Goal: Task Accomplishment & Management: Manage account settings

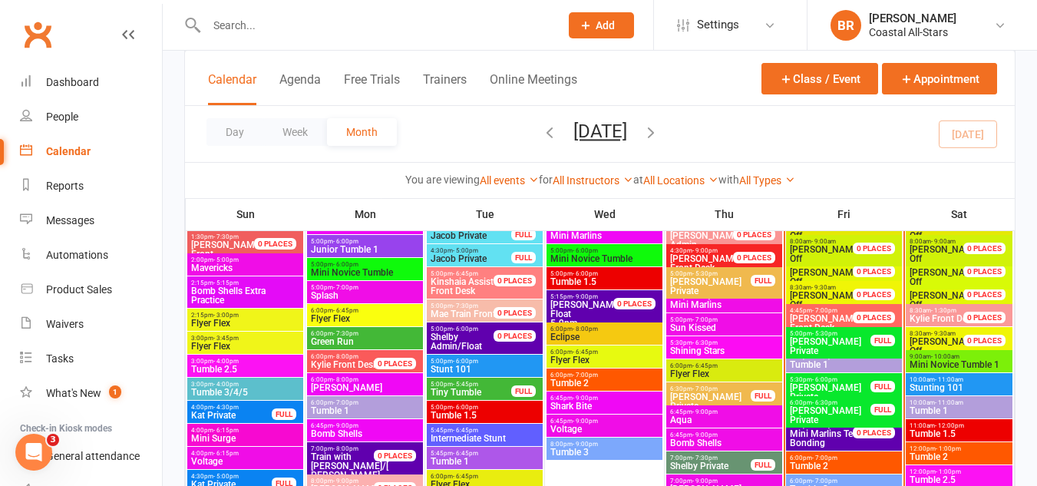
scroll to position [788, 0]
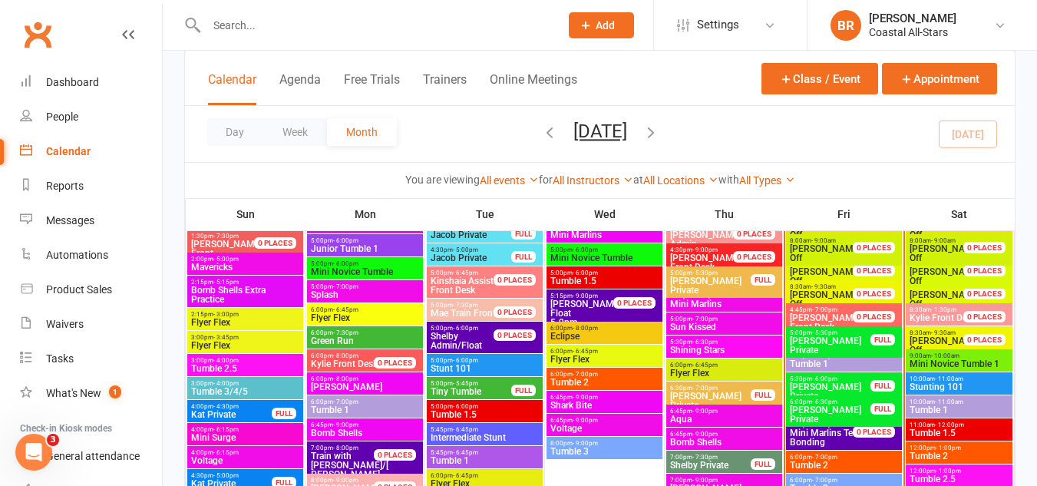
click at [835, 354] on span "- 6:00pm" at bounding box center [824, 355] width 25 height 7
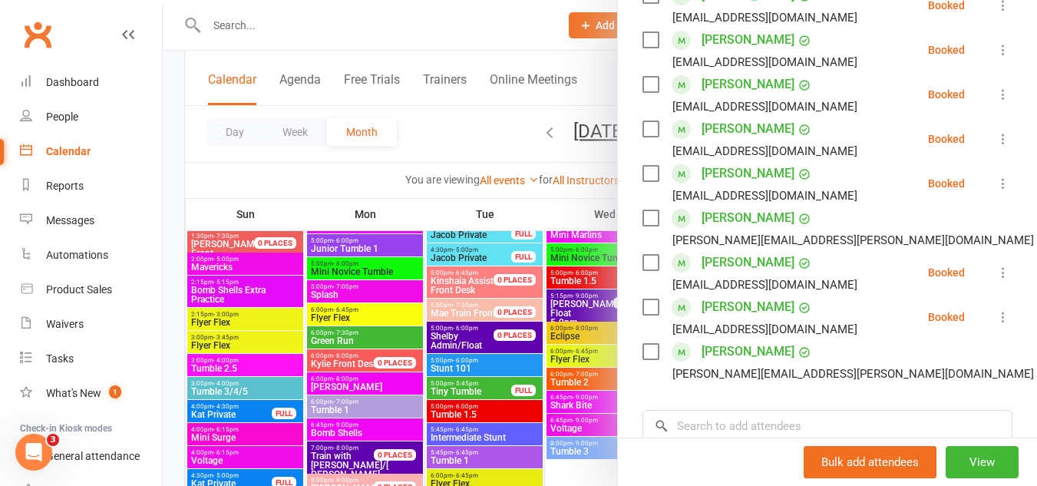
scroll to position [325, 0]
click at [643, 269] on label at bounding box center [649, 261] width 15 height 15
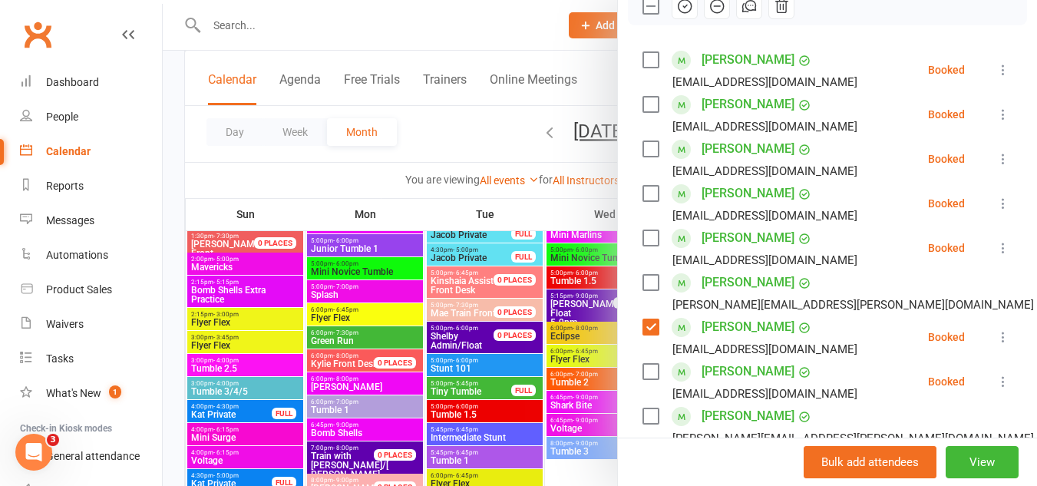
scroll to position [218, 0]
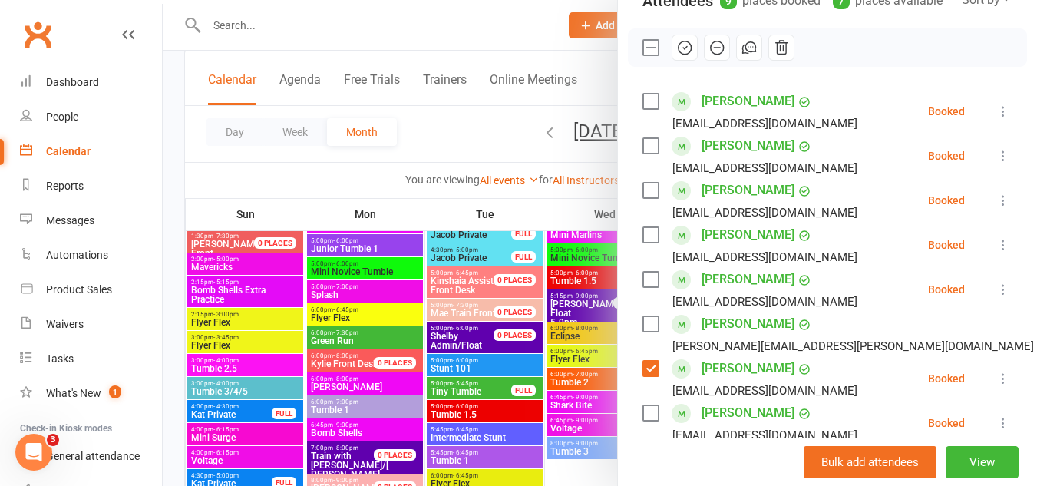
click at [683, 56] on icon "button" at bounding box center [684, 47] width 17 height 17
click at [474, 123] on div at bounding box center [600, 243] width 874 height 486
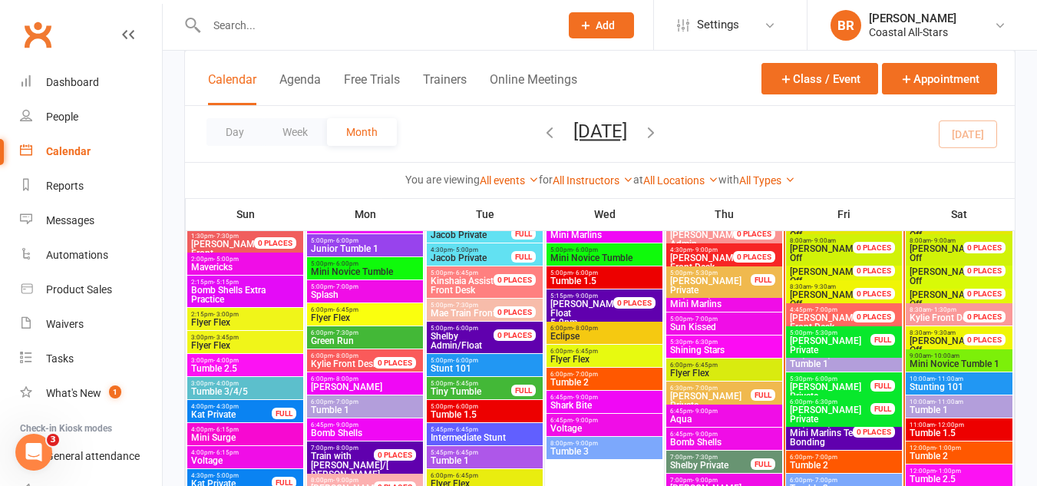
click at [826, 329] on span "- 5:30pm" at bounding box center [824, 332] width 25 height 7
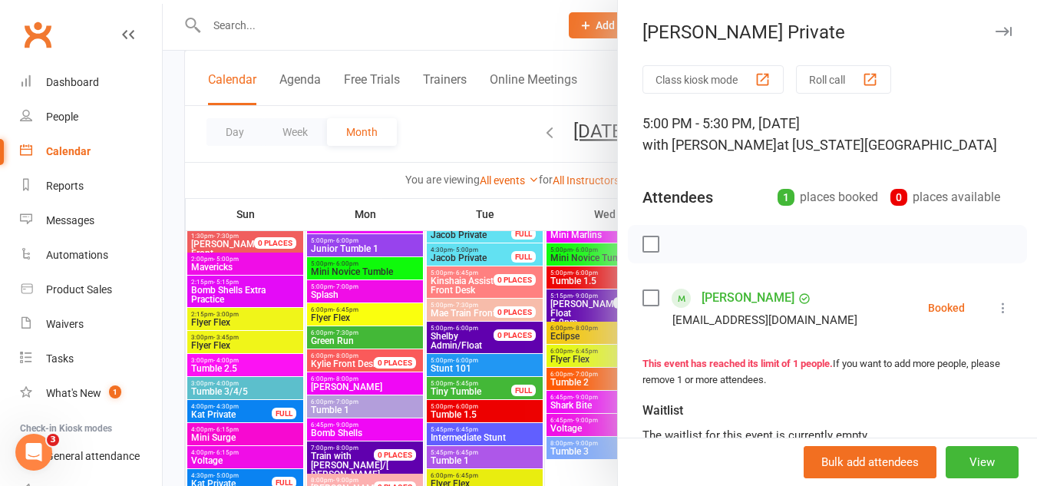
click at [464, 117] on div at bounding box center [600, 243] width 874 height 486
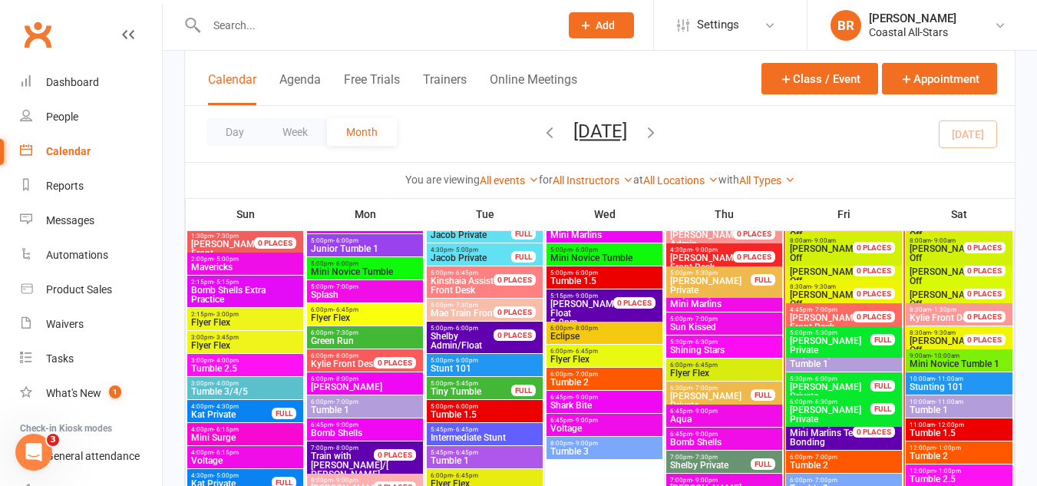
click at [812, 352] on span "- 6:00pm" at bounding box center [824, 355] width 25 height 7
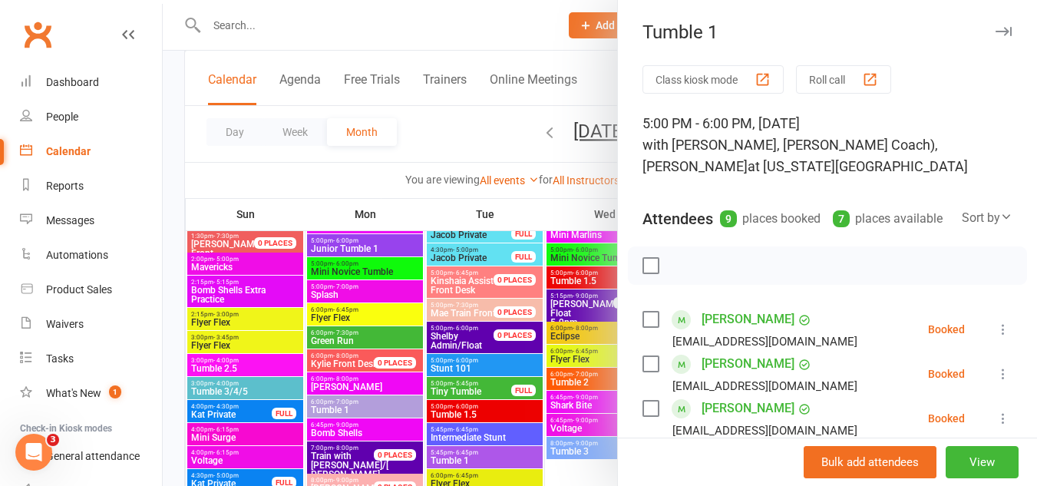
click at [716, 82] on button "Class kiosk mode" at bounding box center [712, 79] width 141 height 28
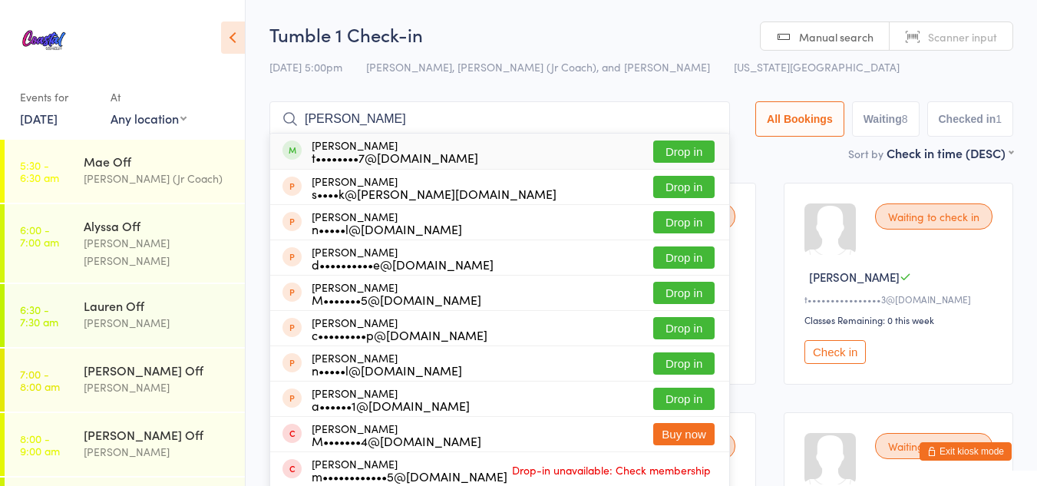
type input "marrissa"
click at [658, 150] on button "Drop in" at bounding box center [683, 151] width 61 height 22
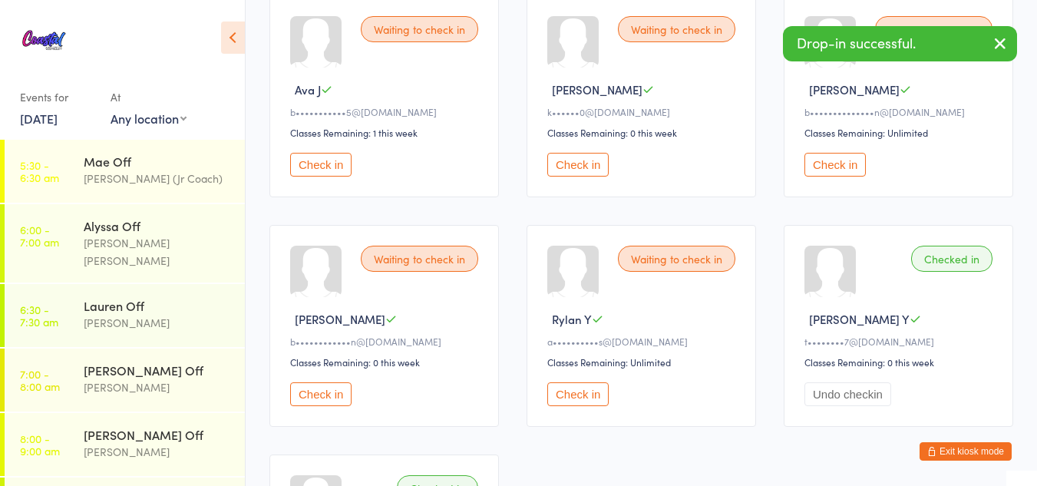
scroll to position [493, 0]
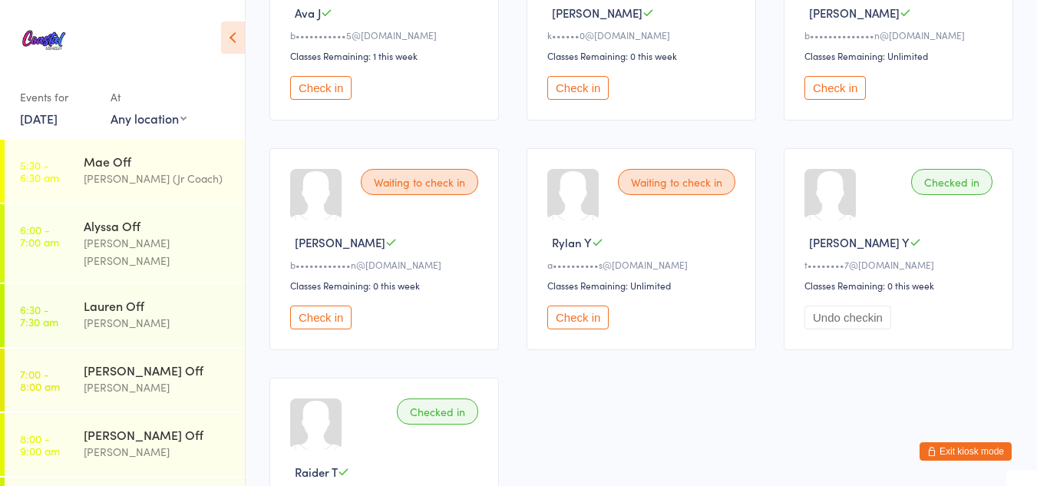
click at [568, 308] on button "Check in" at bounding box center [577, 317] width 61 height 24
click at [965, 447] on button "Exit kiosk mode" at bounding box center [965, 451] width 92 height 18
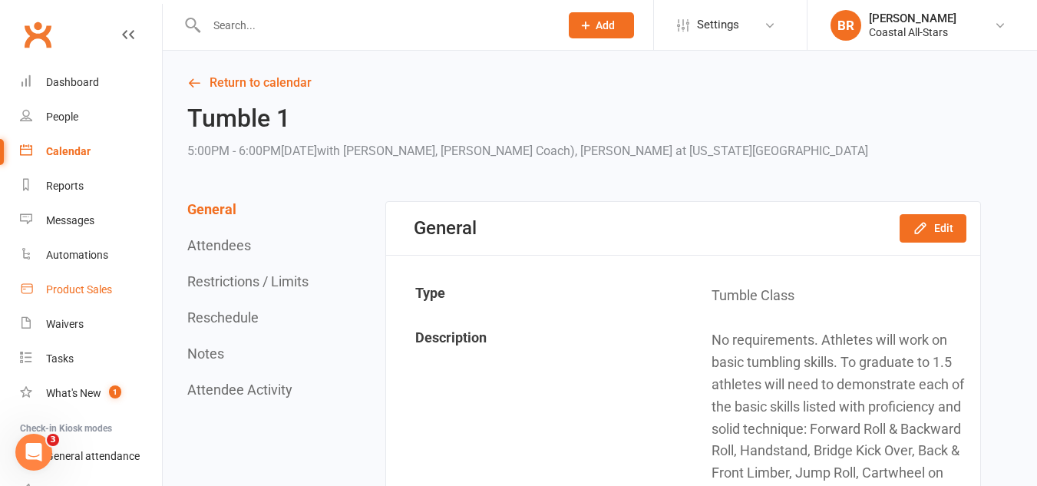
click at [64, 288] on div "Product Sales" at bounding box center [79, 289] width 66 height 12
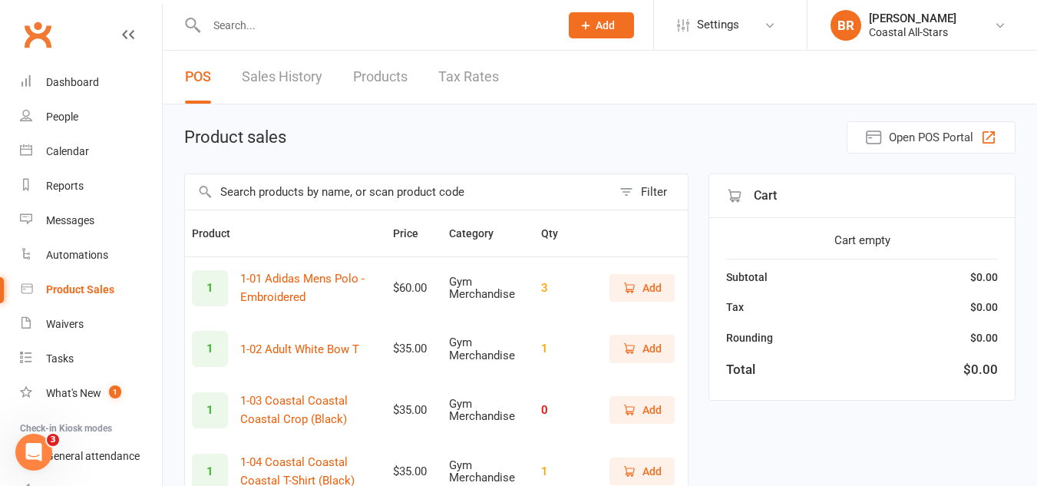
click at [285, 193] on input "text" at bounding box center [398, 191] width 427 height 35
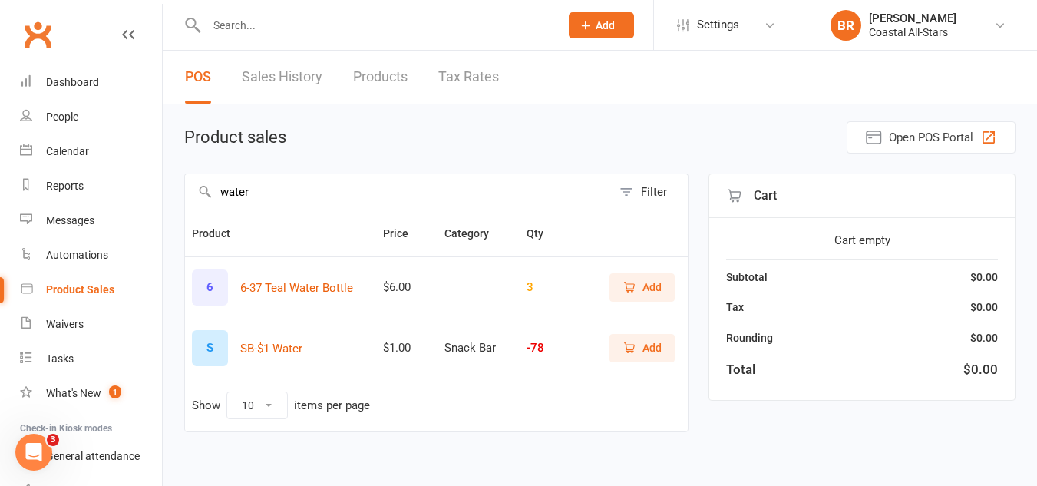
type input "water"
click at [635, 355] on span "Add" at bounding box center [641, 347] width 39 height 17
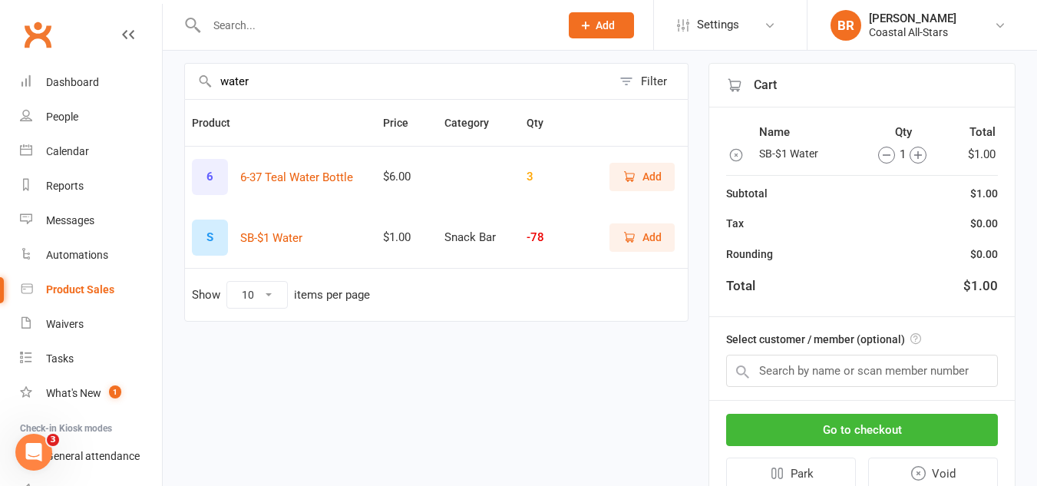
scroll to position [111, 0]
click at [800, 361] on input "text" at bounding box center [862, 370] width 272 height 32
click at [812, 429] on button "Go to checkout" at bounding box center [862, 429] width 272 height 32
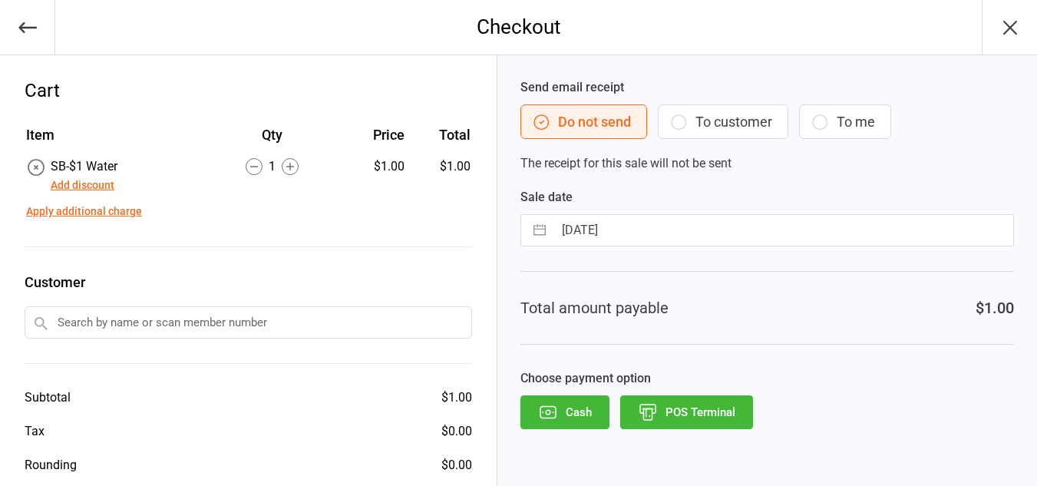
click at [684, 120] on icon "button" at bounding box center [678, 122] width 18 height 18
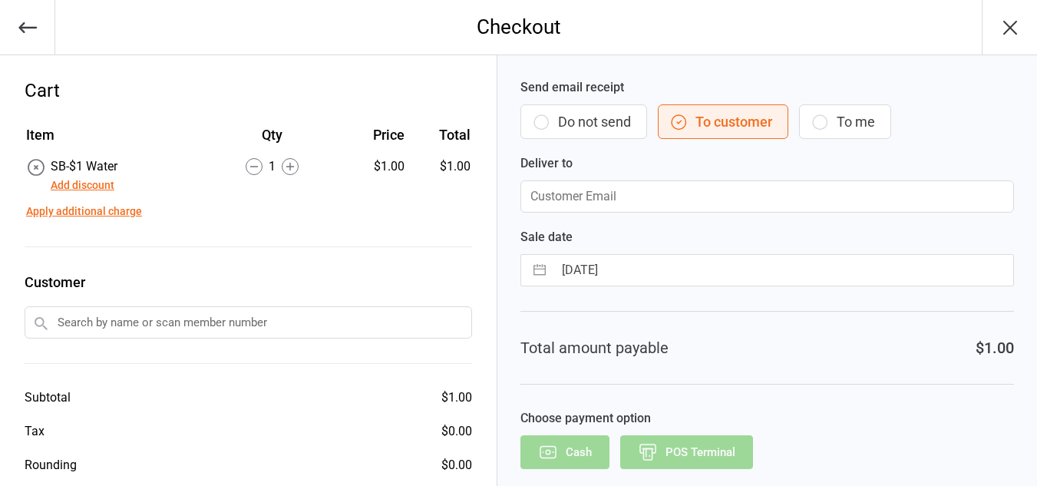
click at [576, 125] on button "Do not send" at bounding box center [583, 121] width 127 height 35
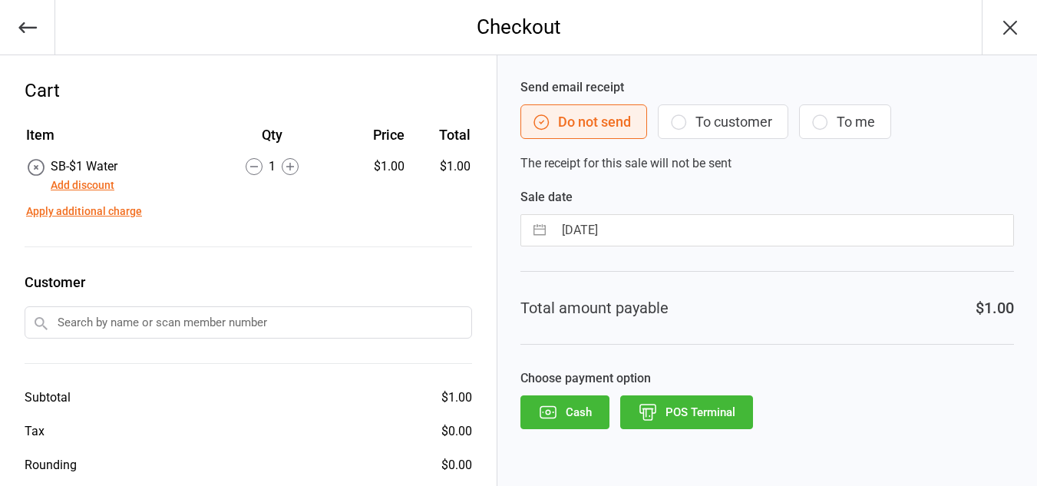
click at [575, 419] on button "Cash" at bounding box center [564, 412] width 89 height 34
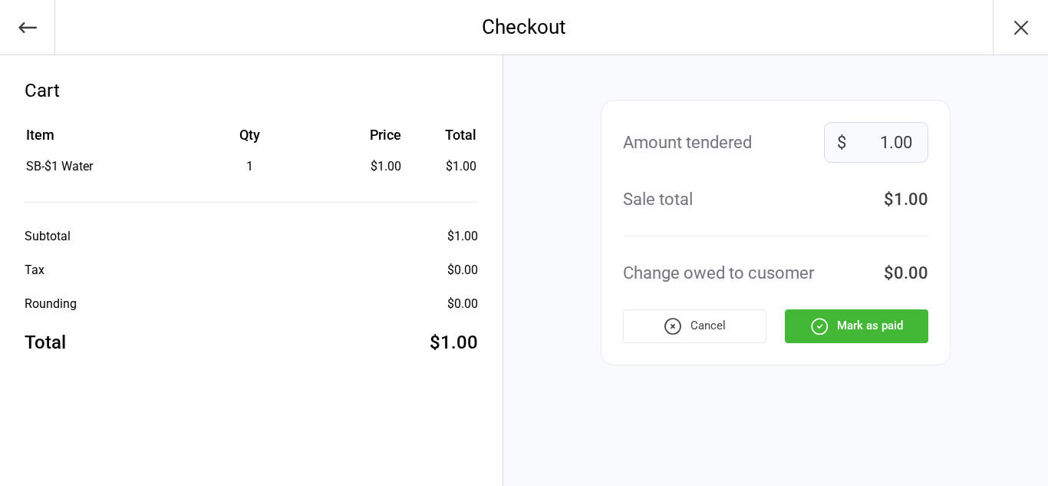
click at [826, 317] on icon "button" at bounding box center [820, 326] width 20 height 20
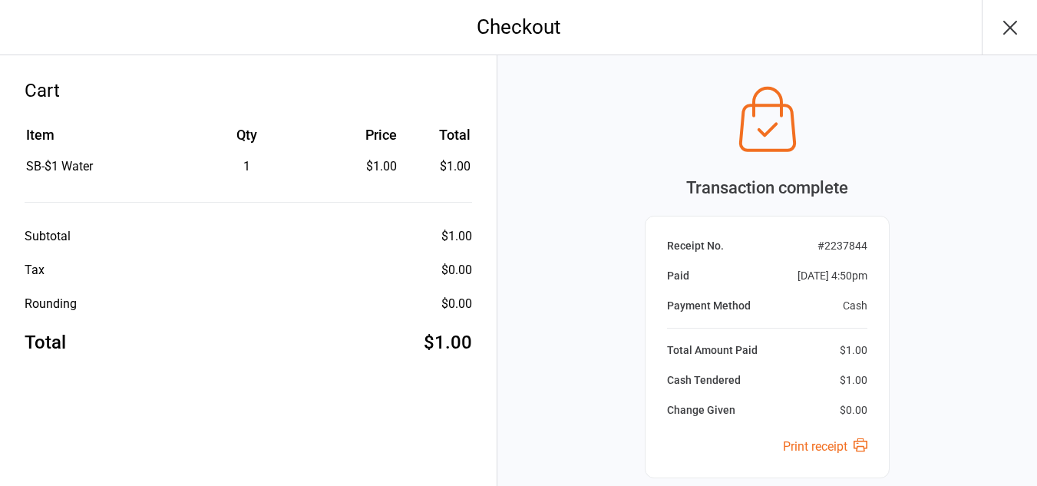
scroll to position [141, 0]
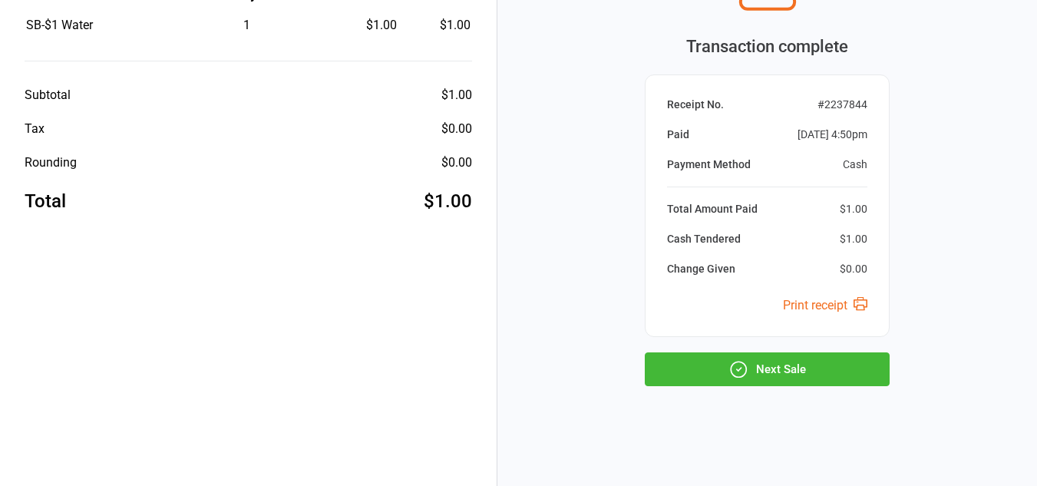
click at [826, 364] on button "Next Sale" at bounding box center [767, 369] width 245 height 34
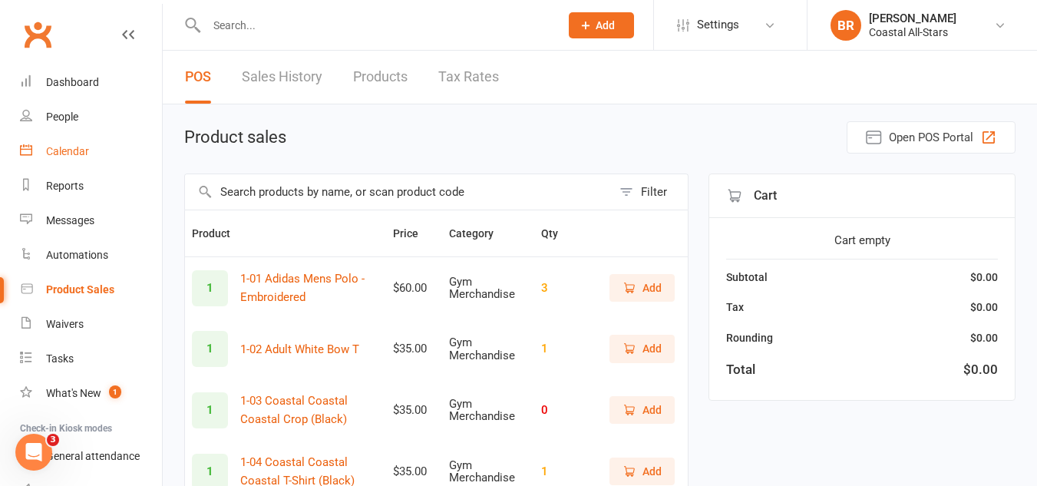
click at [68, 160] on link "Calendar" at bounding box center [91, 151] width 142 height 35
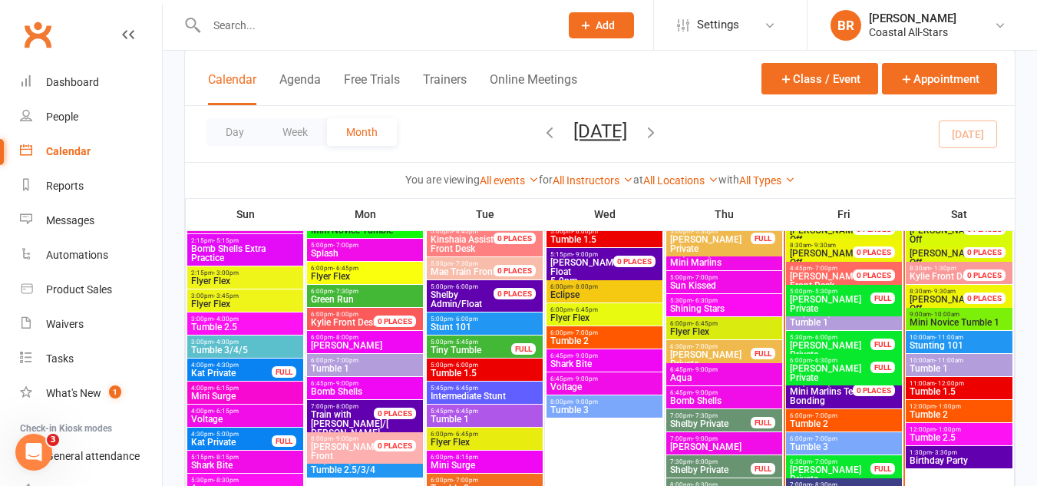
scroll to position [830, 0]
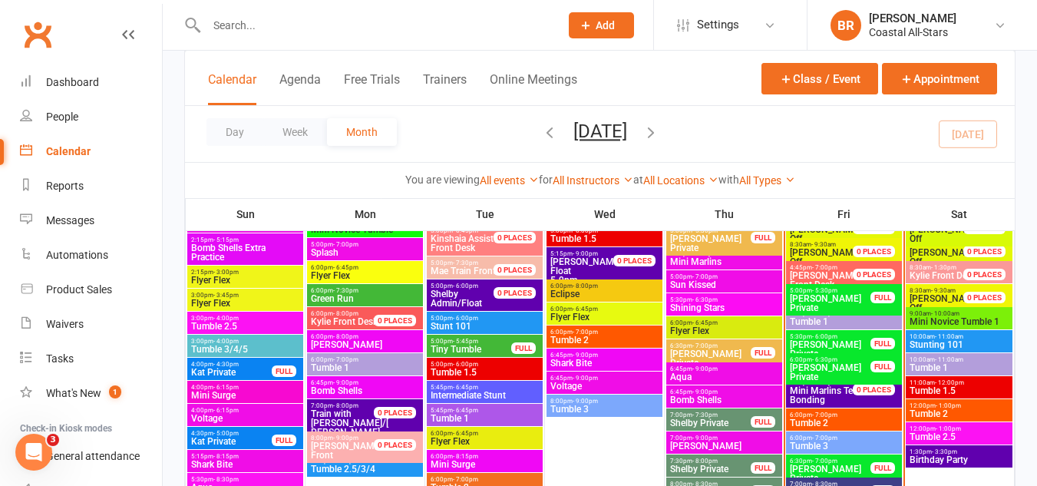
click at [803, 287] on span "5:00pm - 5:30pm" at bounding box center [830, 290] width 82 height 7
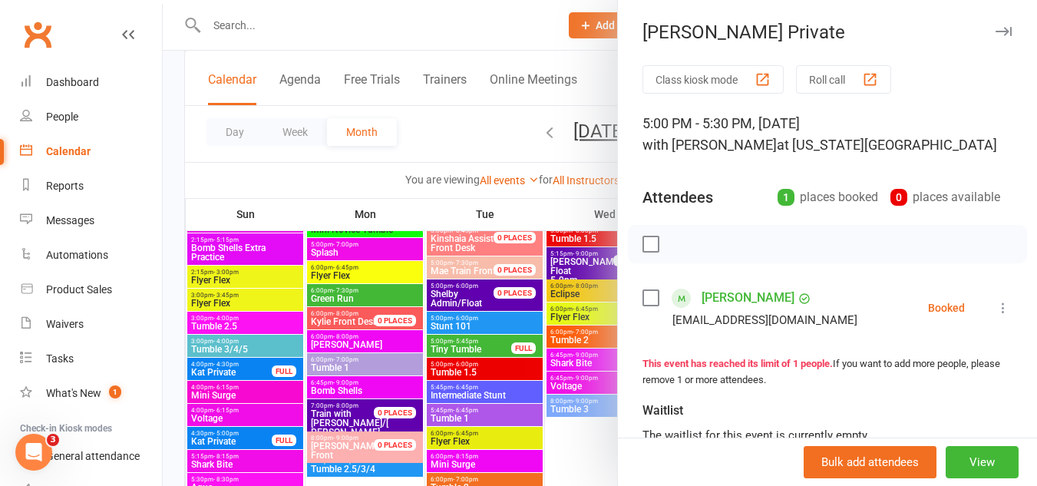
click at [475, 154] on div at bounding box center [600, 243] width 874 height 486
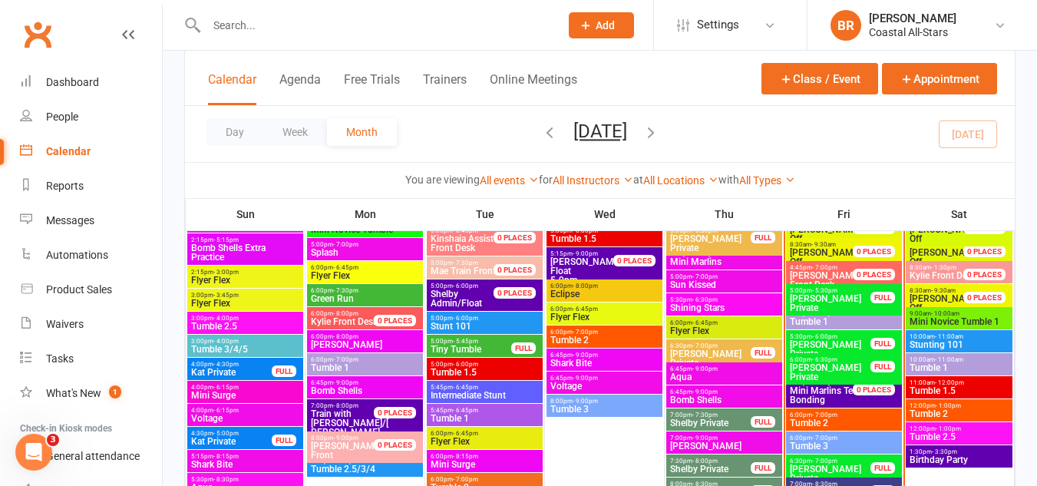
click at [875, 304] on div "5:00pm - 5:30pm [PERSON_NAME] Private FULL" at bounding box center [844, 299] width 116 height 31
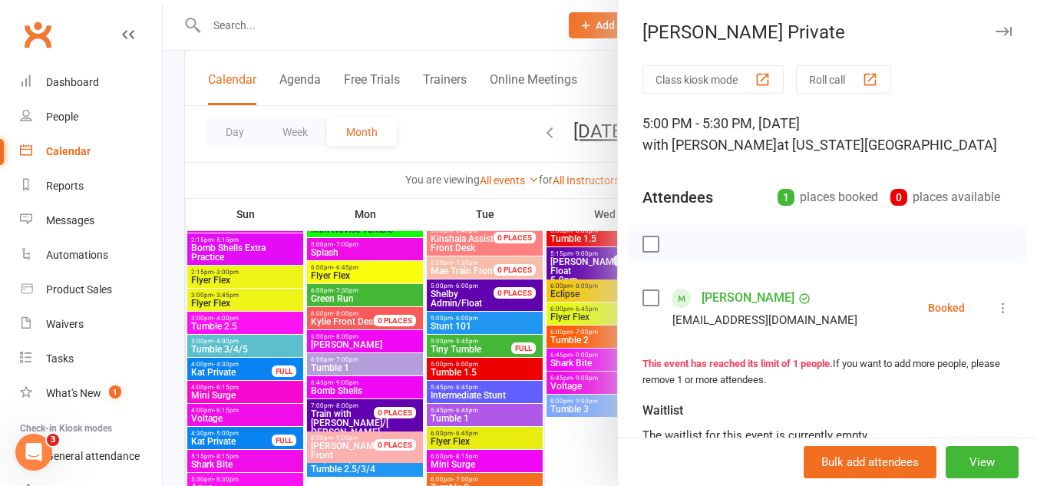
click at [454, 142] on div at bounding box center [600, 243] width 874 height 486
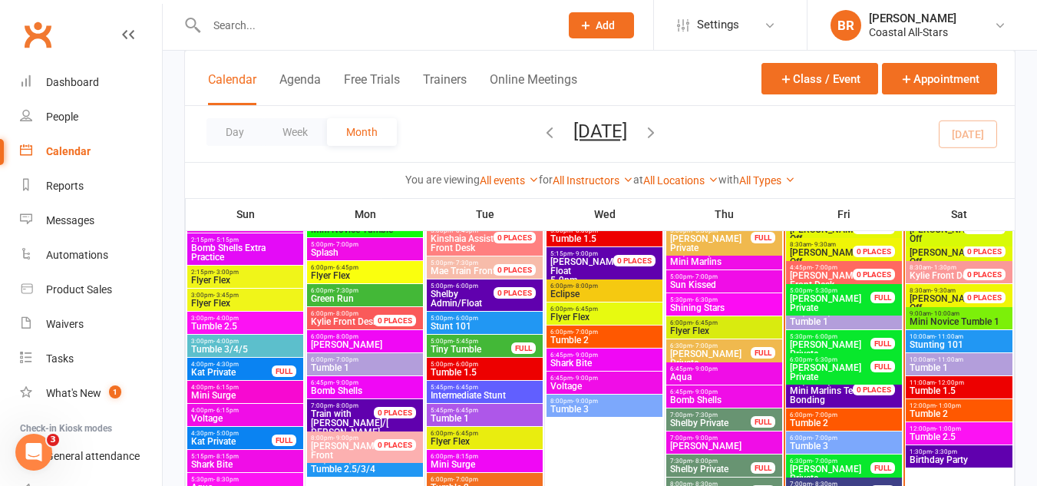
click at [836, 314] on span "- 6:00pm" at bounding box center [824, 313] width 25 height 7
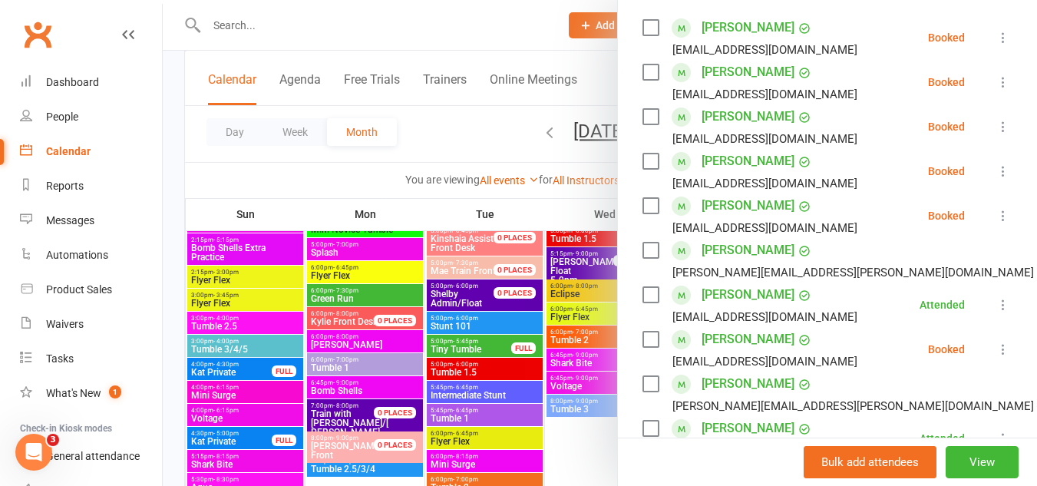
scroll to position [294, 0]
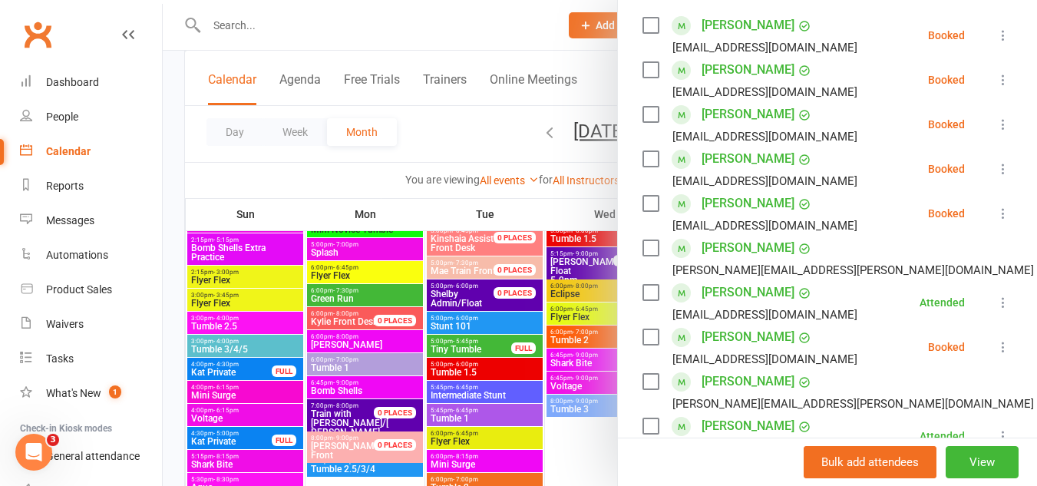
click at [646, 167] on label at bounding box center [649, 158] width 15 height 15
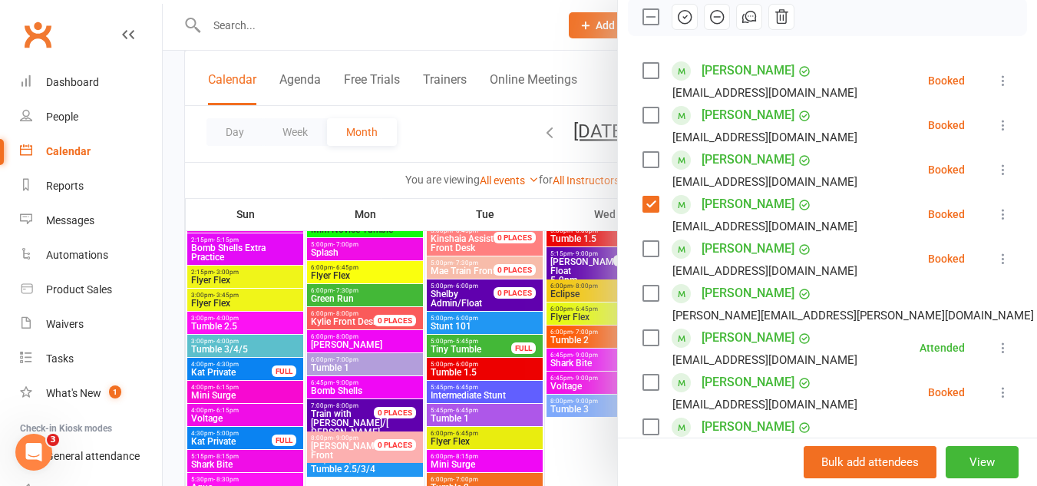
scroll to position [247, 0]
click at [643, 213] on label at bounding box center [649, 205] width 15 height 15
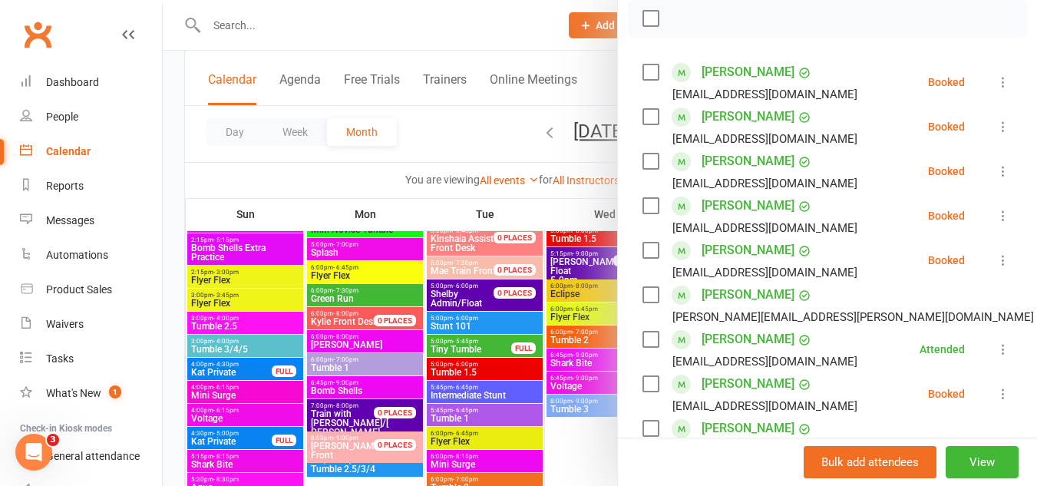
click at [453, 142] on div at bounding box center [600, 243] width 874 height 486
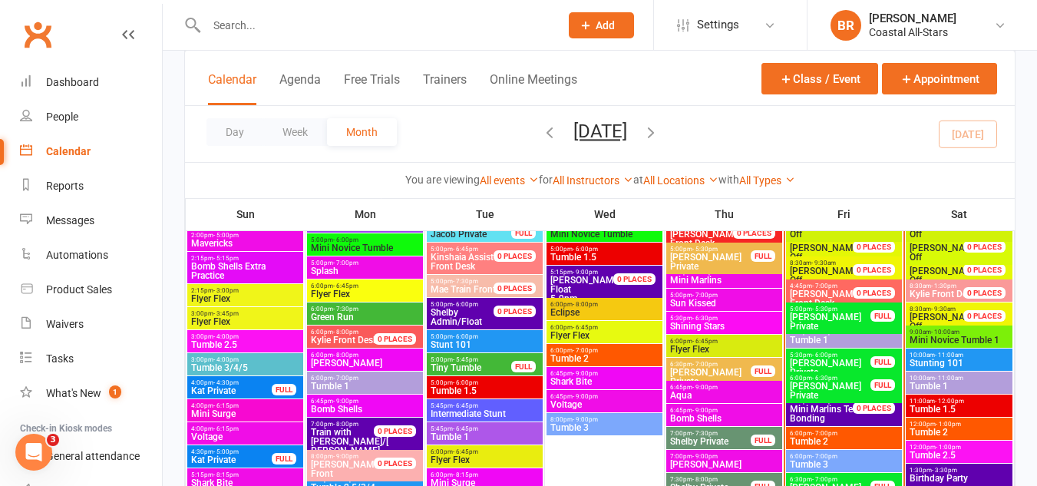
scroll to position [814, 0]
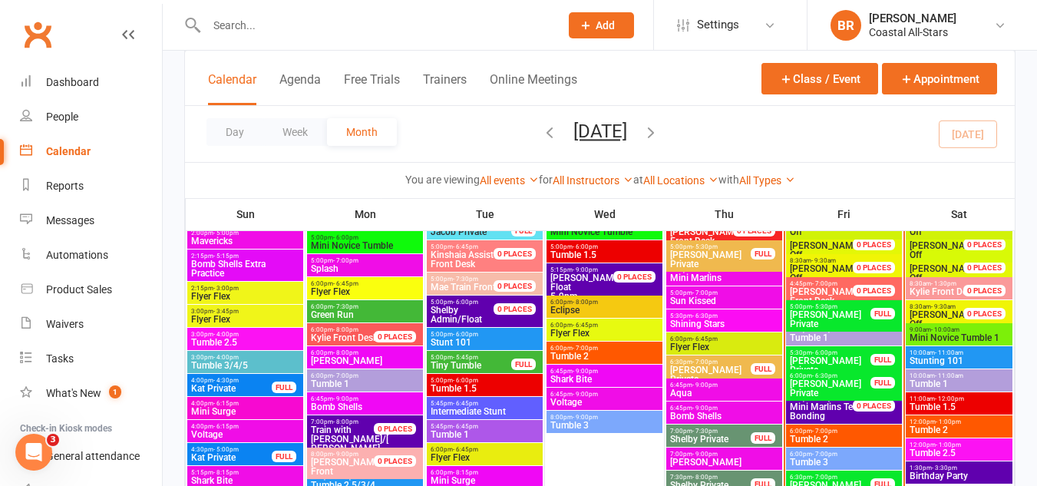
click at [813, 333] on span "Tumble 1" at bounding box center [844, 337] width 110 height 9
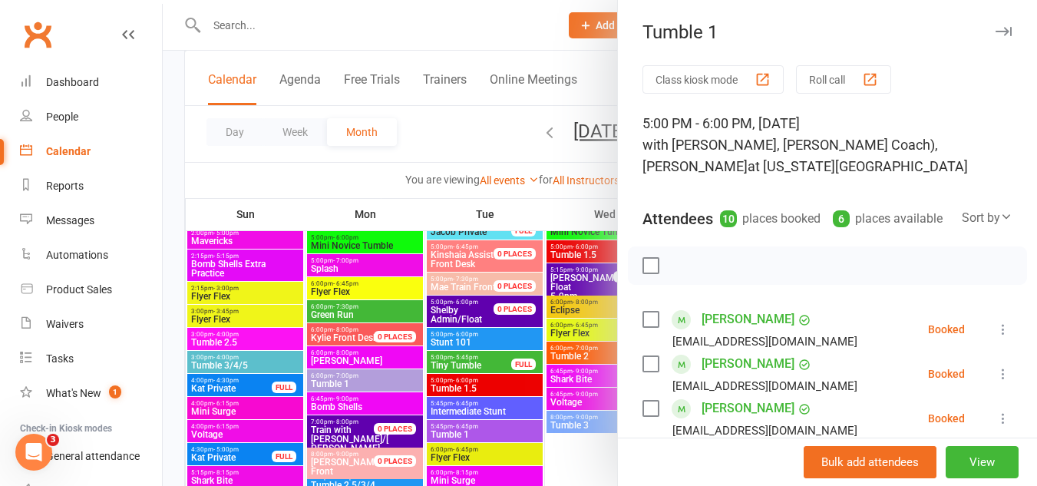
click at [709, 80] on button "Class kiosk mode" at bounding box center [712, 79] width 141 height 28
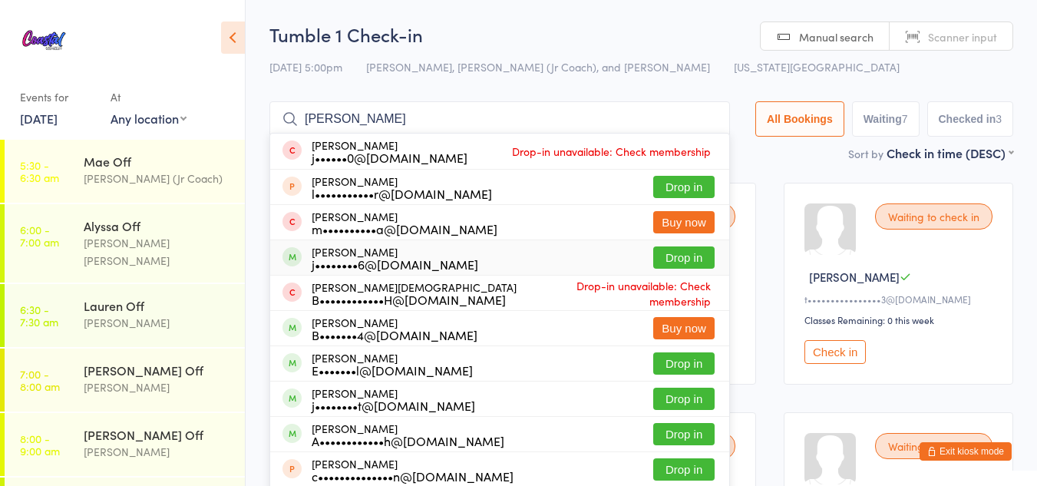
type input "[PERSON_NAME]"
click at [672, 258] on button "Drop in" at bounding box center [683, 257] width 61 height 22
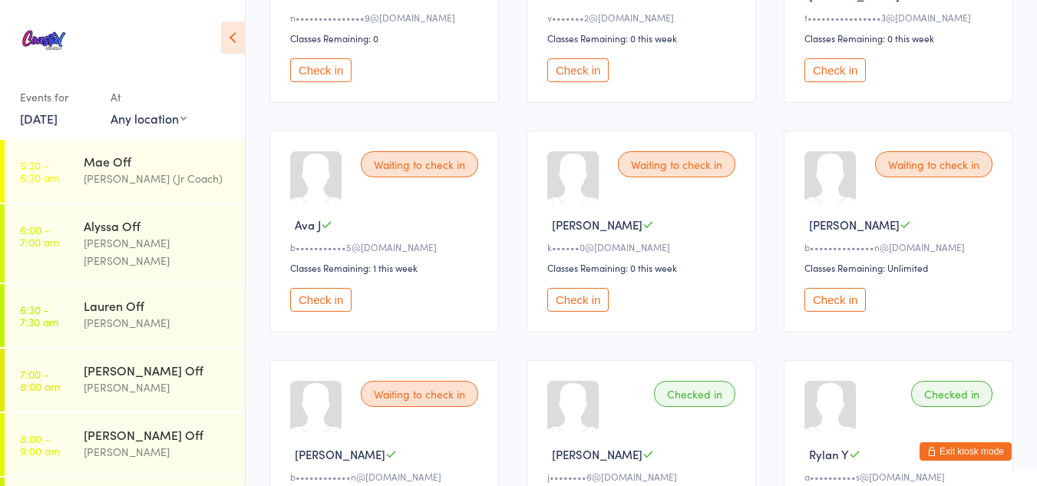
scroll to position [282, 0]
click at [563, 296] on button "Check in" at bounding box center [577, 299] width 61 height 24
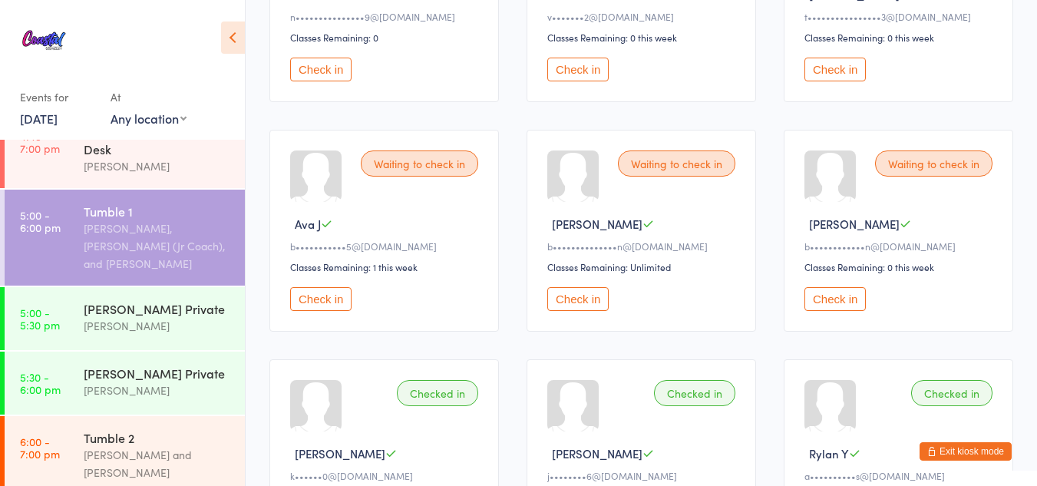
scroll to position [512, 0]
click at [330, 298] on button "Check in" at bounding box center [320, 299] width 61 height 24
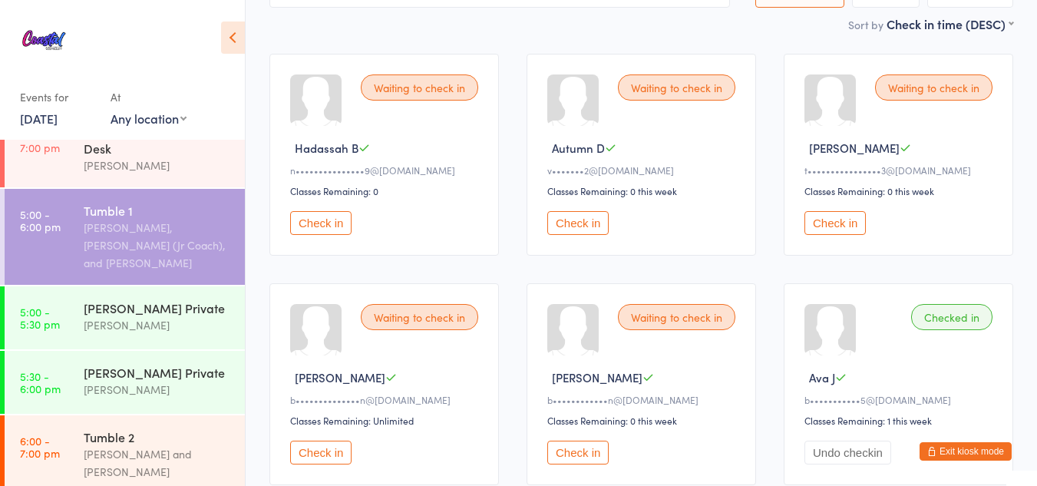
scroll to position [193, 0]
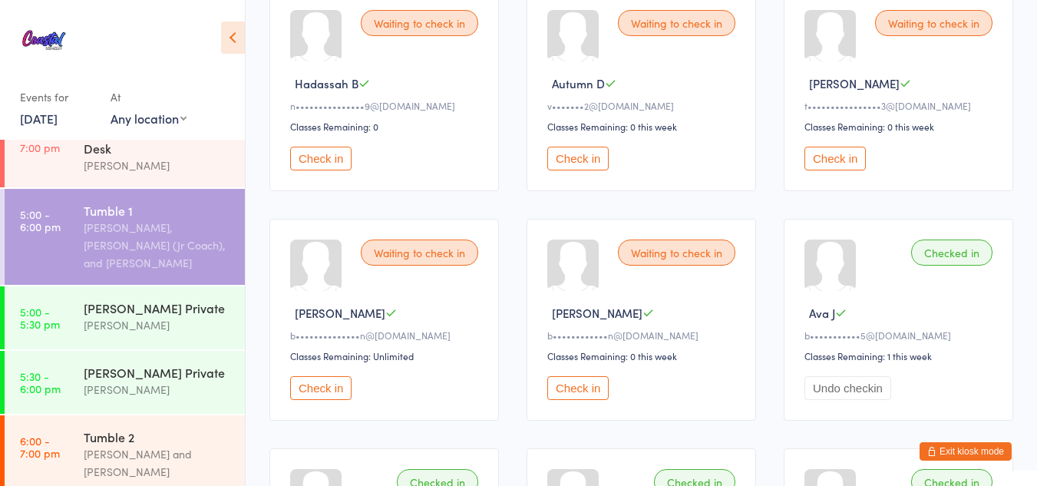
click at [312, 388] on button "Check in" at bounding box center [320, 388] width 61 height 24
click at [971, 448] on button "Exit kiosk mode" at bounding box center [965, 451] width 92 height 18
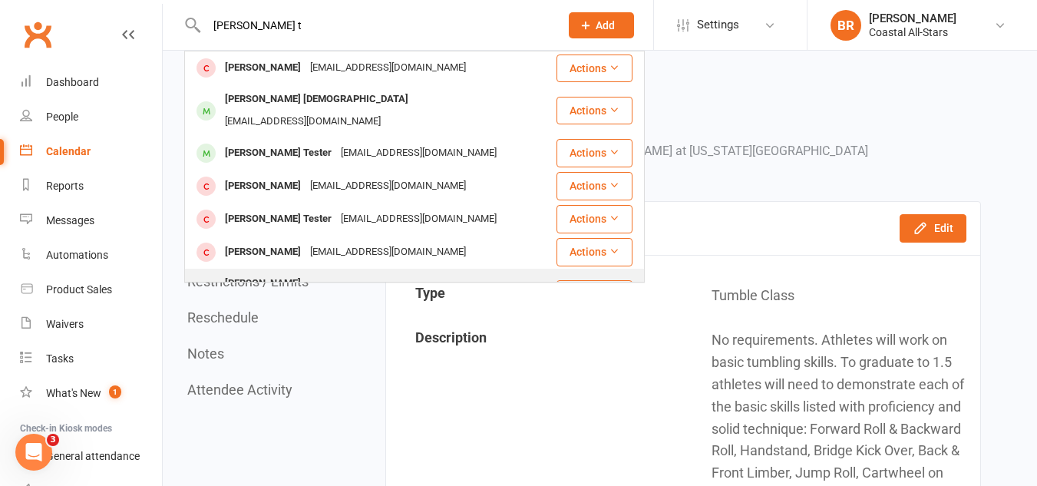
type input "[PERSON_NAME] t"
click at [302, 272] on div "[PERSON_NAME]" at bounding box center [262, 283] width 85 height 22
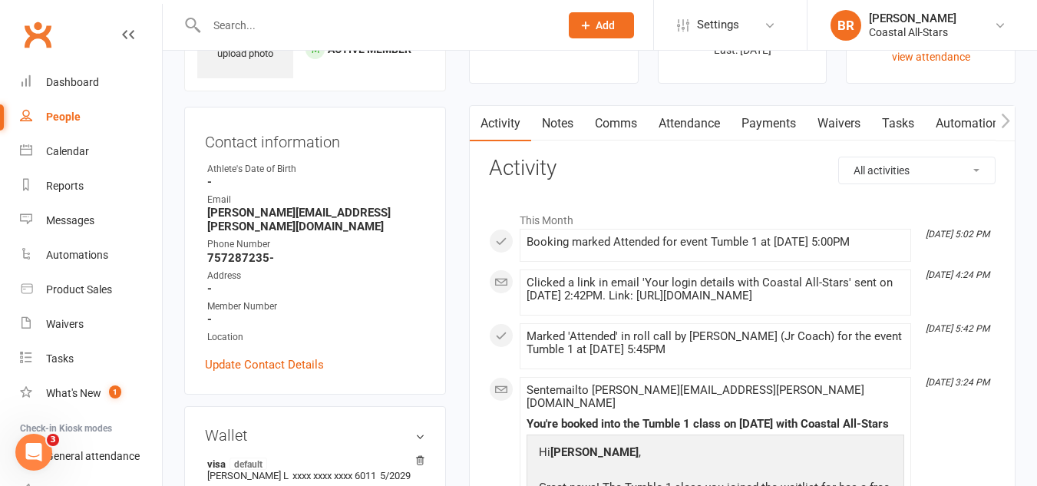
scroll to position [97, 0]
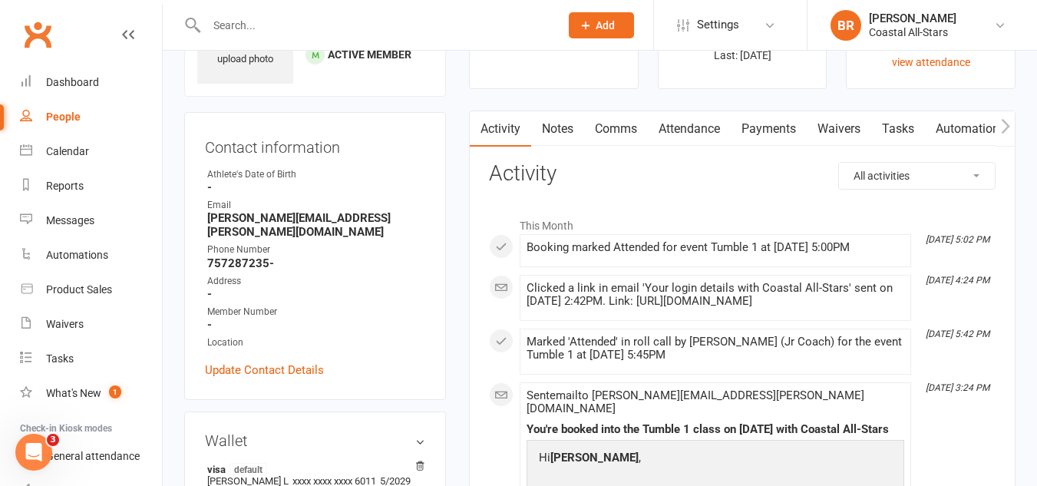
click at [744, 134] on link "Payments" at bounding box center [769, 128] width 76 height 35
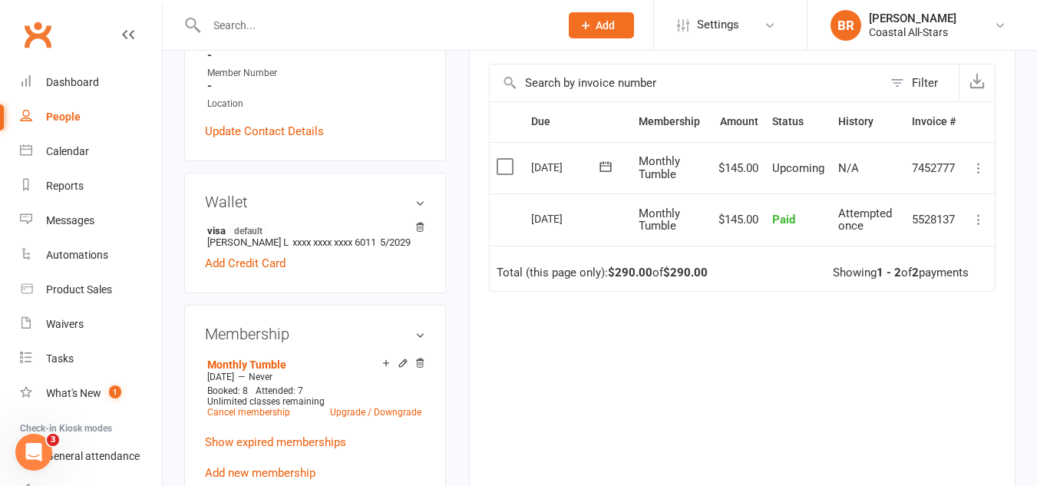
scroll to position [335, 0]
click at [32, 150] on link "Calendar" at bounding box center [91, 151] width 142 height 35
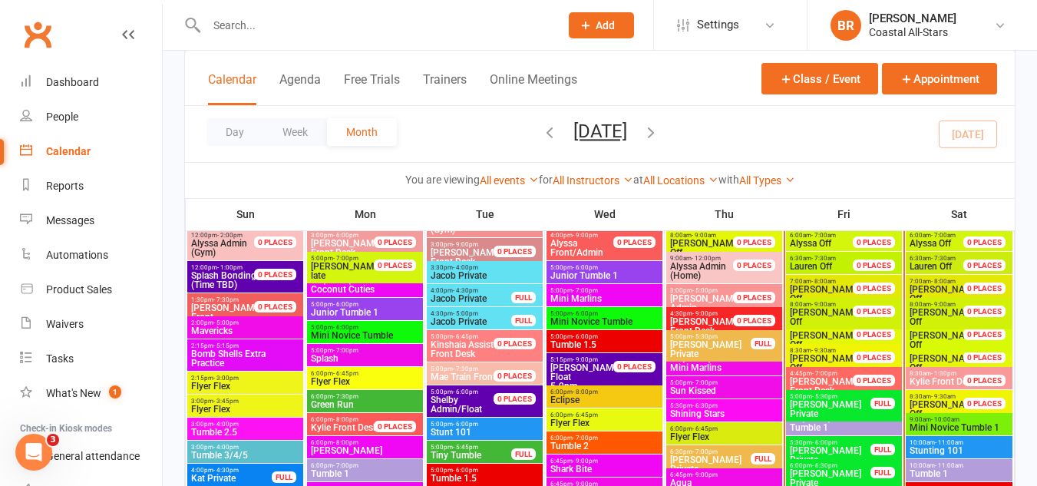
scroll to position [740, 0]
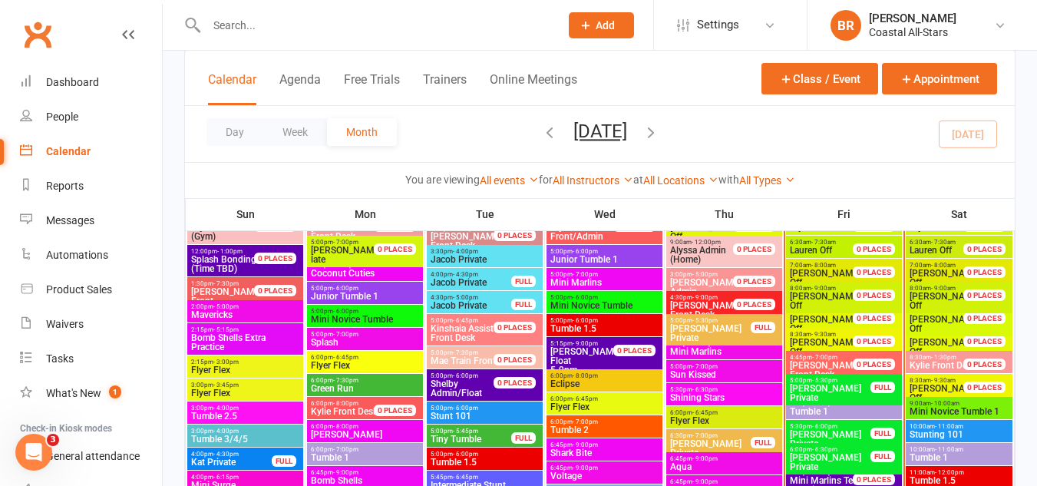
click at [811, 407] on span "Tumble 1" at bounding box center [844, 411] width 110 height 9
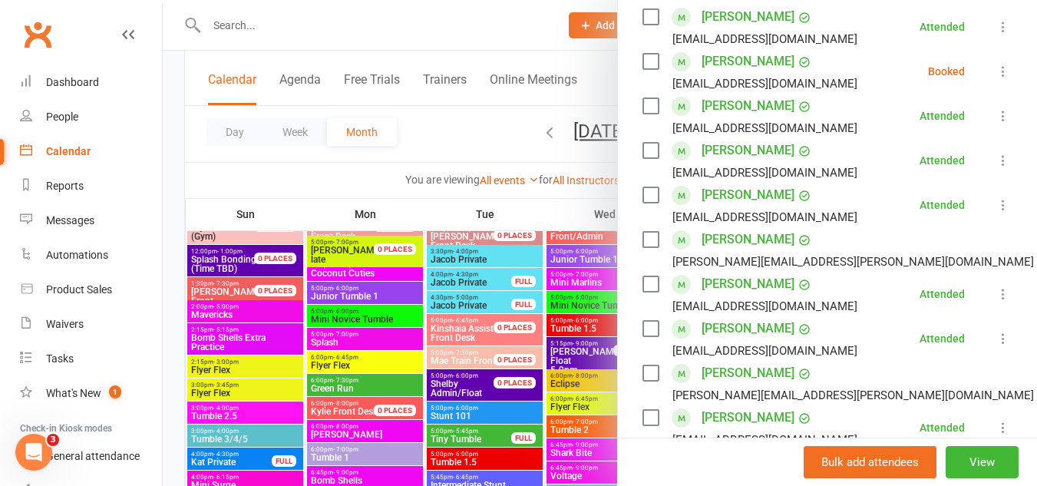
scroll to position [335, 0]
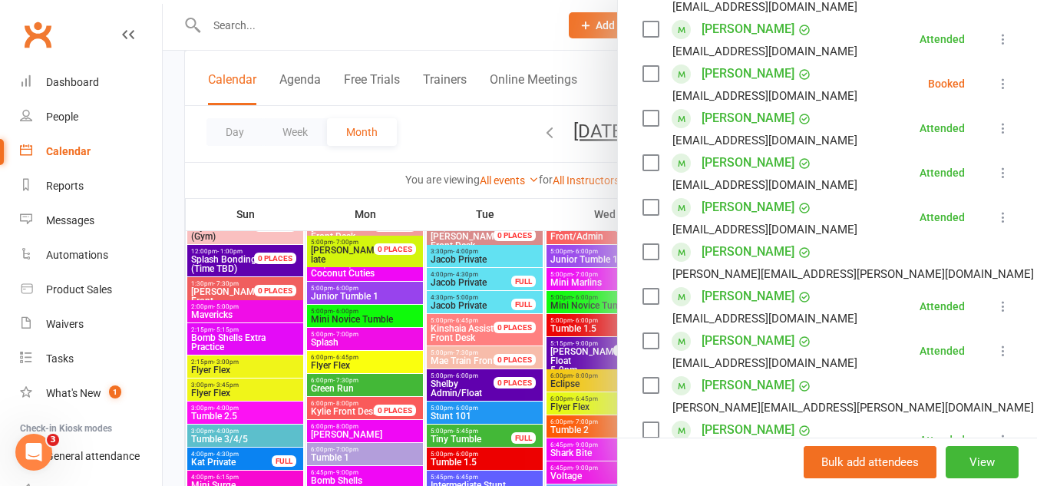
click at [470, 137] on div at bounding box center [600, 243] width 874 height 486
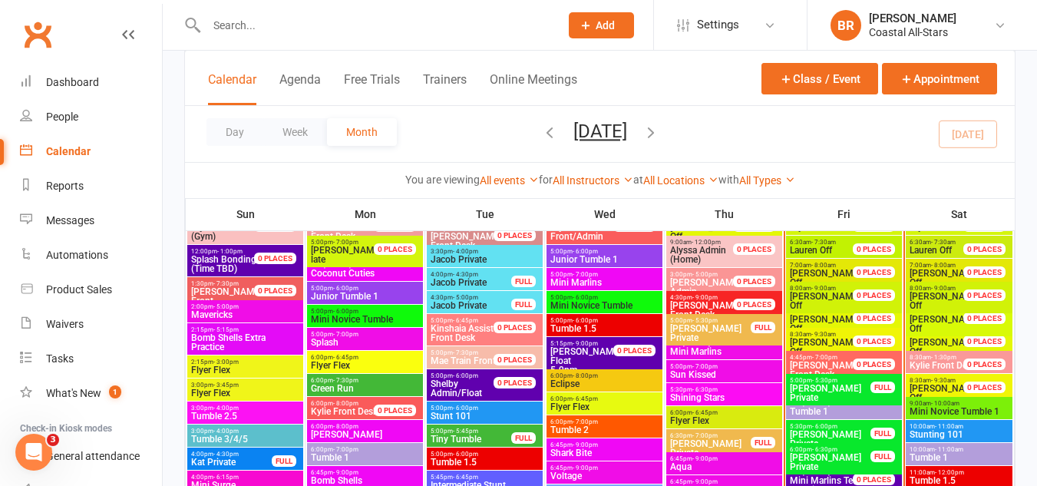
click at [812, 374] on div "5:00pm - 5:30pm Jenny Private FULL" at bounding box center [844, 389] width 116 height 31
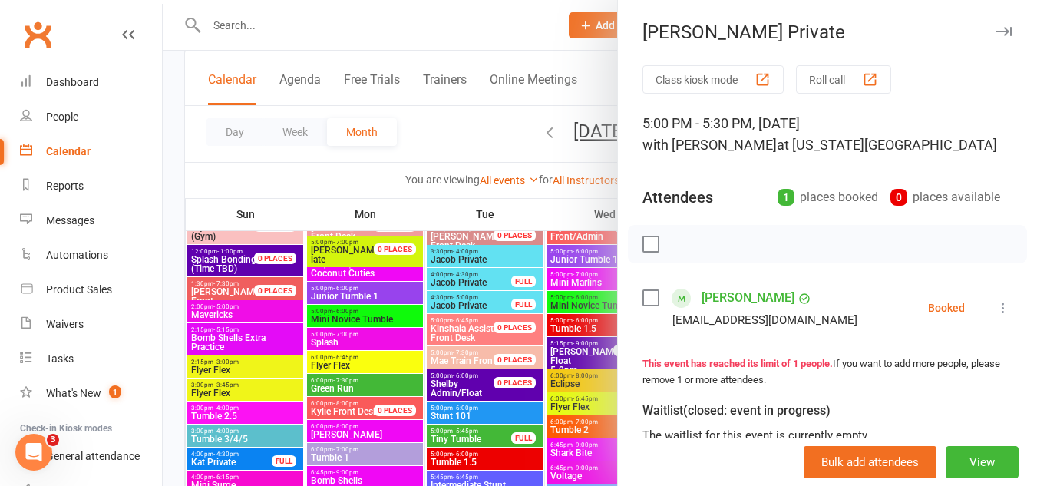
click at [451, 138] on div at bounding box center [600, 243] width 874 height 486
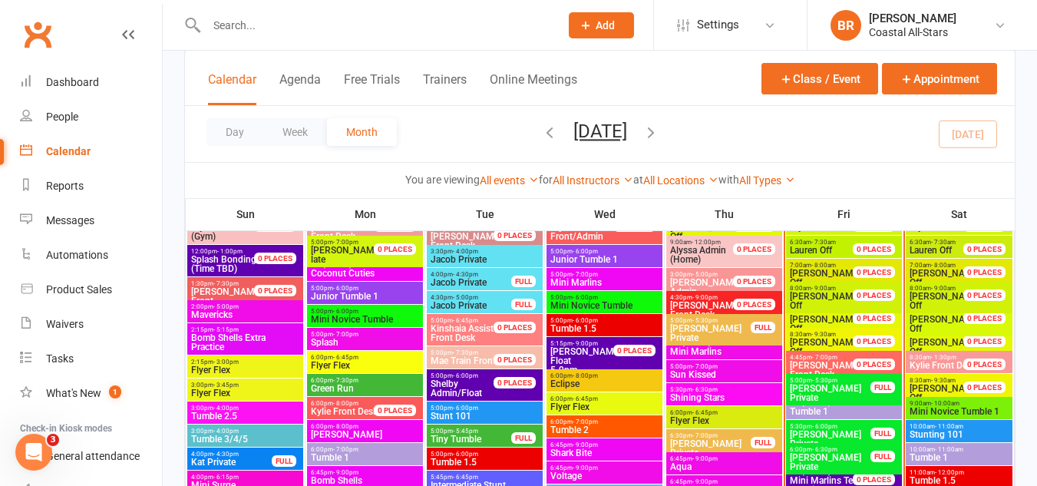
click at [827, 401] on span "- 6:00pm" at bounding box center [824, 403] width 25 height 7
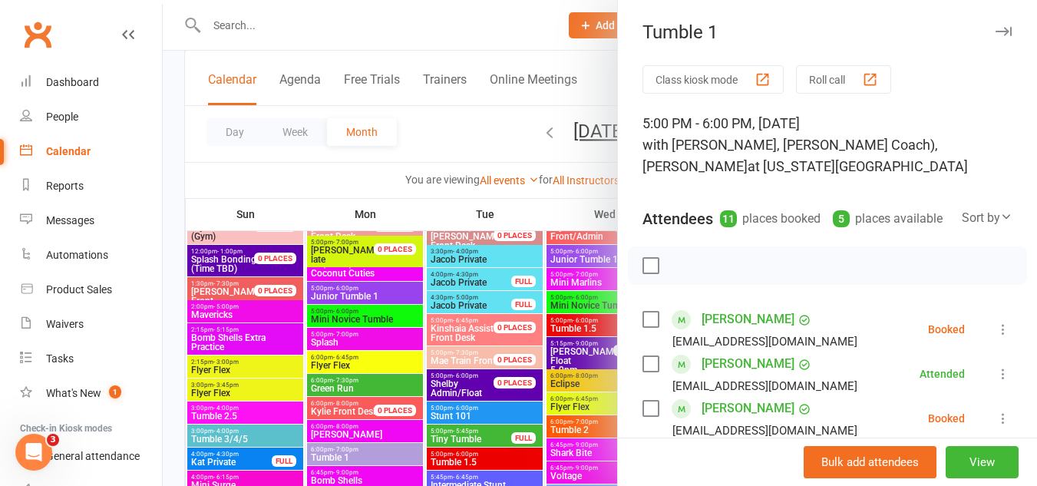
click at [643, 327] on label at bounding box center [649, 319] width 15 height 15
click at [676, 274] on icon "button" at bounding box center [684, 265] width 17 height 17
click at [471, 147] on div at bounding box center [600, 243] width 874 height 486
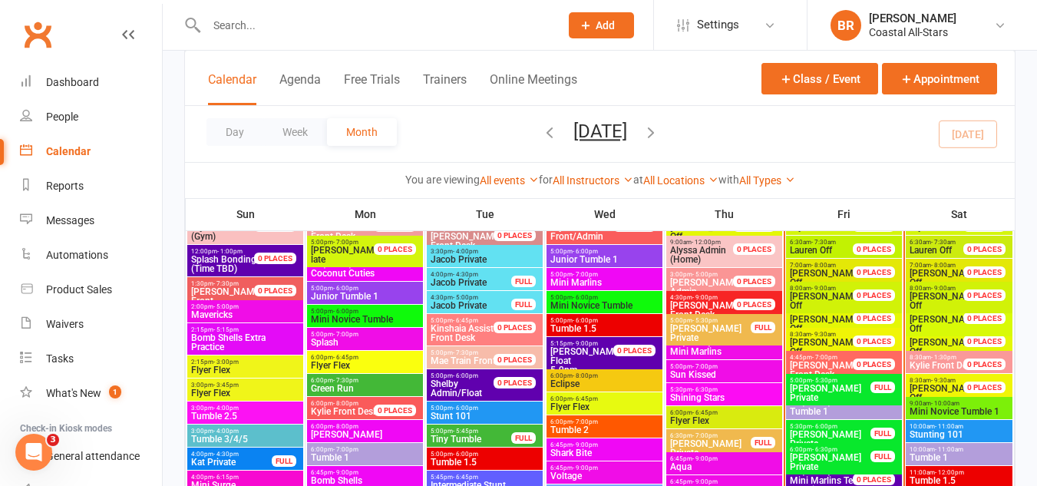
click at [447, 32] on input "text" at bounding box center [375, 25] width 347 height 21
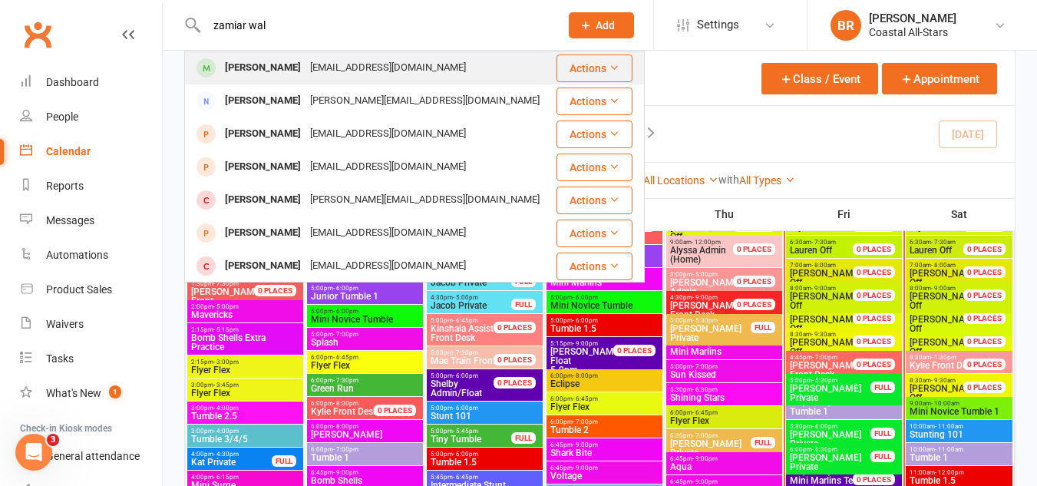
type input "zamiar wal"
click at [318, 60] on div "mxzavaria@gmail.com" at bounding box center [387, 68] width 165 height 22
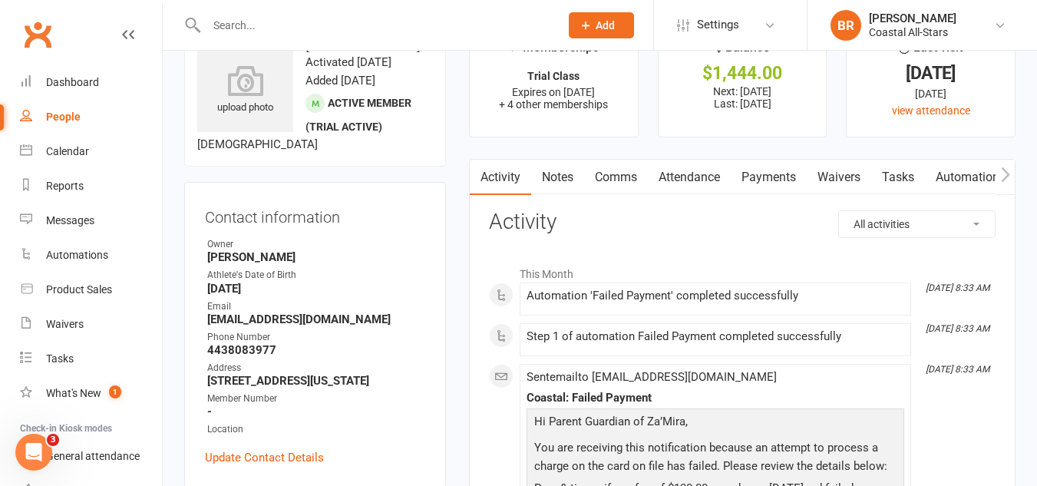
scroll to position [37, 0]
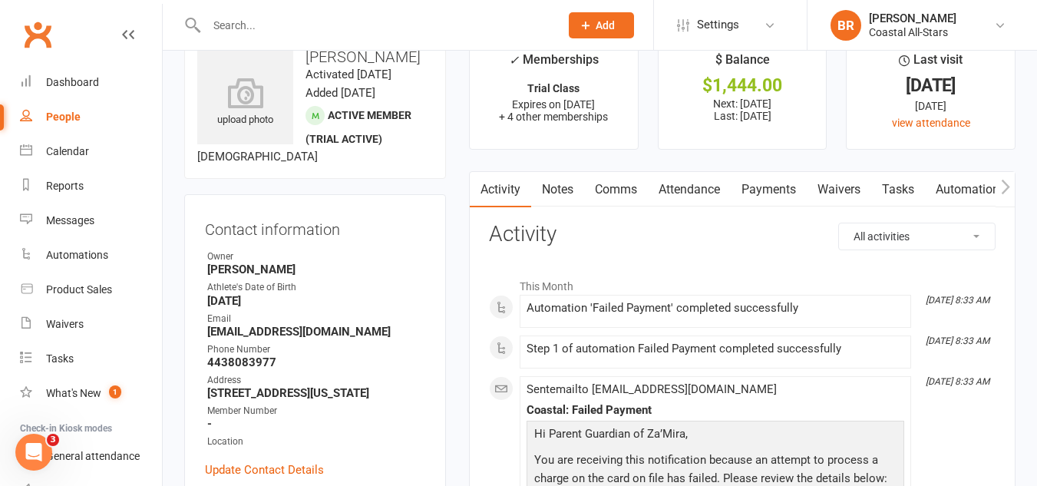
click at [743, 184] on link "Payments" at bounding box center [769, 189] width 76 height 35
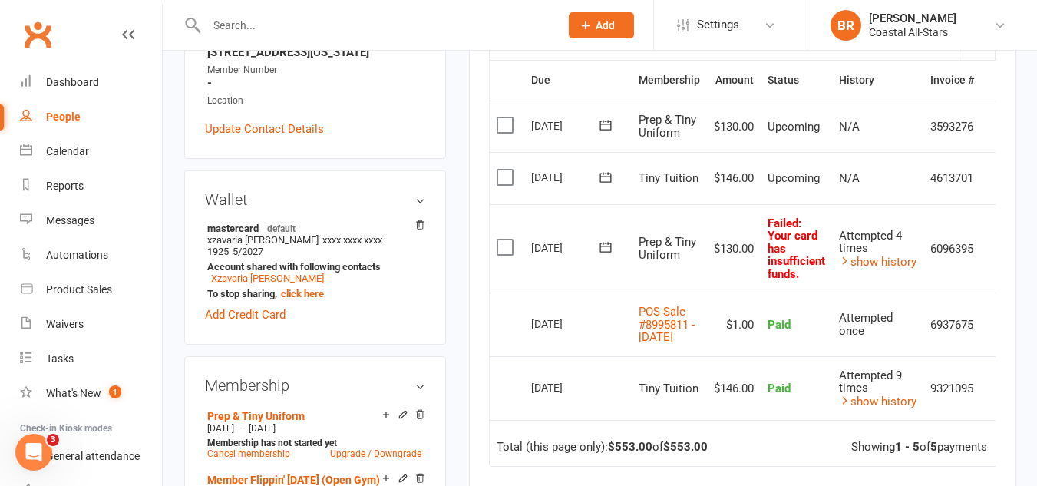
scroll to position [384, 0]
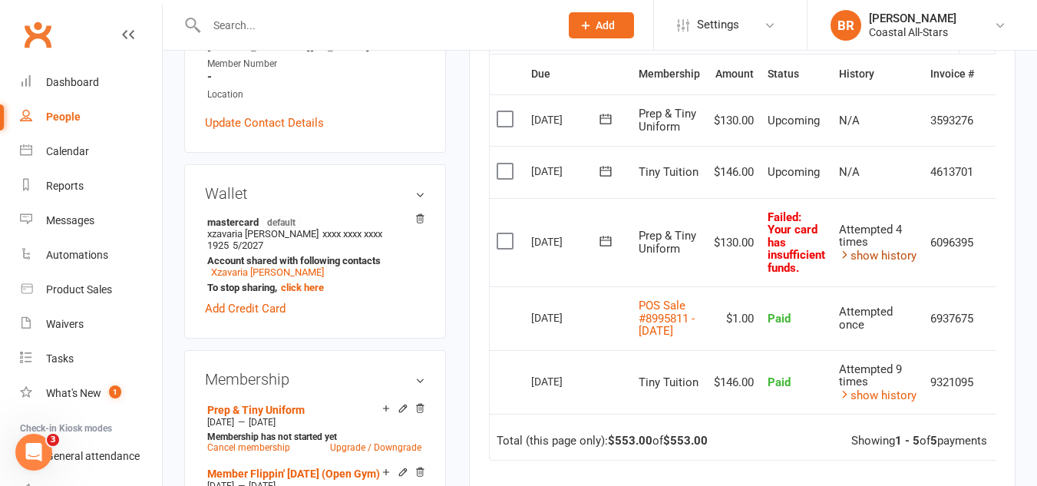
click at [861, 255] on link "show history" at bounding box center [878, 256] width 78 height 14
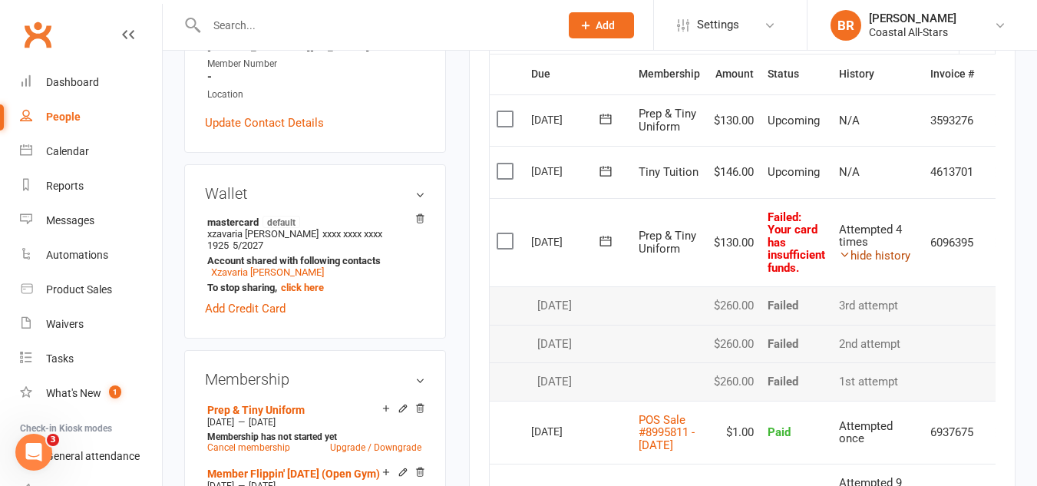
click at [860, 256] on link "hide history" at bounding box center [874, 256] width 71 height 14
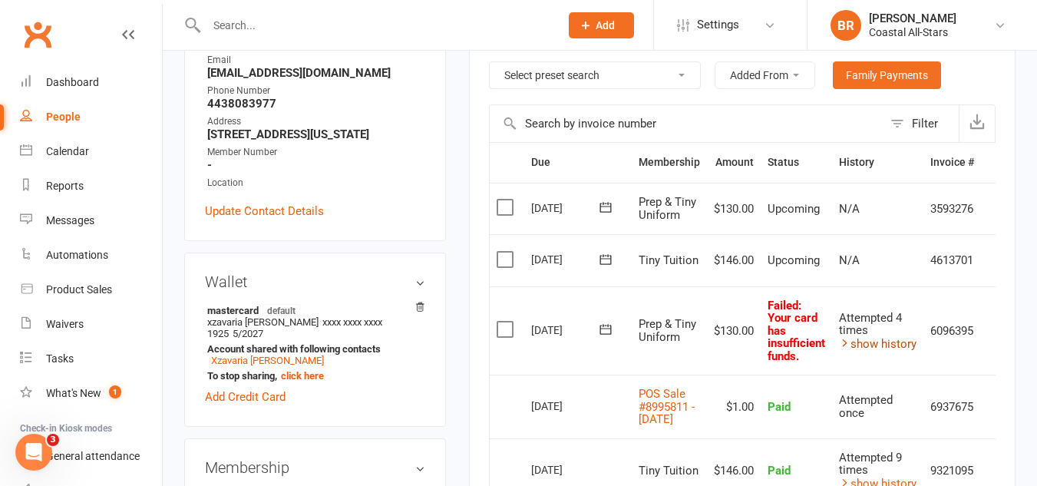
scroll to position [292, 0]
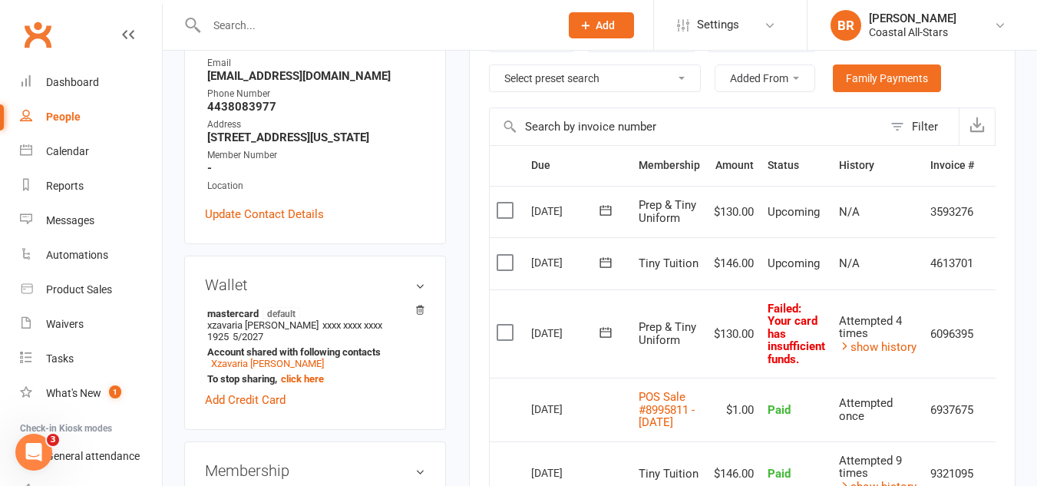
click at [499, 332] on label at bounding box center [506, 332] width 21 height 15
click at [499, 325] on input "checkbox" at bounding box center [501, 325] width 10 height 0
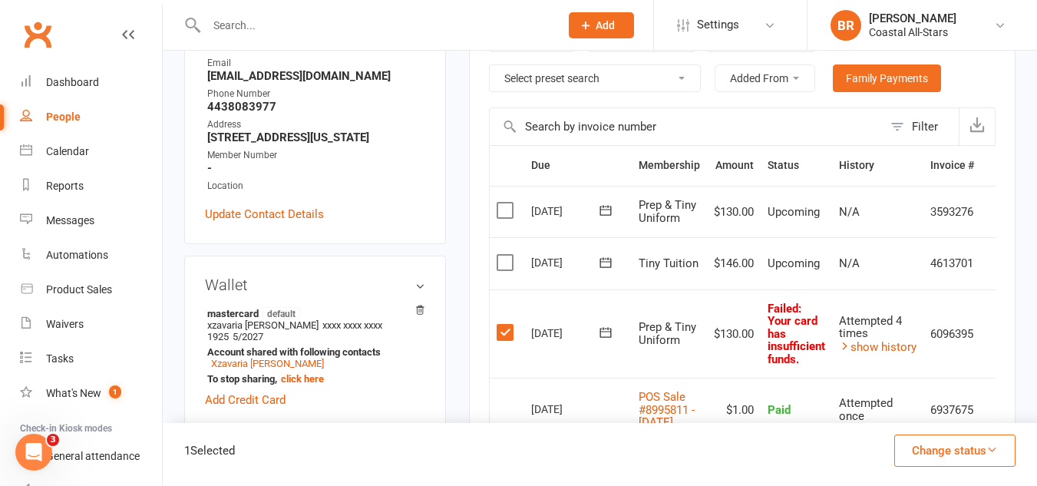
click at [895, 443] on button "Change status" at bounding box center [954, 450] width 121 height 32
click at [499, 336] on label at bounding box center [506, 332] width 21 height 15
click at [499, 325] on input "checkbox" at bounding box center [501, 325] width 10 height 0
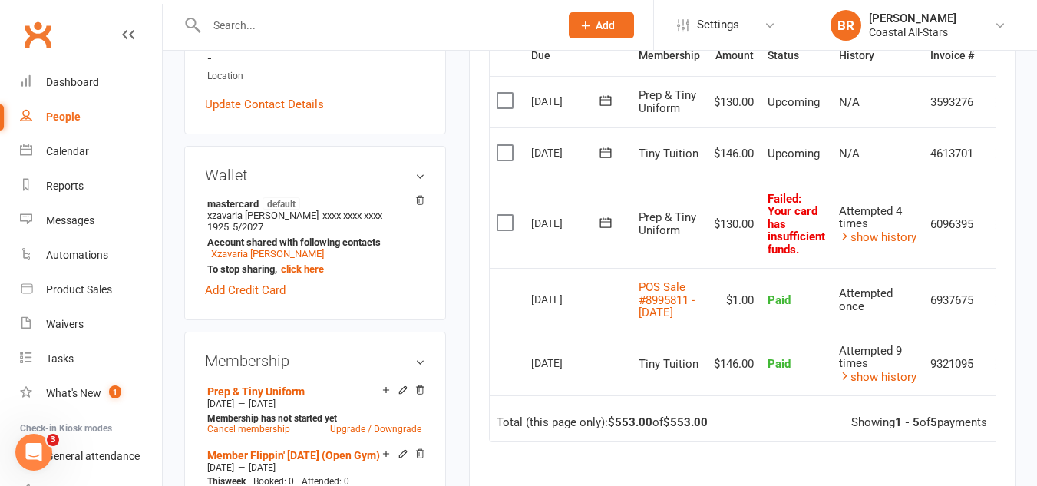
scroll to position [403, 0]
click at [613, 206] on td "12 Sep 2025" at bounding box center [577, 223] width 107 height 89
click at [605, 216] on icon at bounding box center [605, 221] width 15 height 15
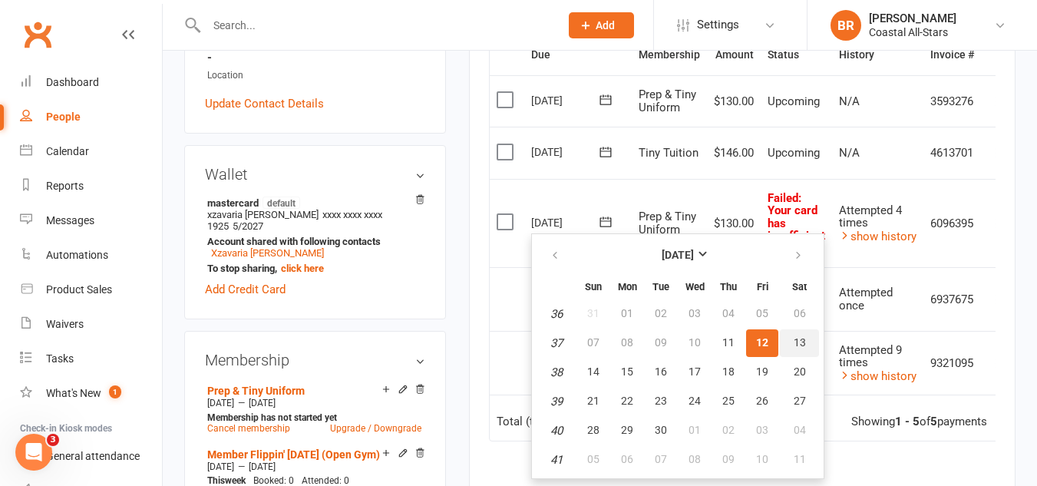
click at [798, 344] on span "13" at bounding box center [799, 342] width 12 height 12
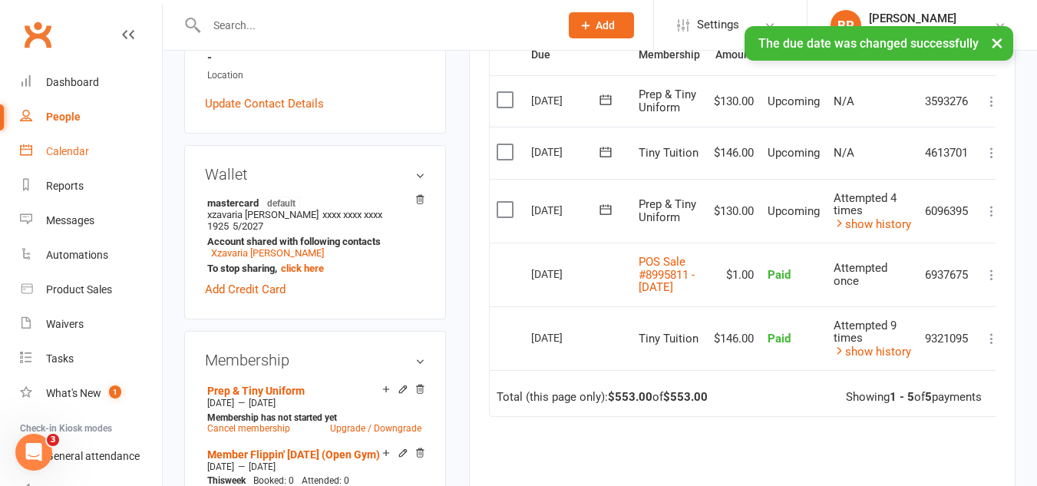
click at [85, 140] on link "Calendar" at bounding box center [91, 151] width 142 height 35
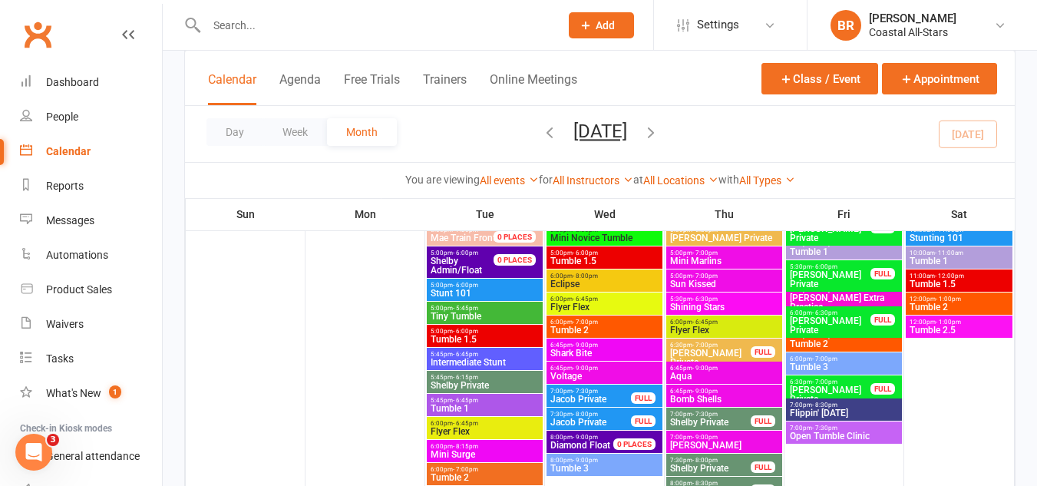
scroll to position [256, 0]
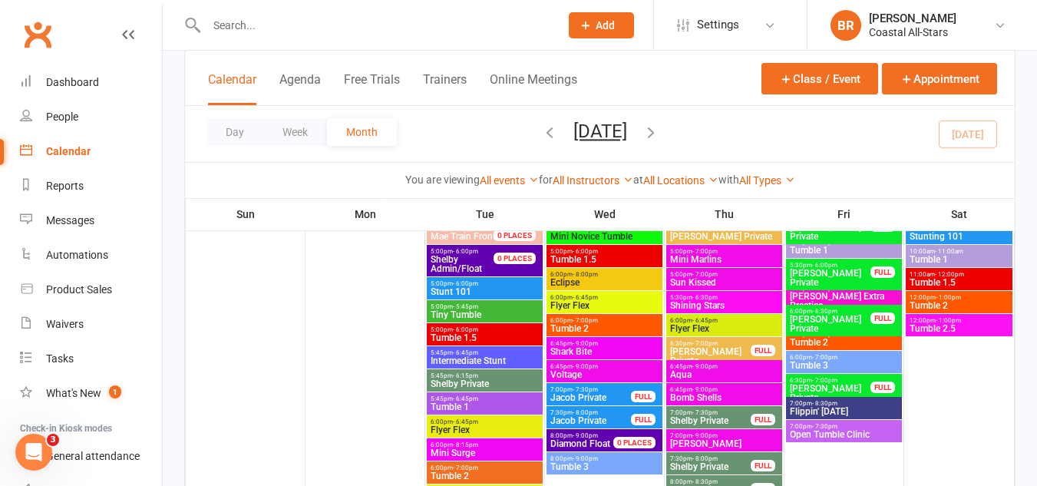
click at [831, 361] on span "Tumble 3" at bounding box center [844, 365] width 110 height 9
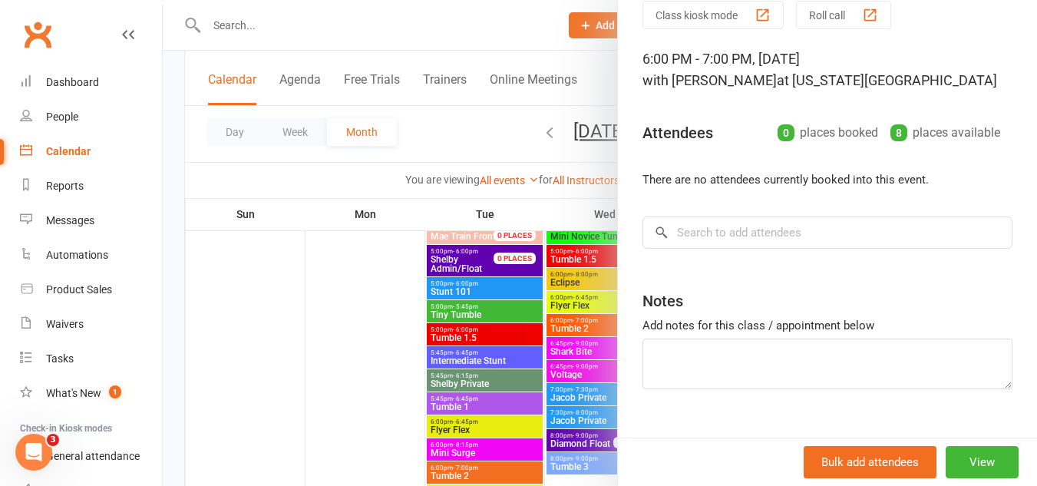
scroll to position [60, 0]
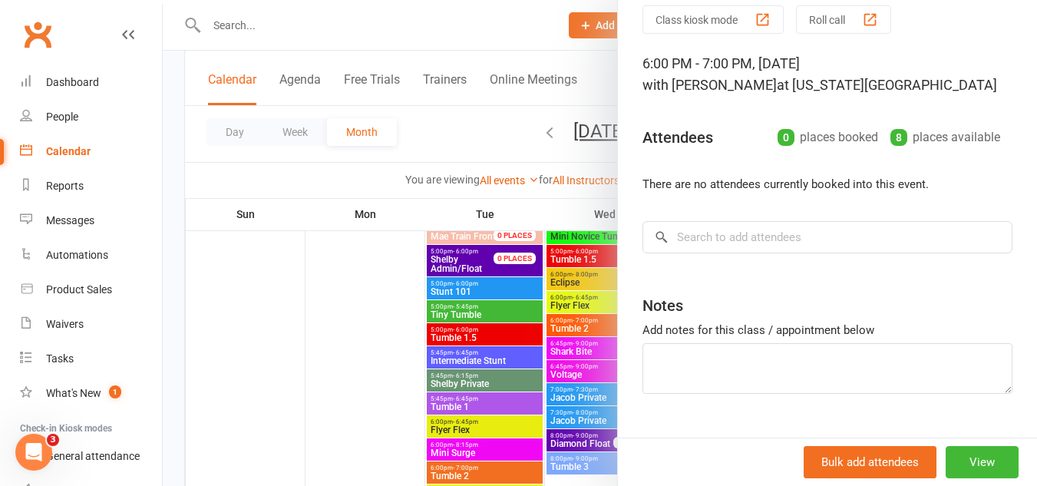
click at [463, 130] on div at bounding box center [600, 243] width 874 height 486
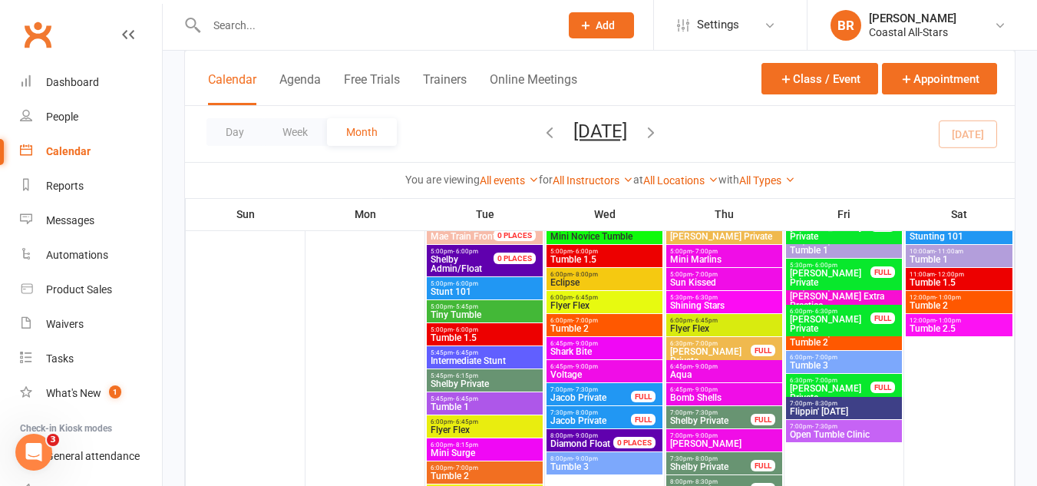
click at [794, 407] on span "Flippin' [DATE]" at bounding box center [844, 411] width 110 height 9
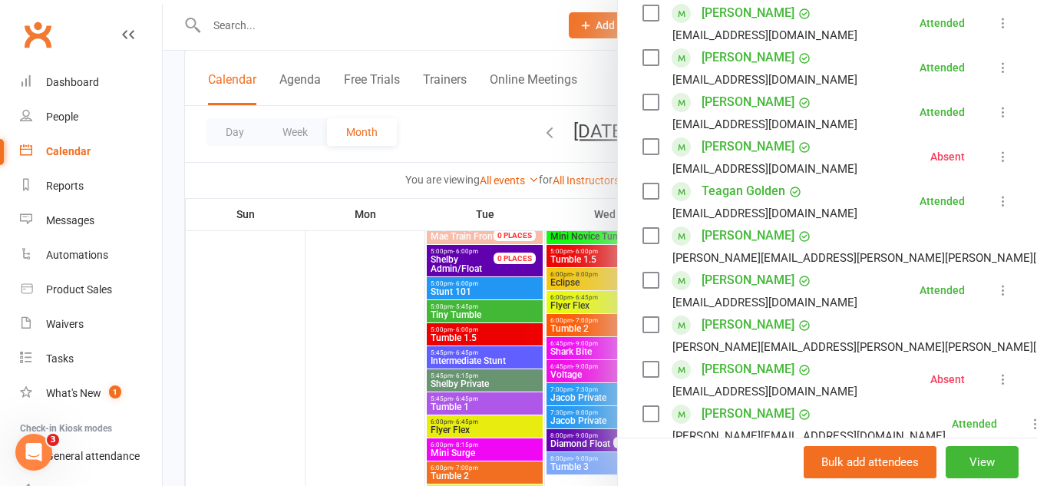
scroll to position [440, 0]
click at [469, 141] on div at bounding box center [600, 243] width 874 height 486
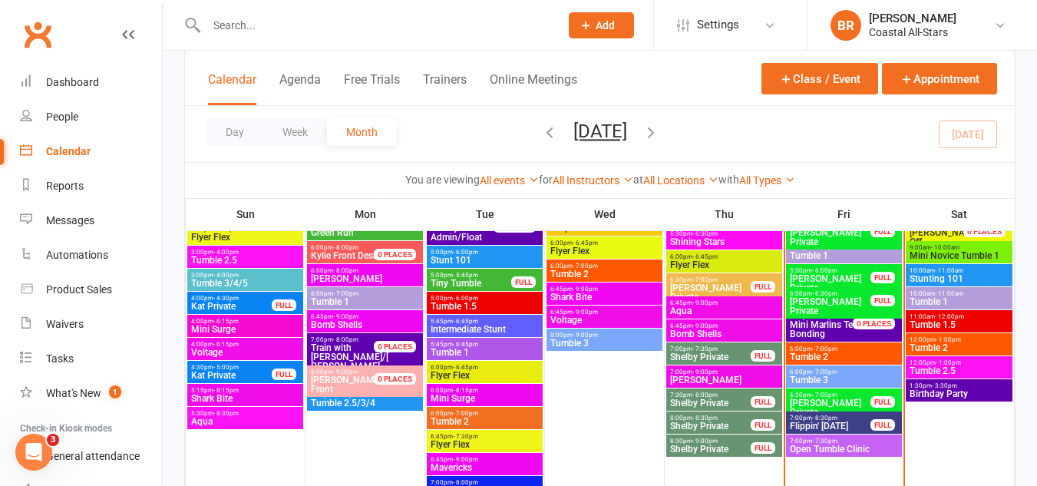
scroll to position [897, 0]
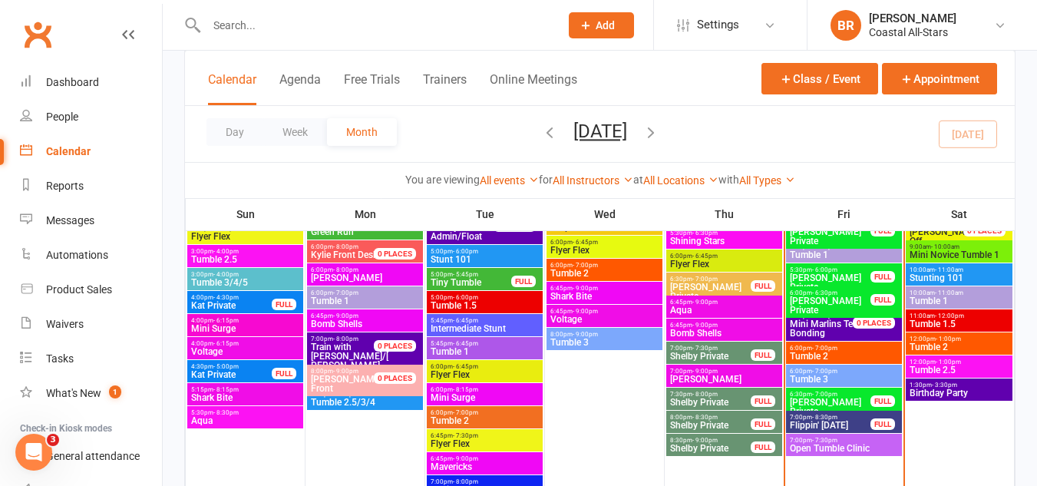
click at [818, 374] on span "Tumble 3" at bounding box center [844, 378] width 110 height 9
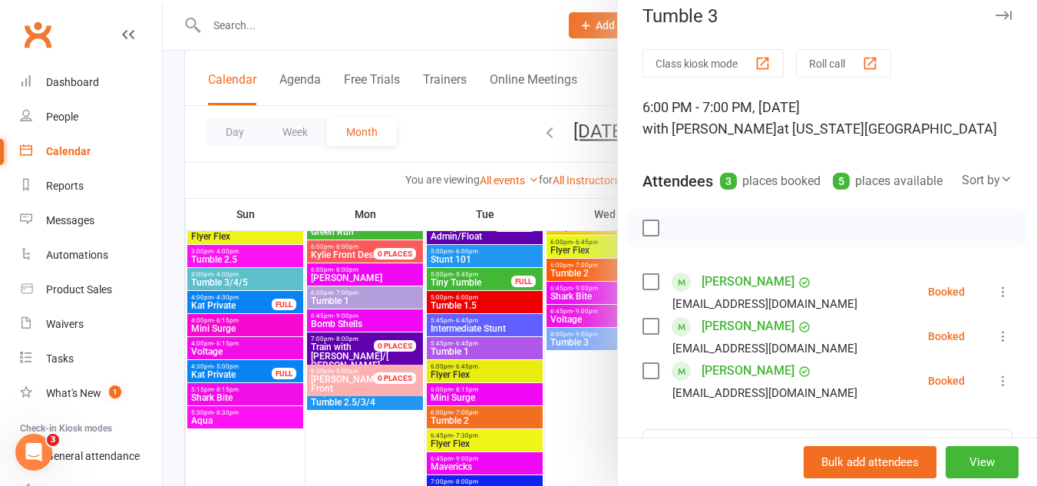
scroll to position [13, 0]
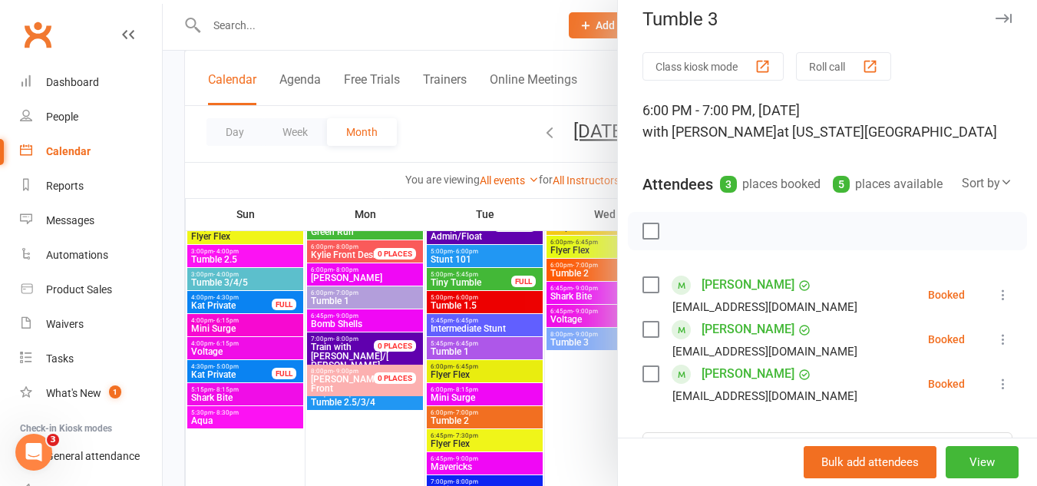
click at [454, 138] on div at bounding box center [600, 243] width 874 height 486
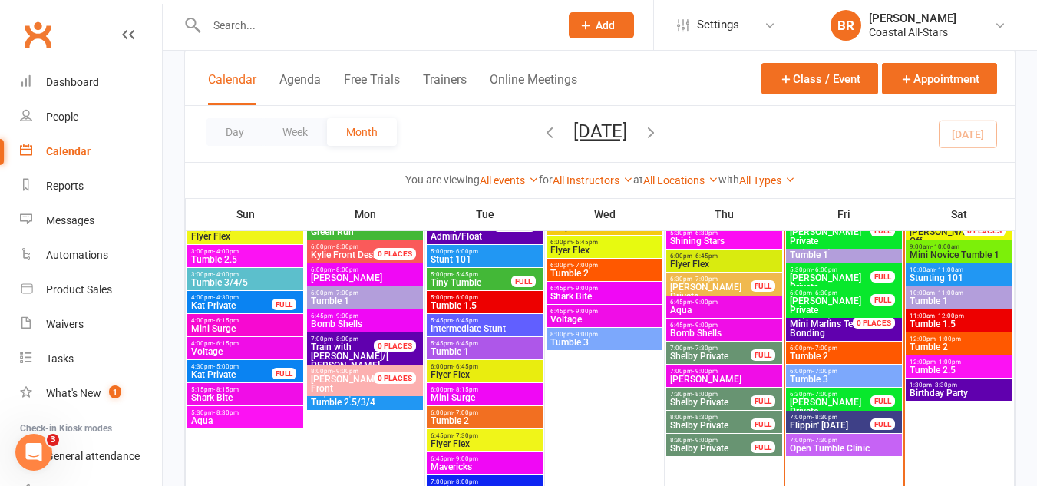
click at [803, 416] on span "7:00pm - 8:30pm" at bounding box center [830, 417] width 82 height 7
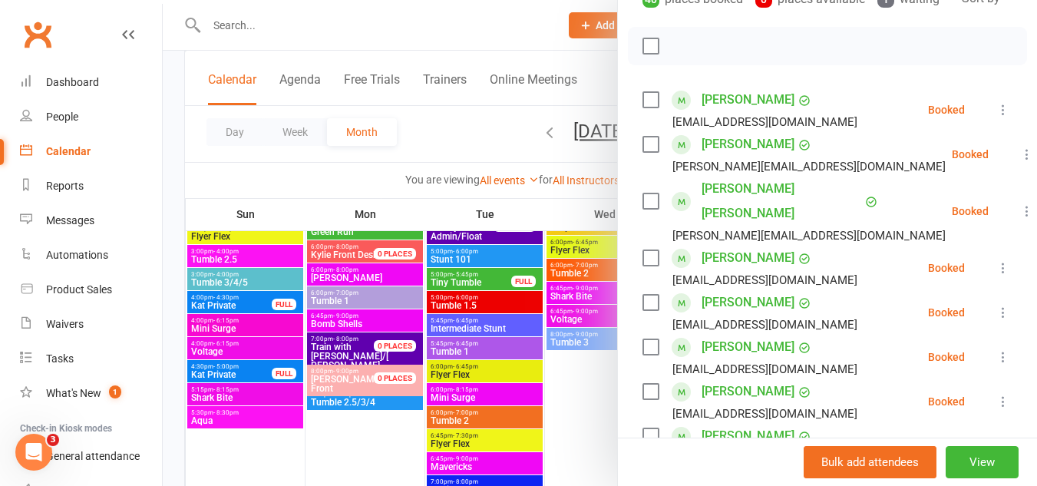
scroll to position [252, 0]
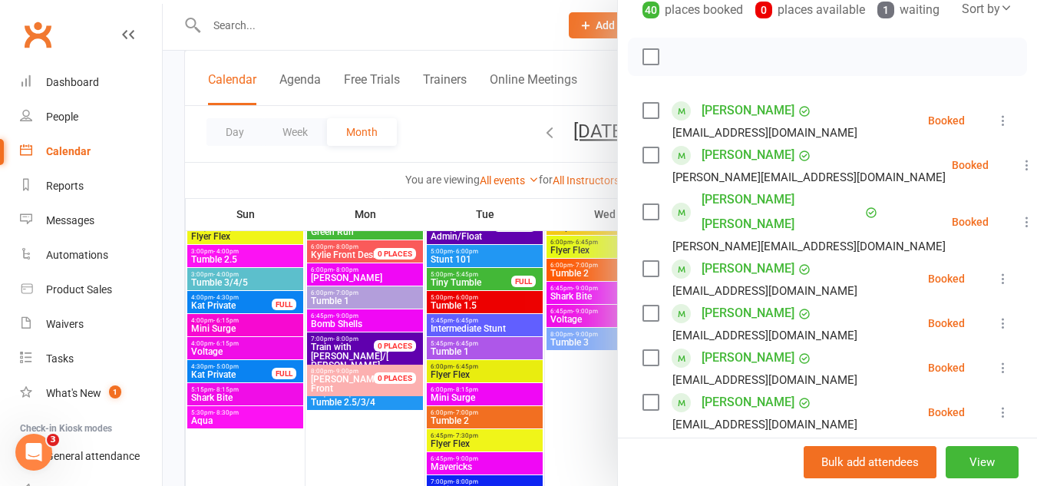
click at [463, 133] on div at bounding box center [600, 243] width 874 height 486
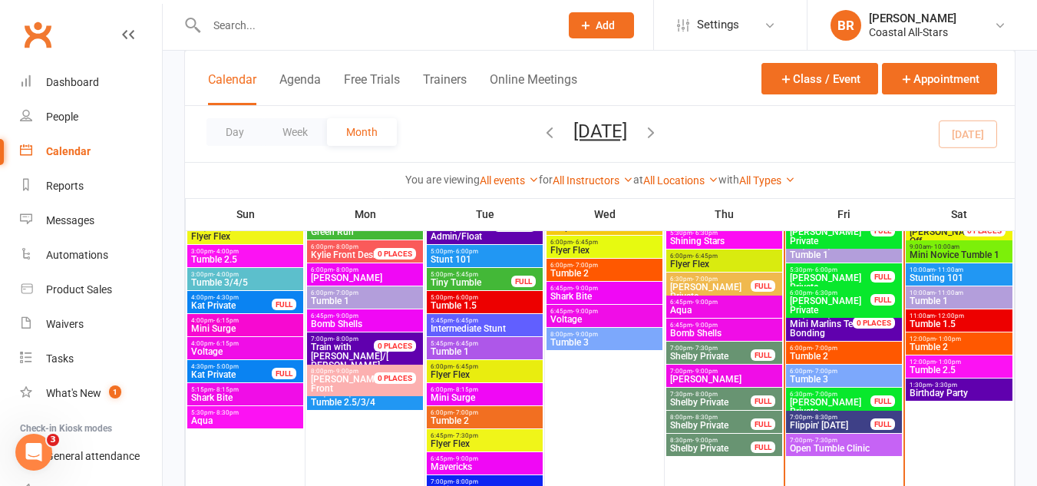
click at [835, 349] on span "- 7:00pm" at bounding box center [824, 348] width 25 height 7
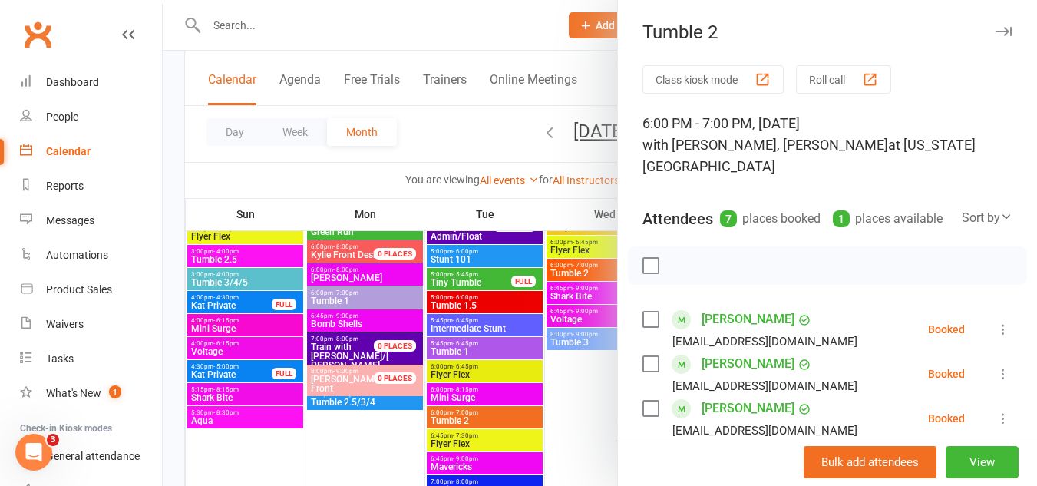
click at [440, 119] on div at bounding box center [600, 243] width 874 height 486
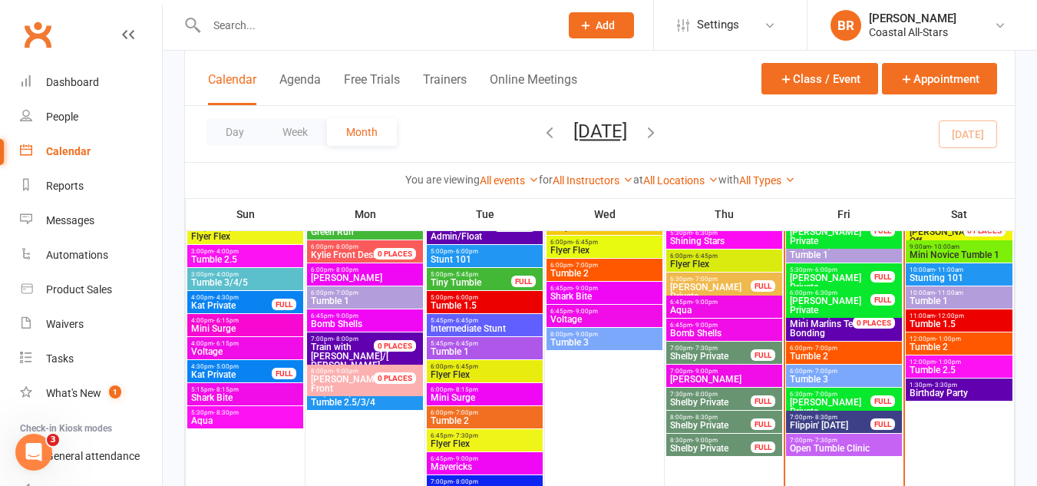
click at [817, 348] on span "- 7:00pm" at bounding box center [824, 348] width 25 height 7
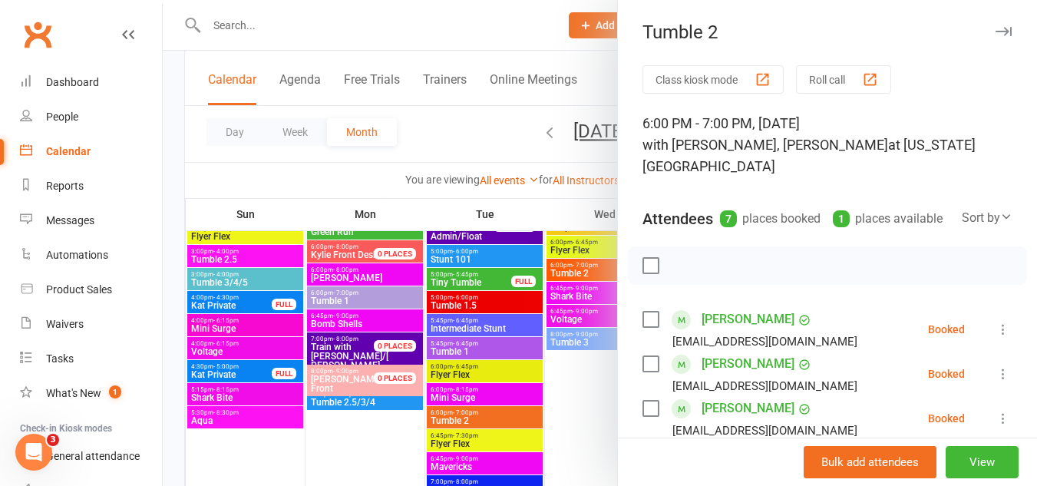
click at [468, 113] on div at bounding box center [600, 243] width 874 height 486
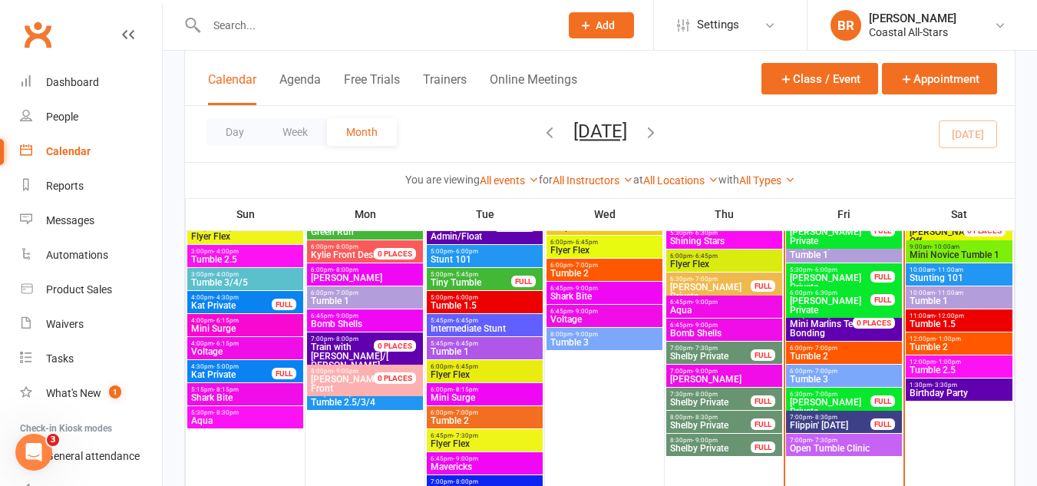
click at [798, 372] on span "6:00pm - 7:00pm" at bounding box center [844, 371] width 110 height 7
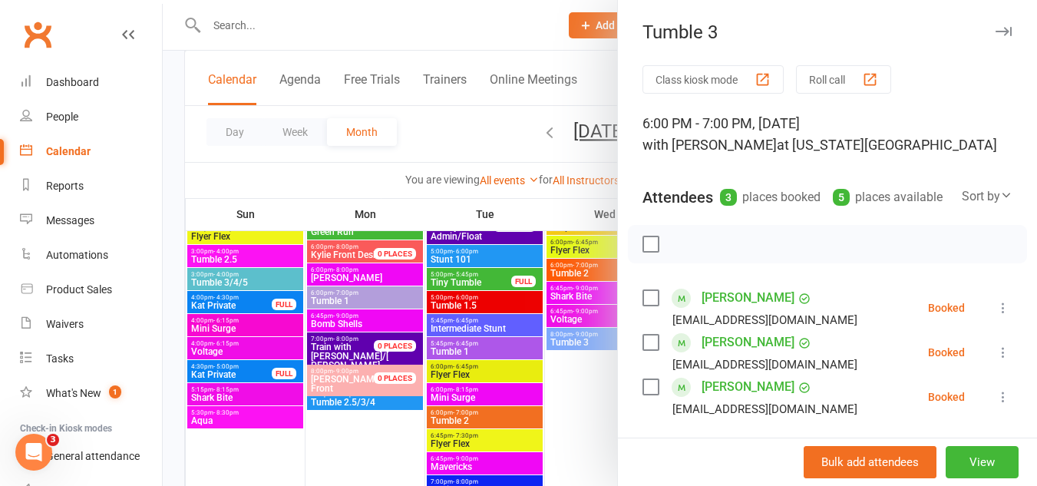
scroll to position [104, 0]
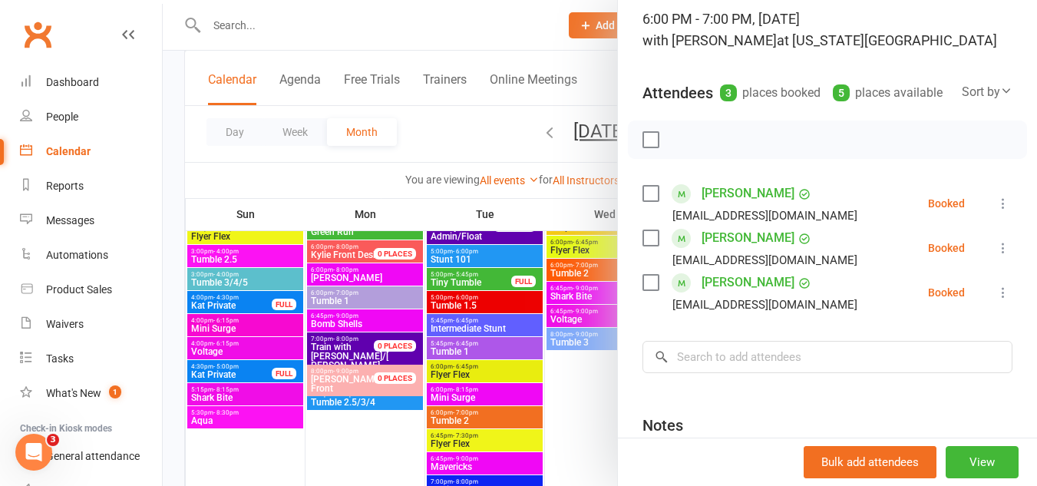
click at [456, 120] on div at bounding box center [600, 243] width 874 height 486
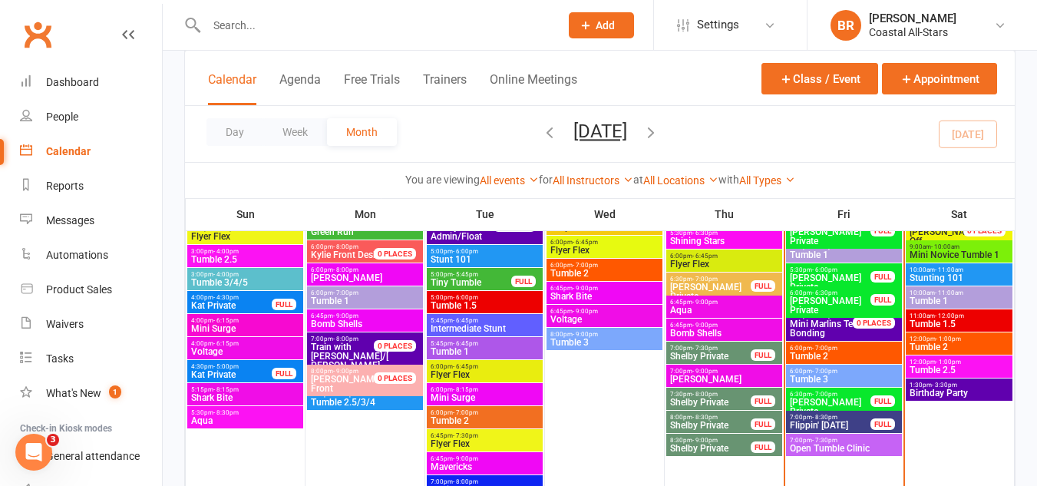
click at [818, 348] on span "- 7:00pm" at bounding box center [824, 348] width 25 height 7
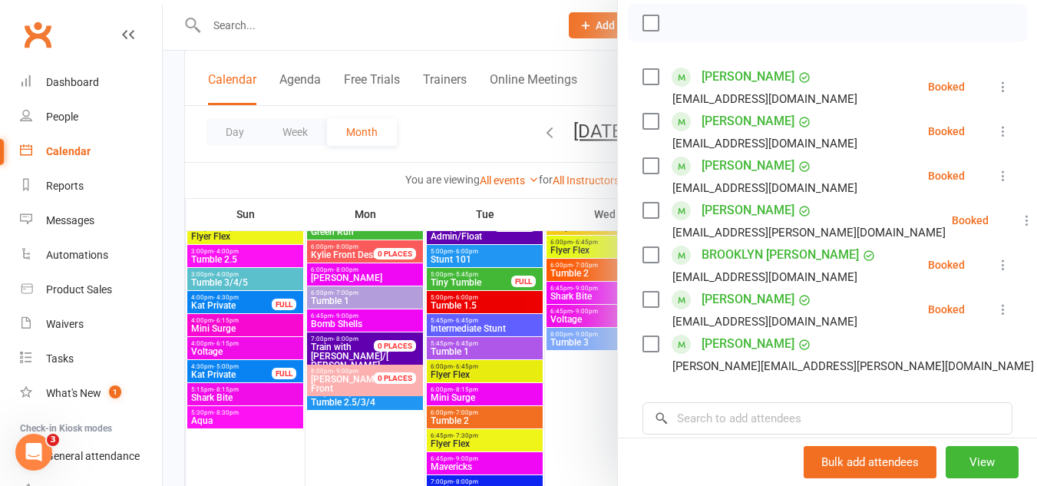
scroll to position [243, 0]
click at [462, 143] on div at bounding box center [600, 243] width 874 height 486
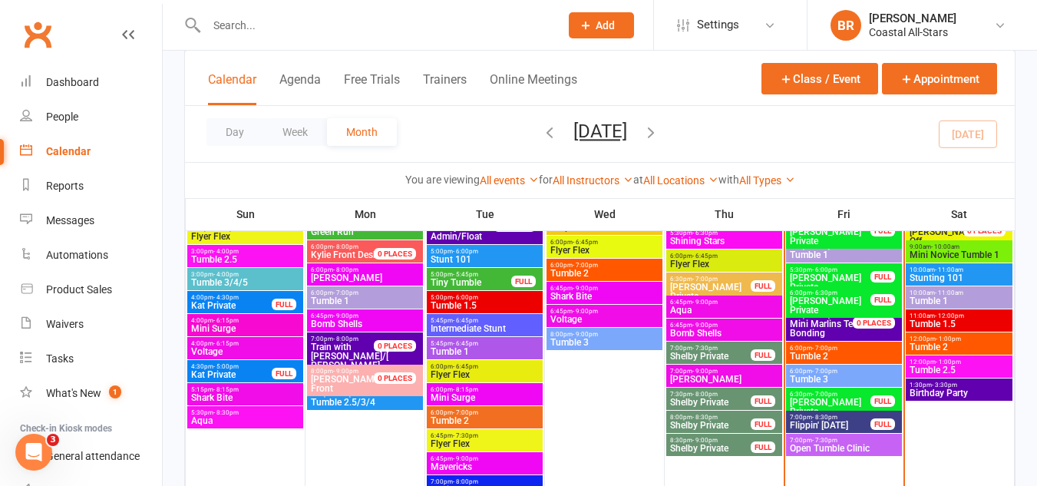
click at [806, 298] on span "[PERSON_NAME] Private" at bounding box center [830, 305] width 82 height 18
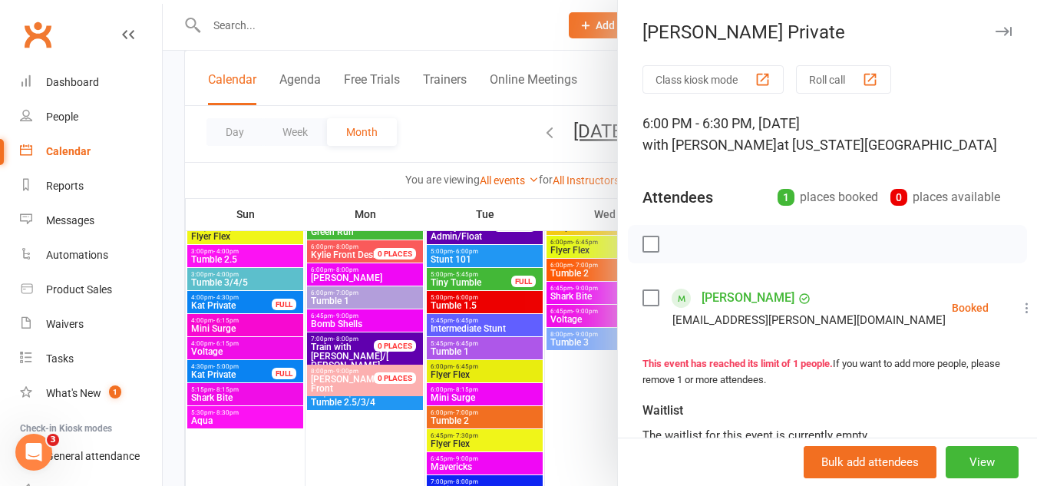
click at [463, 129] on div at bounding box center [600, 243] width 874 height 486
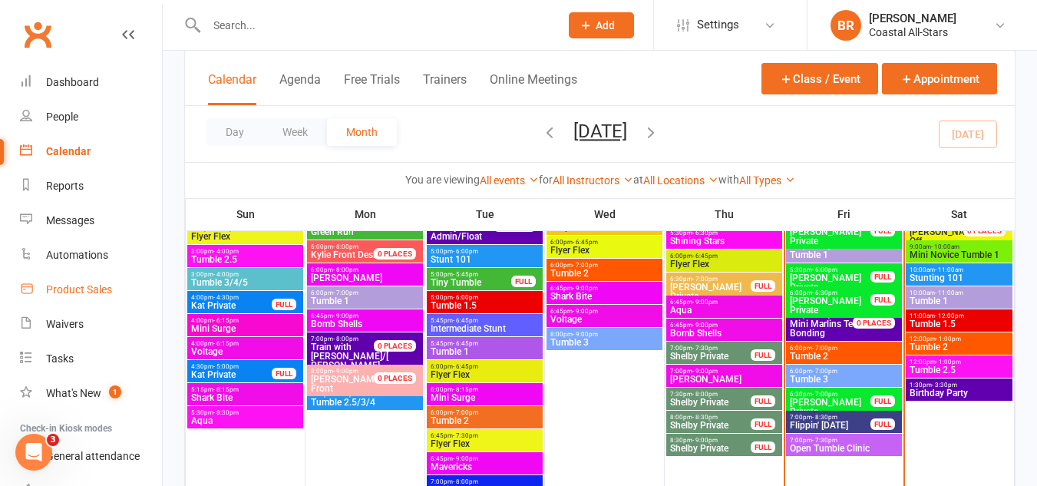
click at [98, 288] on div "Product Sales" at bounding box center [79, 289] width 66 height 12
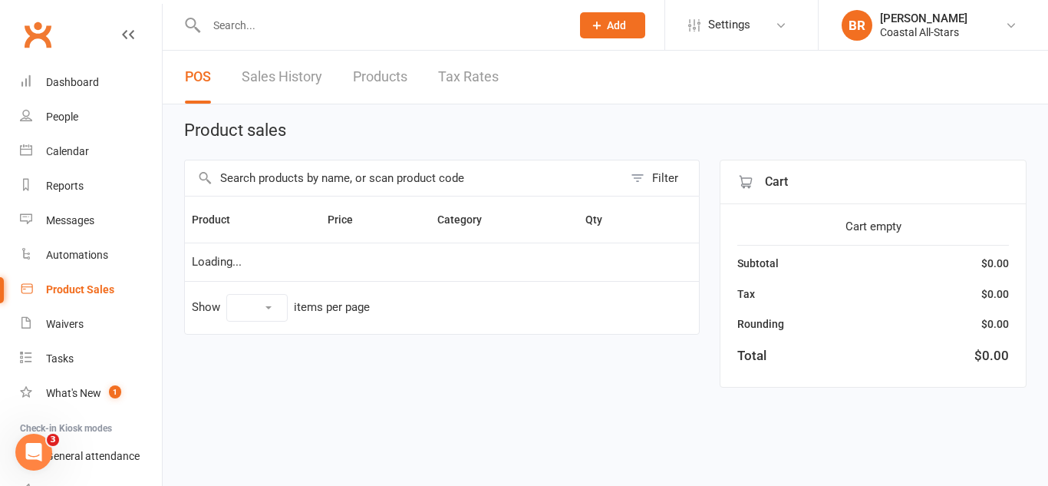
select select "10"
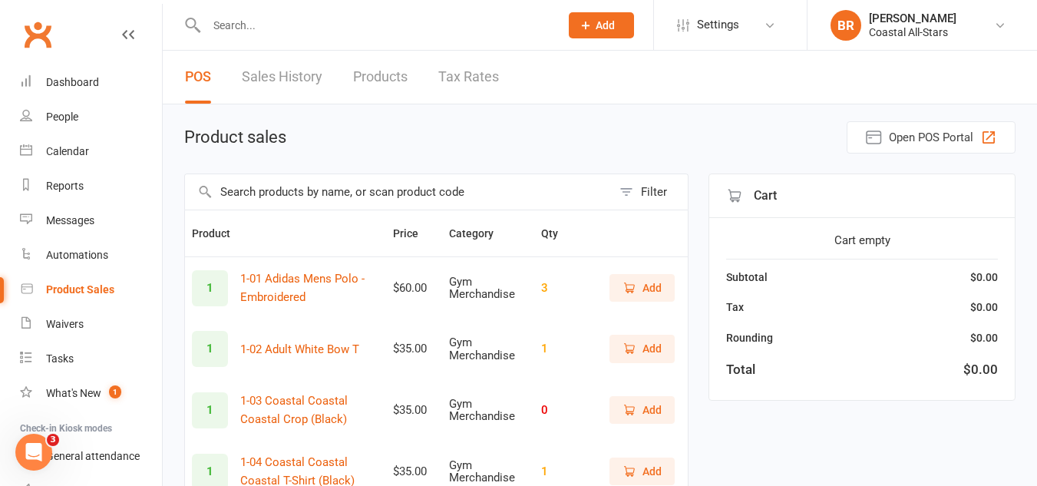
click at [370, 178] on input "text" at bounding box center [398, 191] width 427 height 35
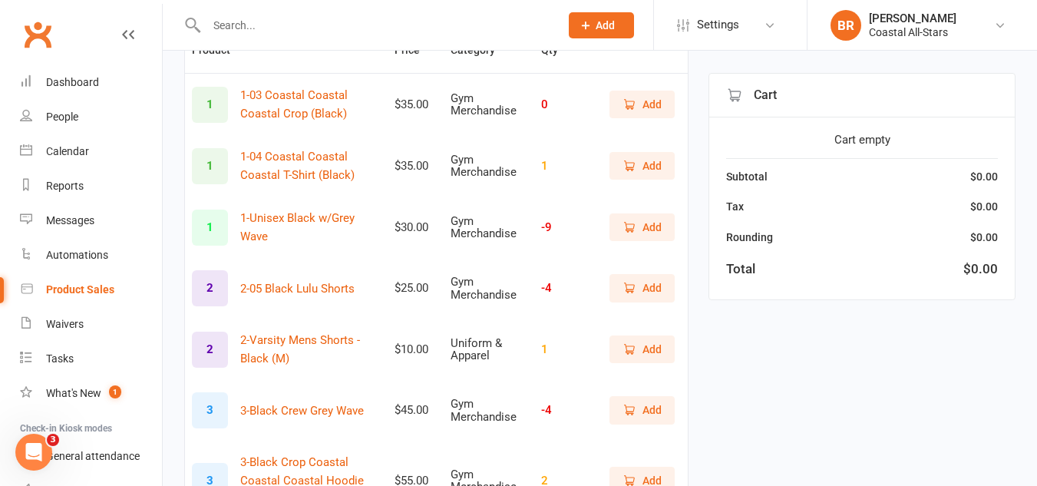
scroll to position [185, 0]
type input "black"
click at [622, 231] on icon "button" at bounding box center [629, 226] width 14 height 14
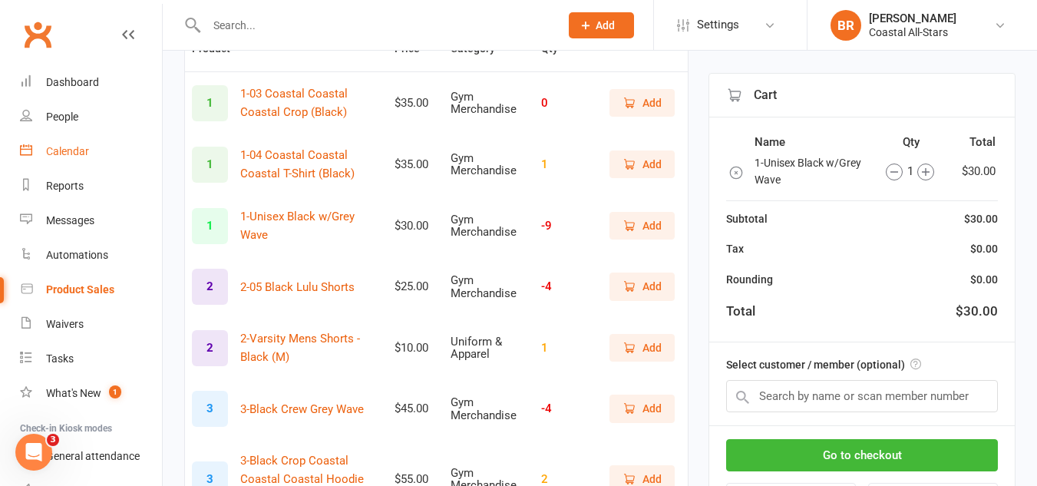
click at [33, 161] on link "Calendar" at bounding box center [91, 151] width 142 height 35
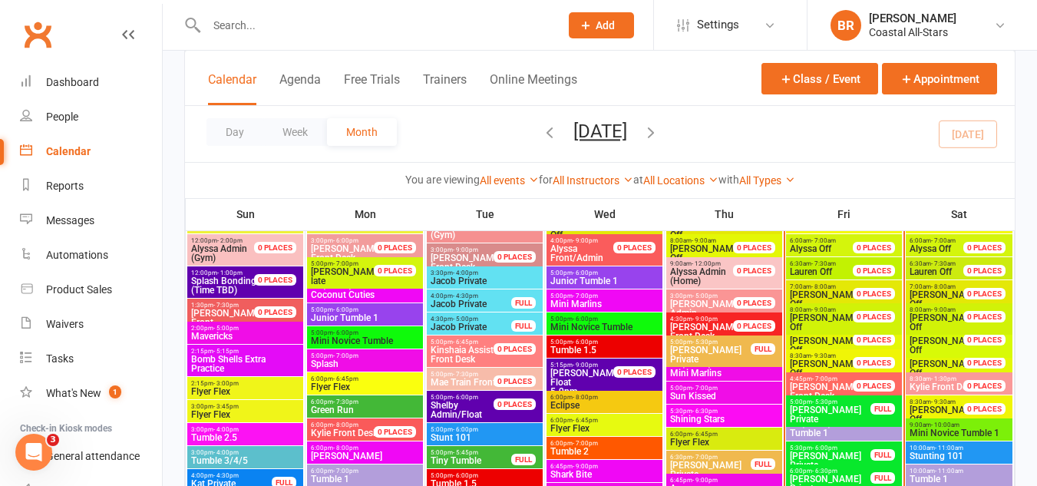
scroll to position [814, 0]
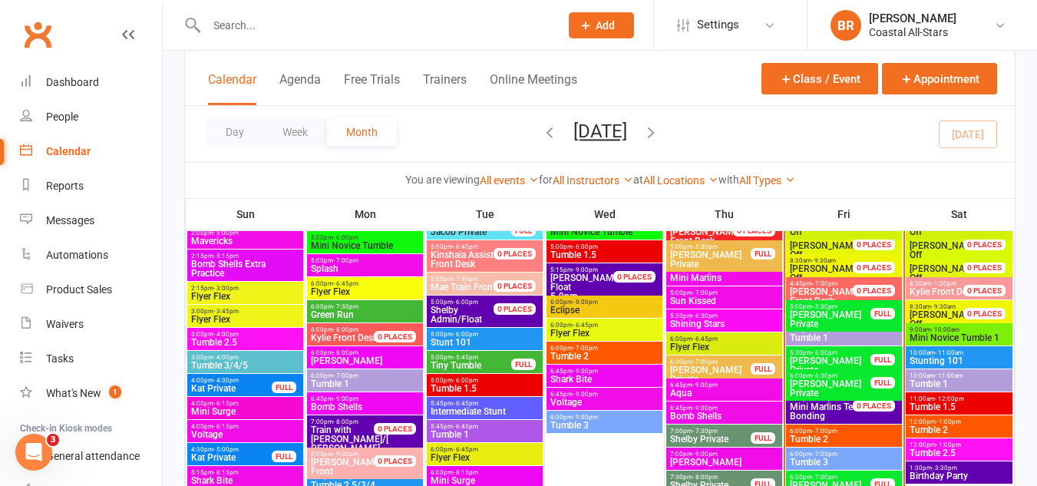
click at [807, 362] on span "[PERSON_NAME] Private" at bounding box center [830, 365] width 82 height 18
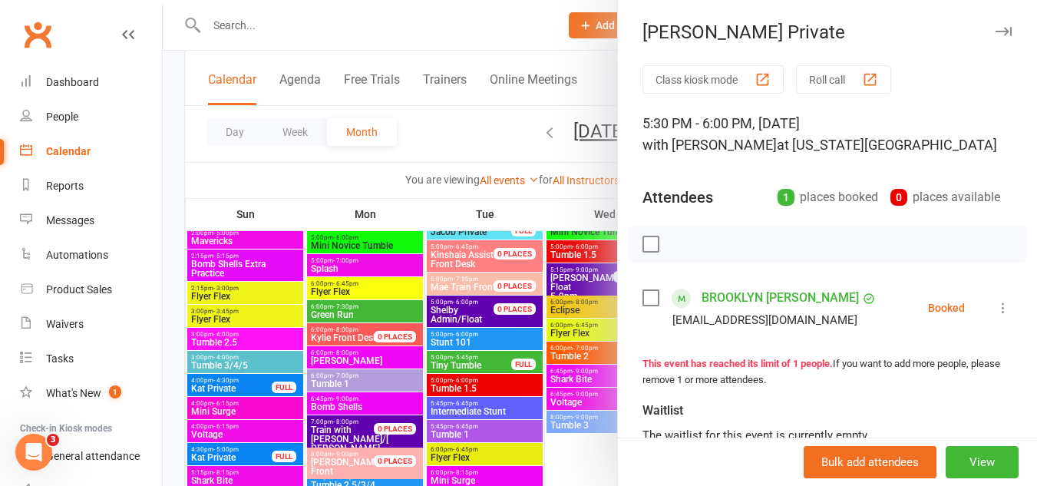
click at [642, 293] on label at bounding box center [649, 297] width 15 height 15
click at [684, 245] on icon "button" at bounding box center [685, 243] width 2 height 2
click at [470, 109] on div at bounding box center [600, 243] width 874 height 486
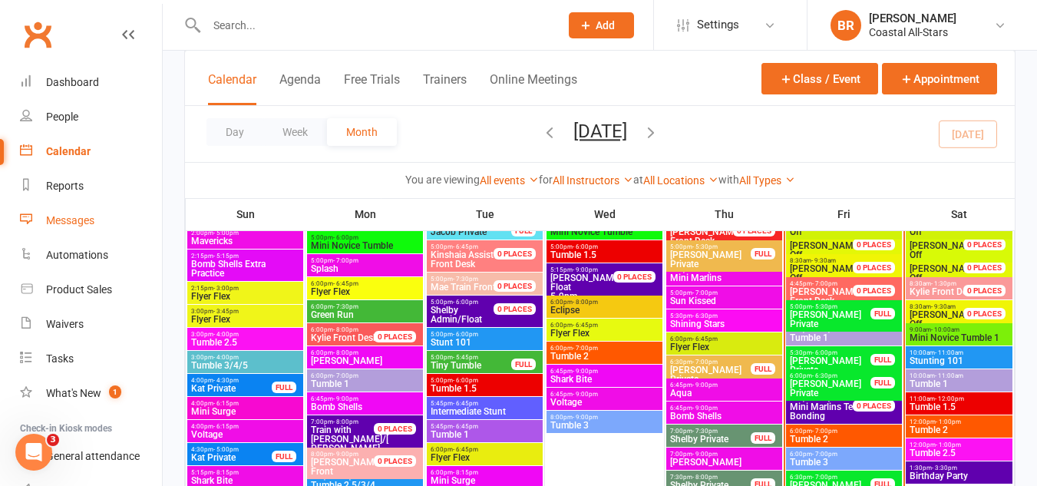
click at [61, 218] on div "Messages" at bounding box center [70, 220] width 48 height 12
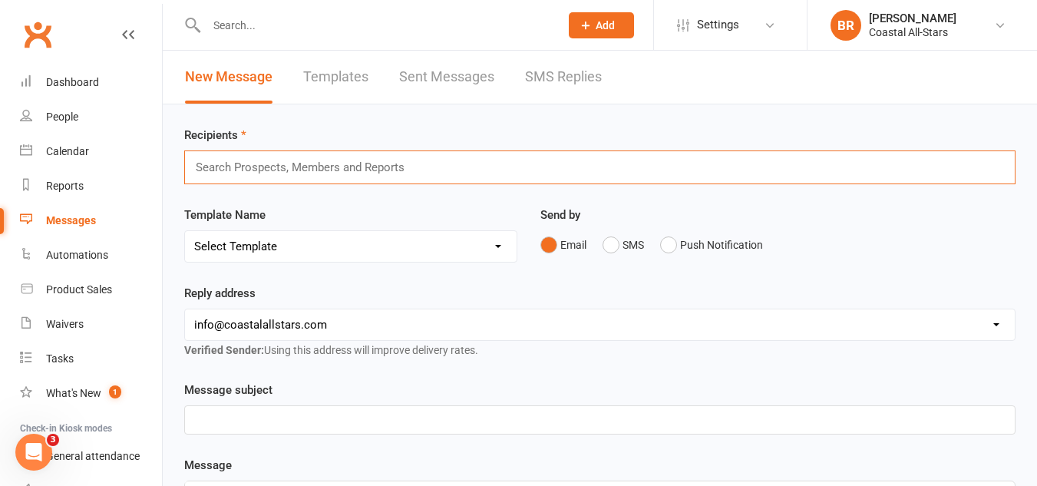
click at [246, 167] on input "text" at bounding box center [306, 167] width 225 height 20
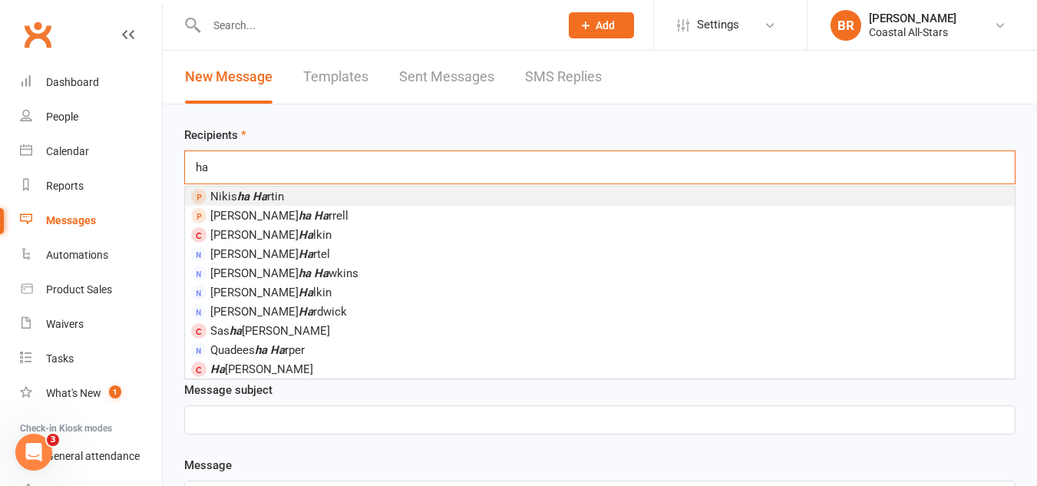
type input "h"
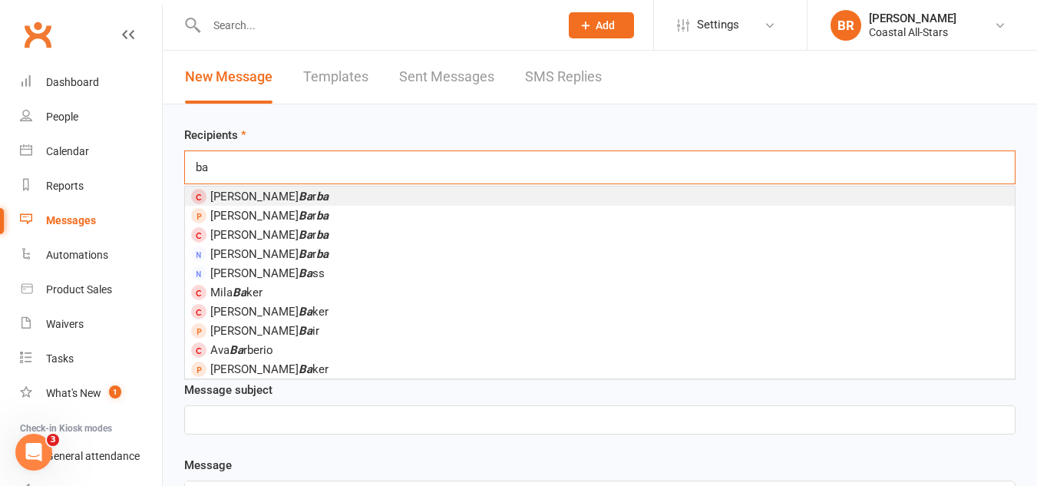
type input "b"
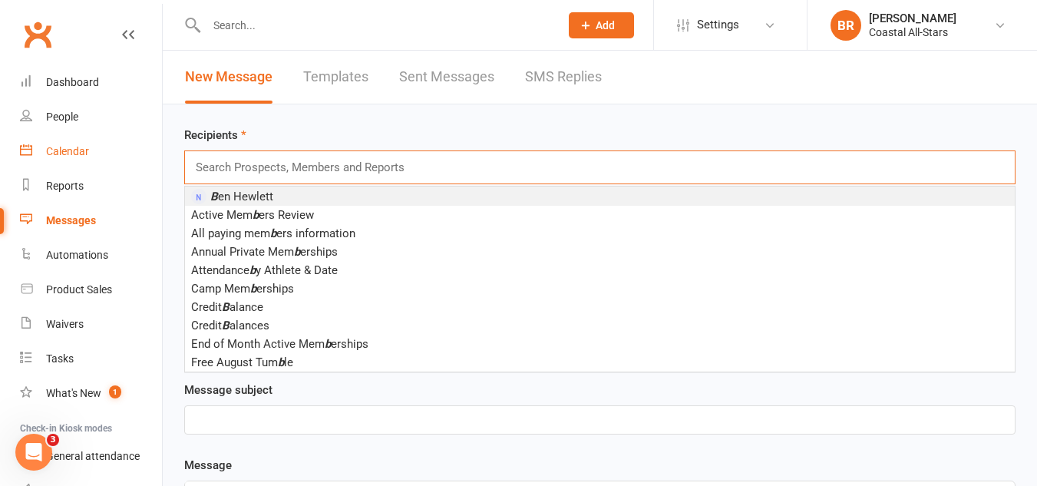
click at [58, 150] on div "Calendar" at bounding box center [67, 151] width 43 height 12
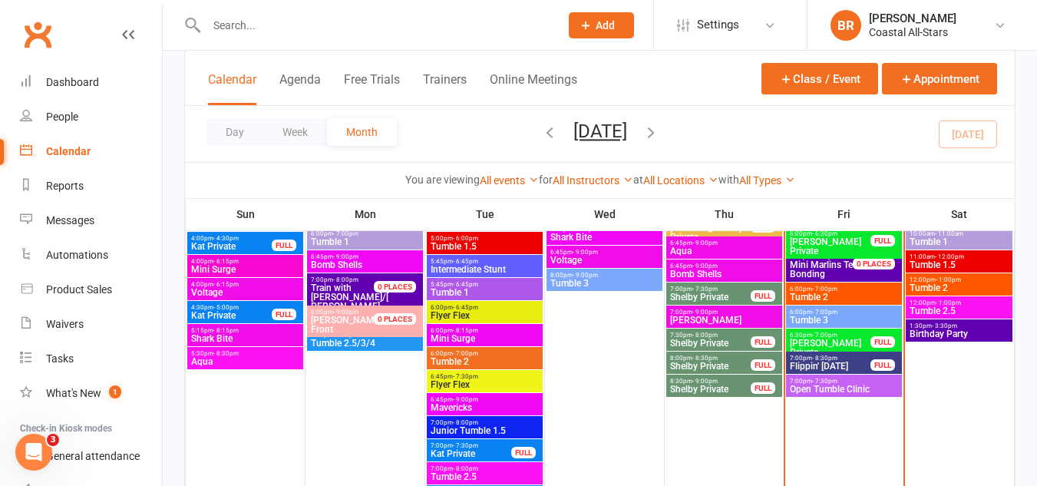
scroll to position [957, 0]
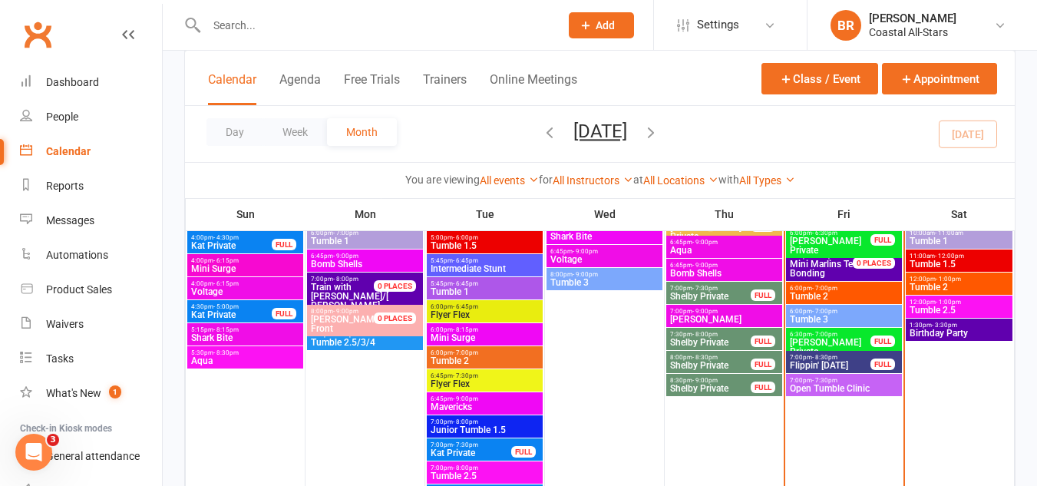
click at [803, 289] on span "6:00pm - 7:00pm" at bounding box center [844, 288] width 110 height 7
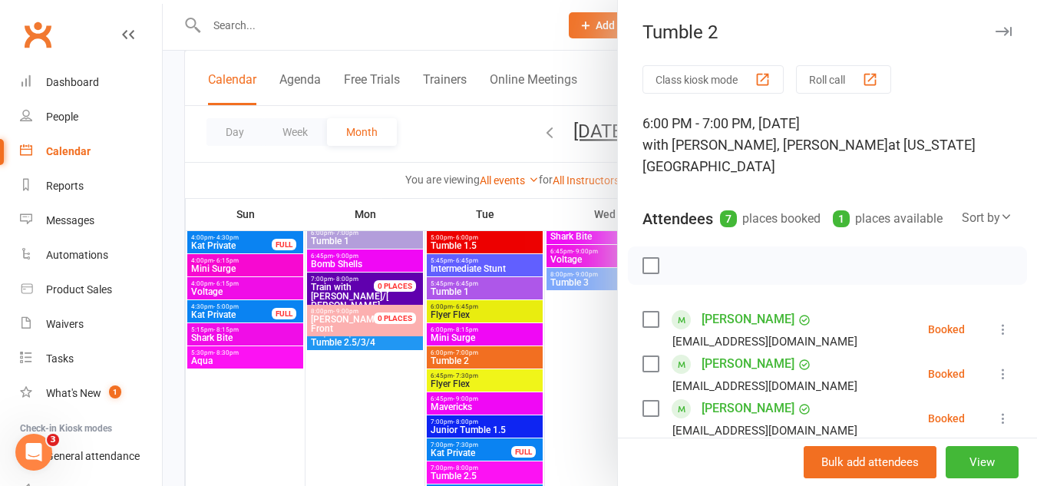
drag, startPoint x: 791, startPoint y: 312, endPoint x: 696, endPoint y: 317, distance: 95.3
click at [701, 317] on div "[PERSON_NAME]" at bounding box center [756, 319] width 110 height 25
copy link "[PERSON_NAME]"
click at [51, 219] on div "Messages" at bounding box center [70, 220] width 48 height 12
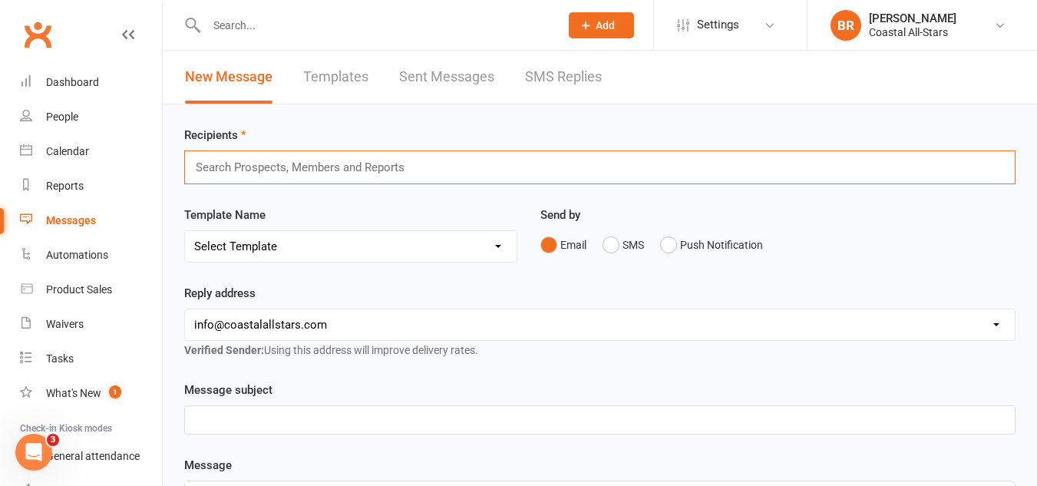
click at [388, 165] on input "text" at bounding box center [306, 167] width 225 height 20
paste input "[PERSON_NAME]"
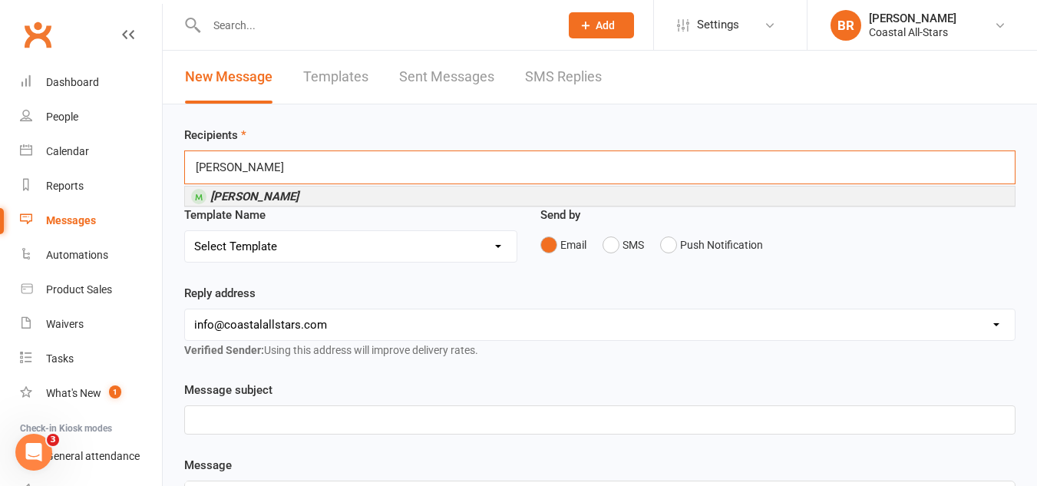
type input "[PERSON_NAME]"
click at [297, 196] on em "[PERSON_NAME]" at bounding box center [254, 197] width 88 height 14
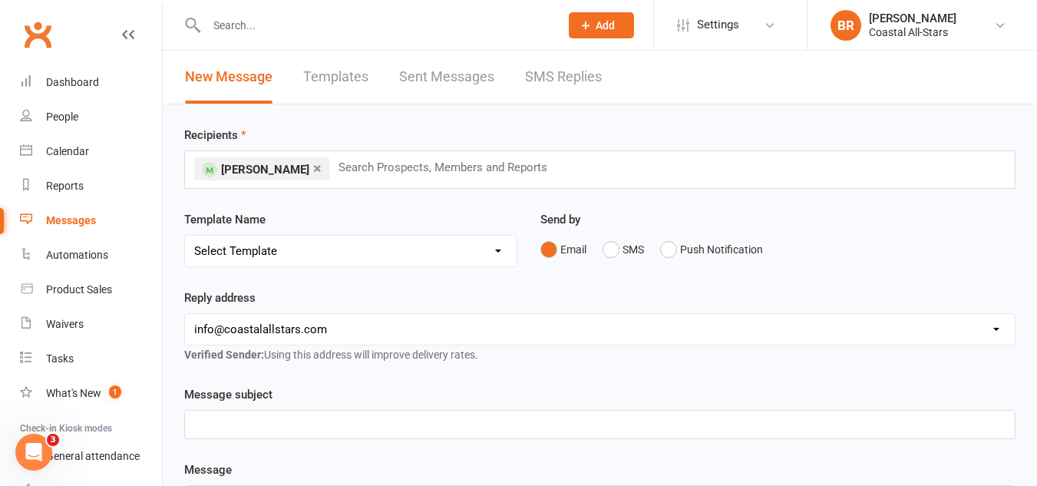
click at [442, 254] on select "Select Template [Email] Bi-Annual Assessment [Email] Boosters [Email] Card Fail…" at bounding box center [350, 251] width 331 height 31
select select "20"
click at [185, 236] on select "Select Template [Email] Bi-Annual Assessment [Email] Boosters [Email] Card Fail…" at bounding box center [350, 251] width 331 height 31
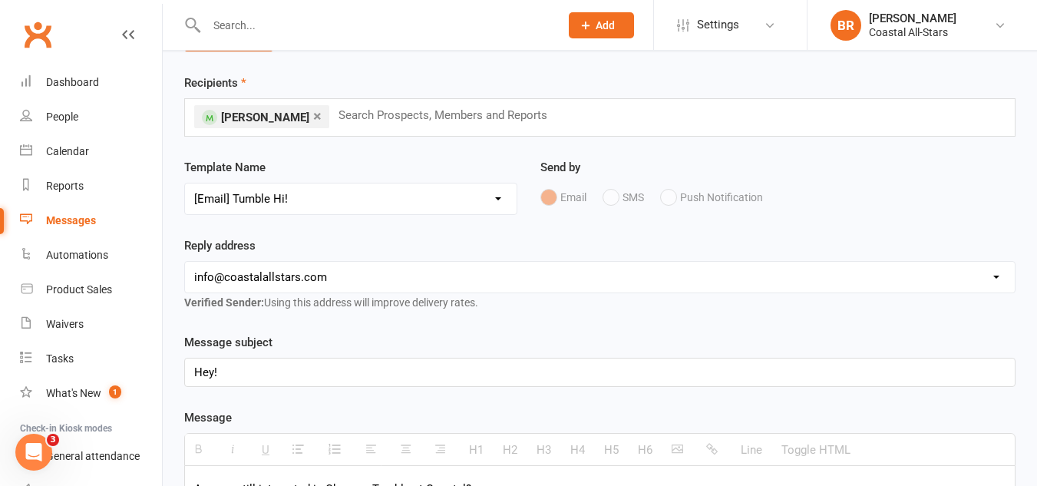
scroll to position [51, 0]
click at [299, 198] on select "Select Template [Email] Bi-Annual Assessment [Email] Boosters [Email] Card Fail…" at bounding box center [350, 200] width 331 height 31
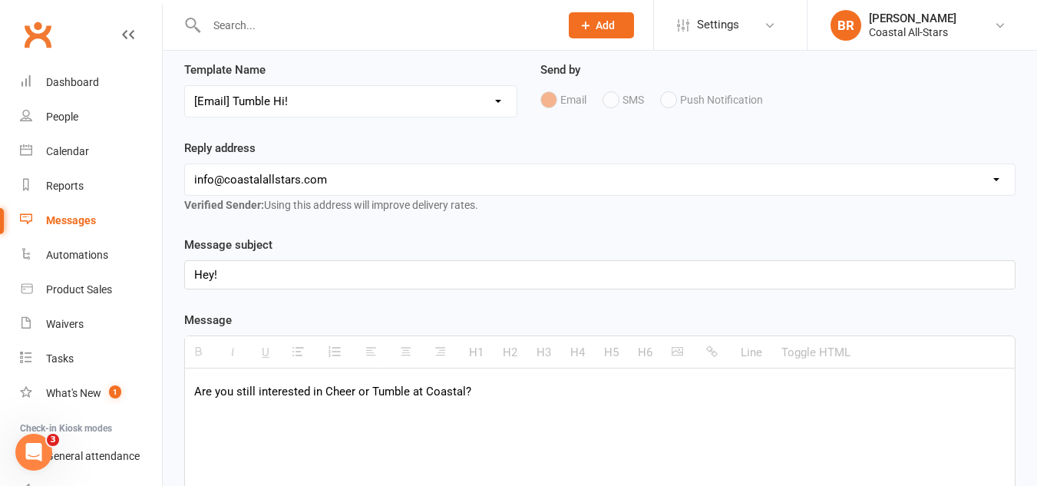
scroll to position [0, 0]
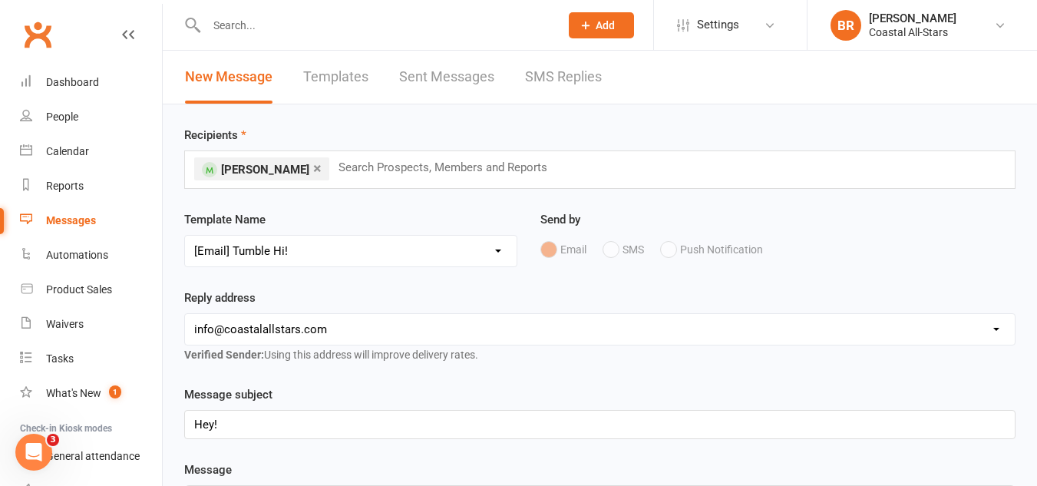
click at [322, 169] on link "×" at bounding box center [317, 168] width 8 height 25
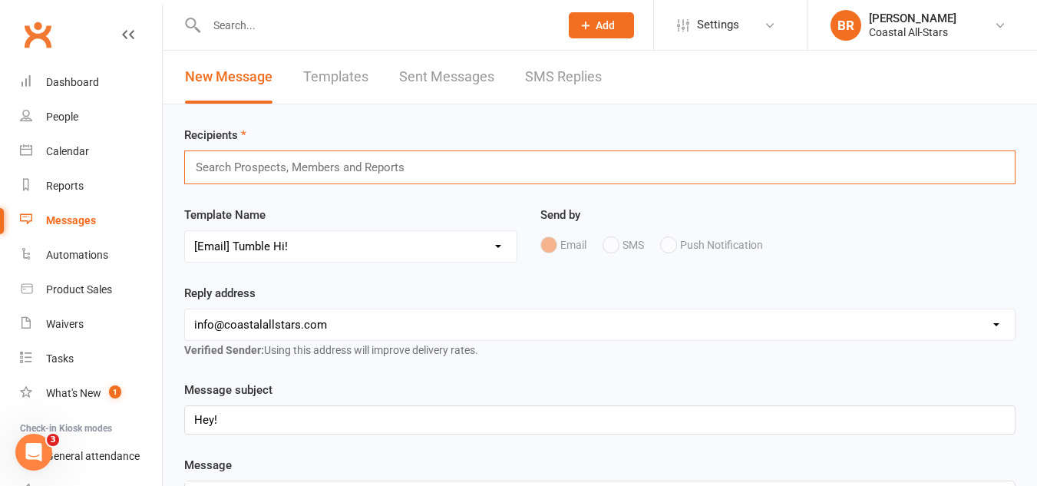
click at [97, 216] on link "Messages" at bounding box center [91, 220] width 142 height 35
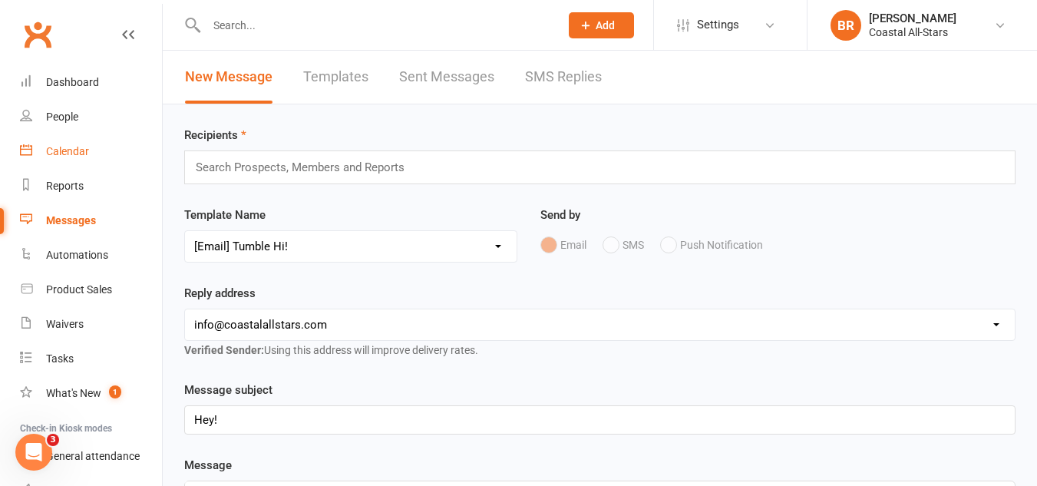
click at [64, 140] on link "Calendar" at bounding box center [91, 151] width 142 height 35
select select
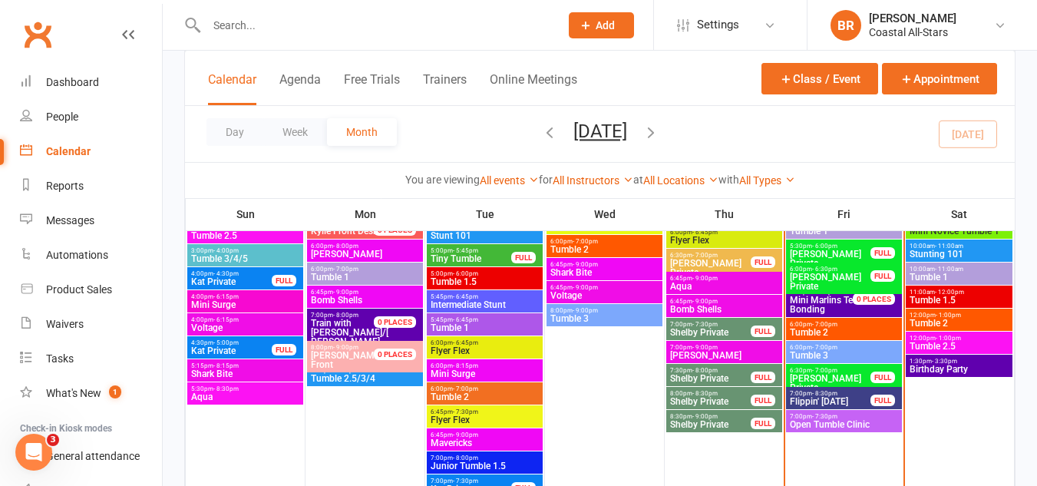
scroll to position [927, 0]
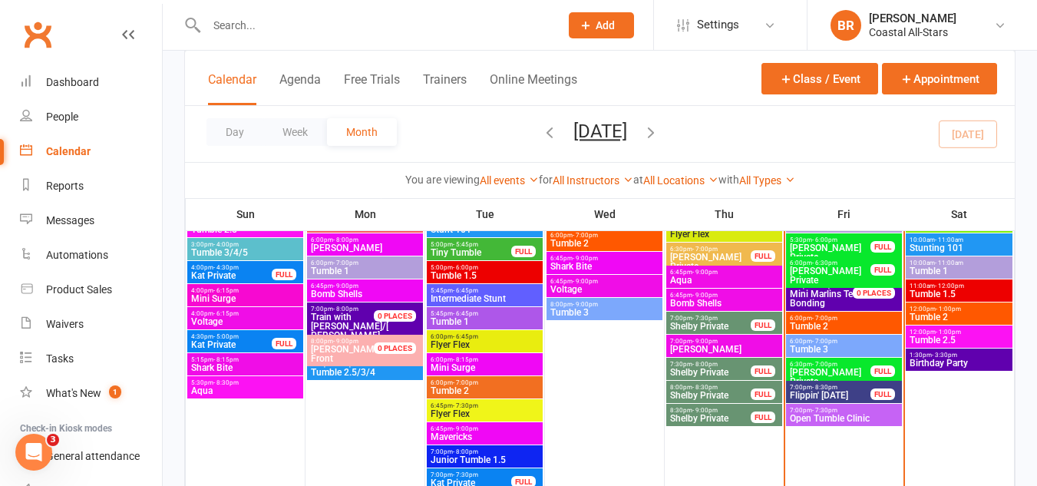
click at [857, 387] on span "7:00pm - 8:30pm" at bounding box center [830, 387] width 82 height 7
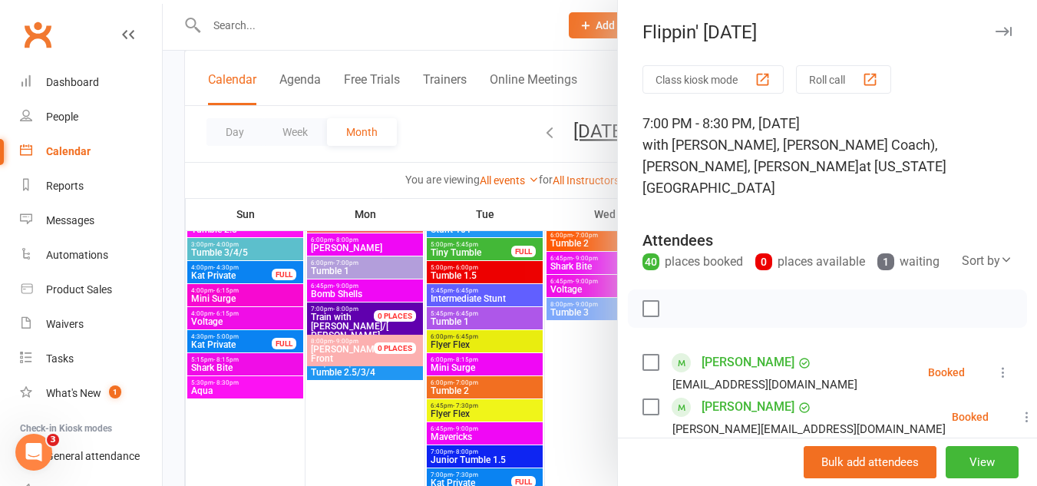
click at [451, 129] on div at bounding box center [600, 243] width 874 height 486
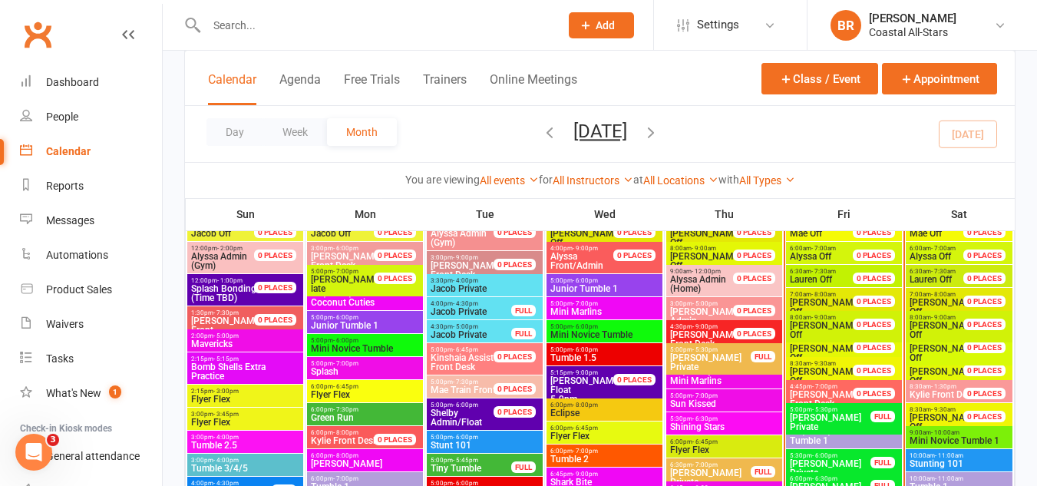
scroll to position [712, 0]
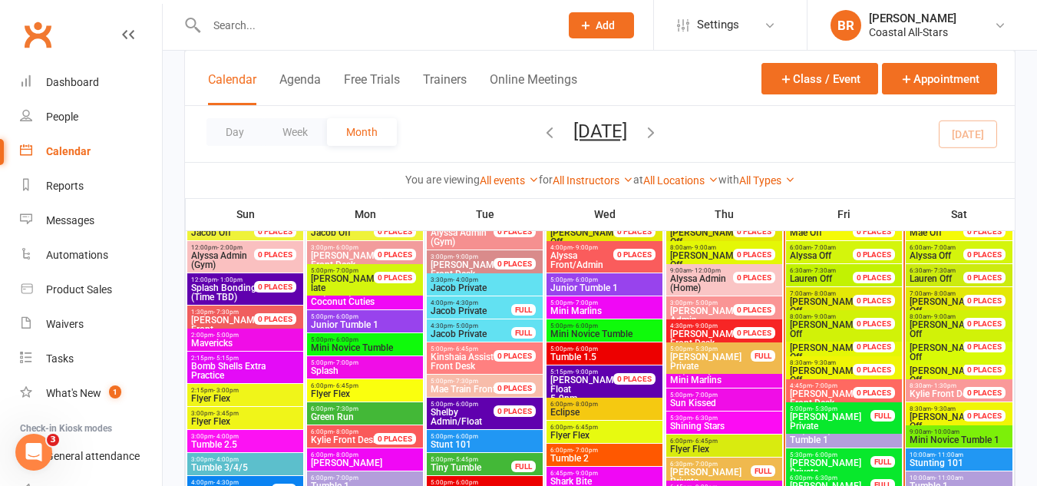
click at [724, 379] on span "Mini Marlins" at bounding box center [724, 379] width 110 height 9
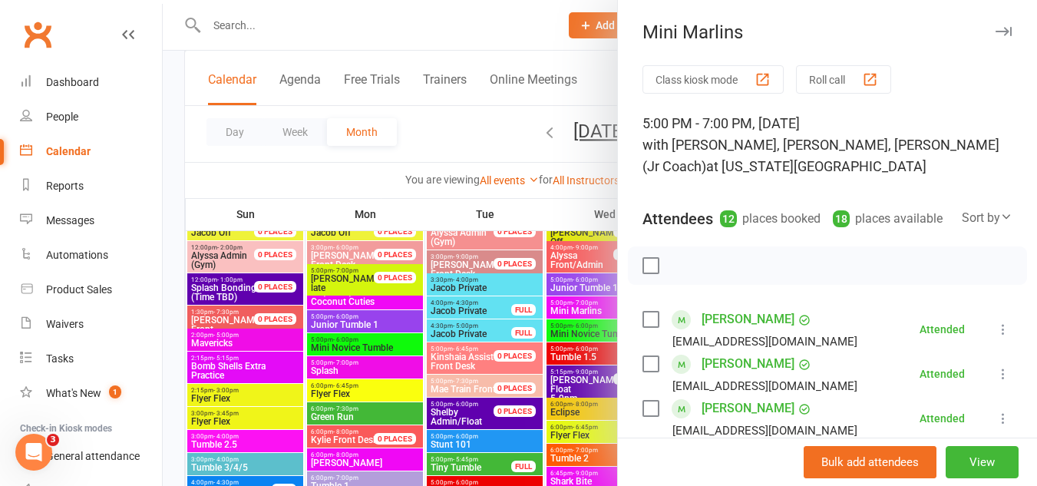
click at [678, 226] on div "Attendees" at bounding box center [677, 218] width 71 height 21
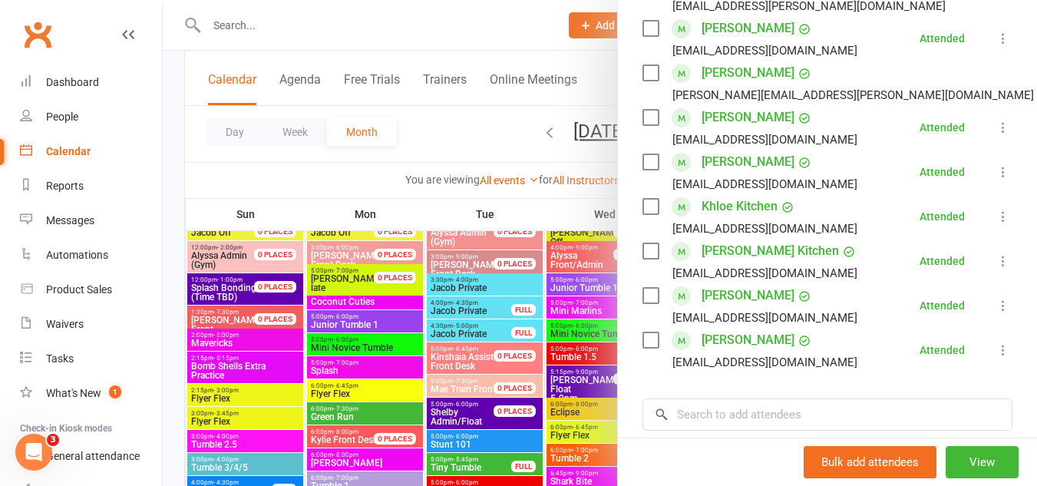
scroll to position [473, 0]
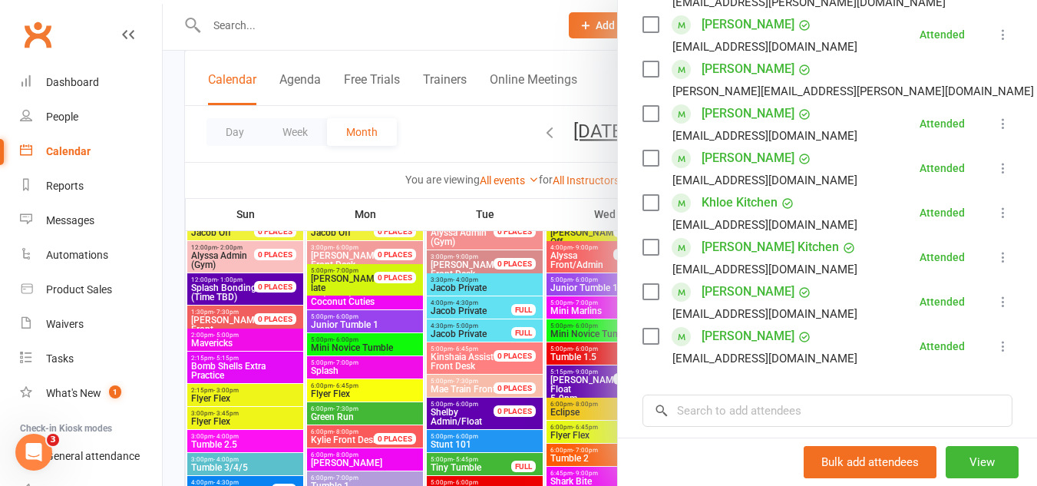
click at [415, 140] on div at bounding box center [600, 243] width 874 height 486
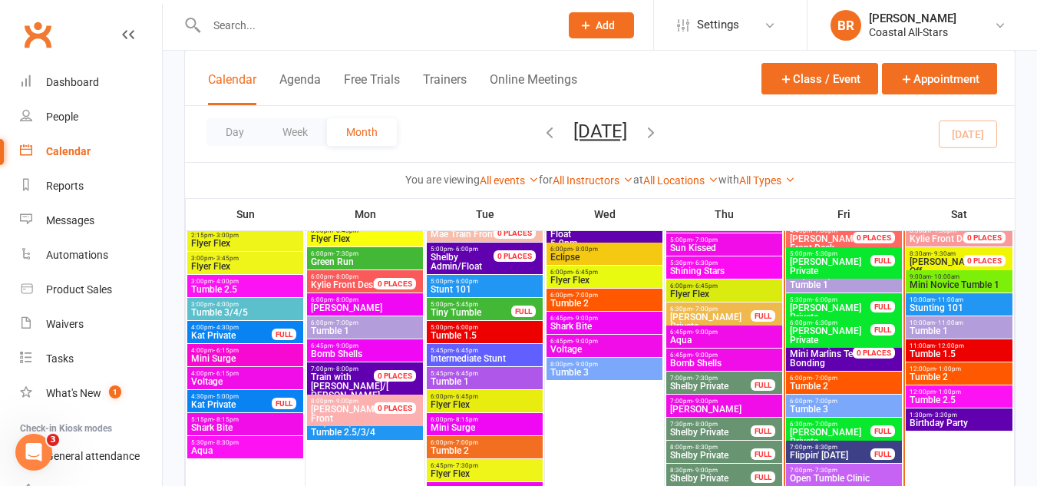
scroll to position [869, 0]
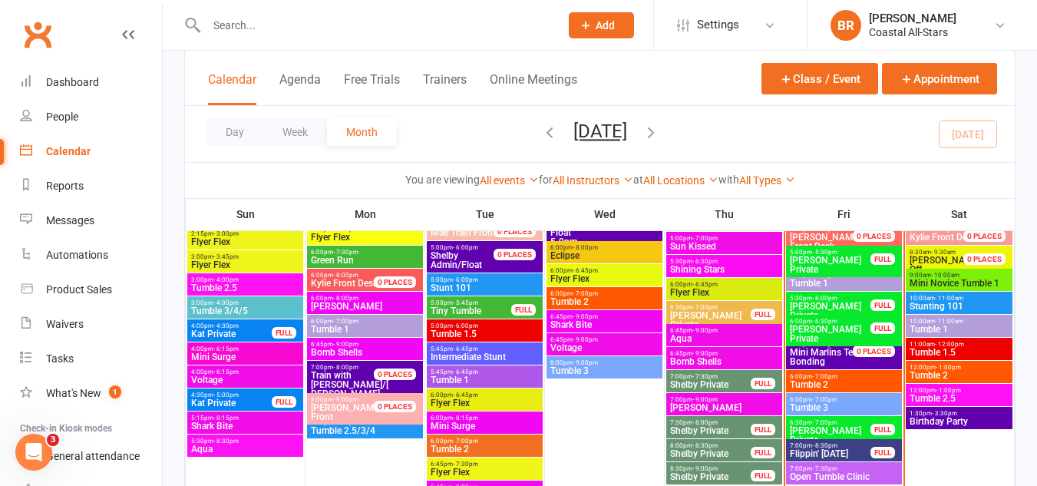
click at [827, 380] on span "Tumble 2" at bounding box center [844, 384] width 110 height 9
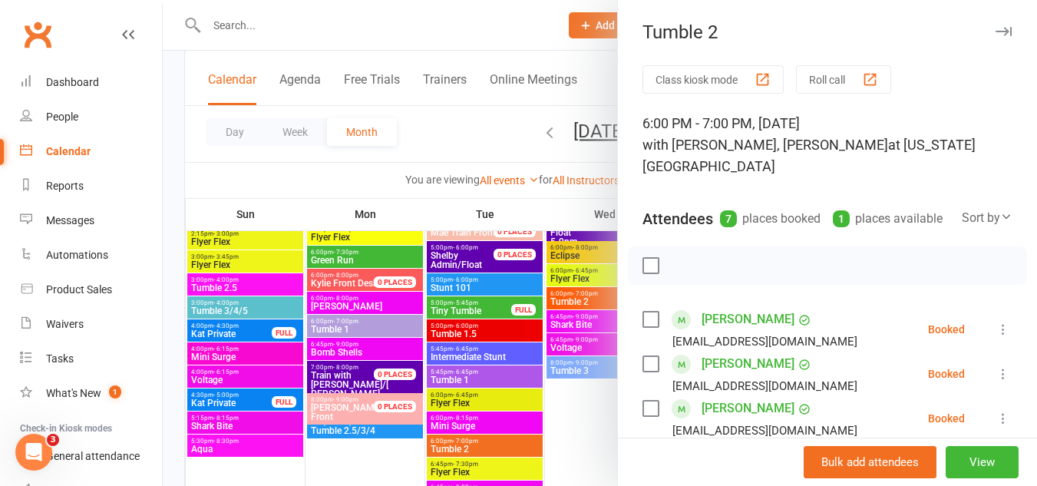
scroll to position [143, 0]
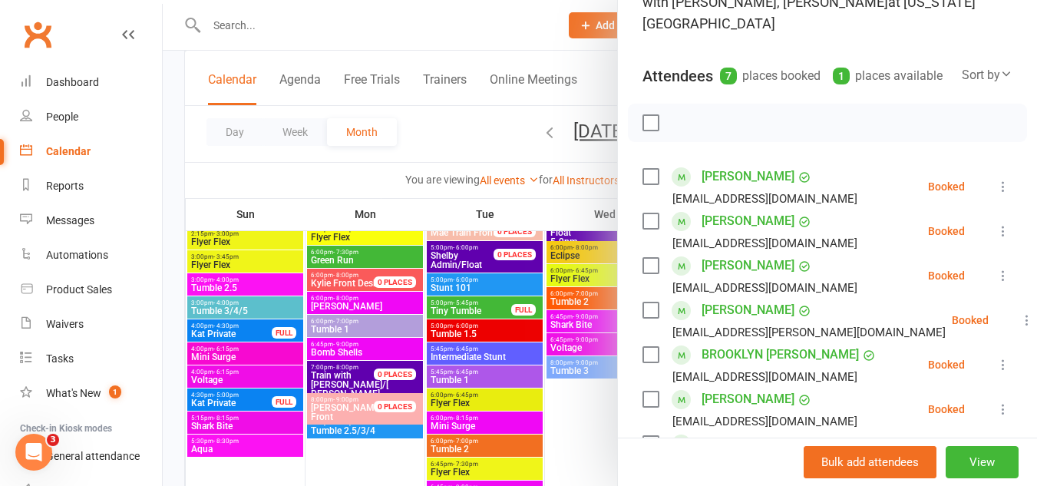
click at [649, 219] on label at bounding box center [649, 220] width 15 height 15
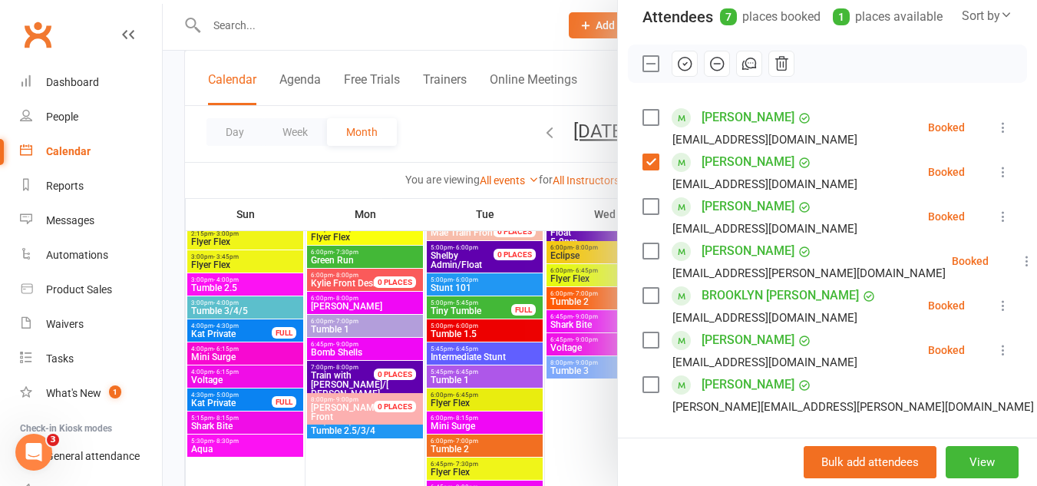
scroll to position [203, 0]
click at [645, 246] on label at bounding box center [649, 249] width 15 height 15
click at [642, 294] on label at bounding box center [649, 294] width 15 height 15
click at [642, 349] on div "Landry Peden-Lopretto Melissalopretto@yahoo.com" at bounding box center [752, 349] width 221 height 45
click at [642, 331] on label at bounding box center [649, 338] width 15 height 15
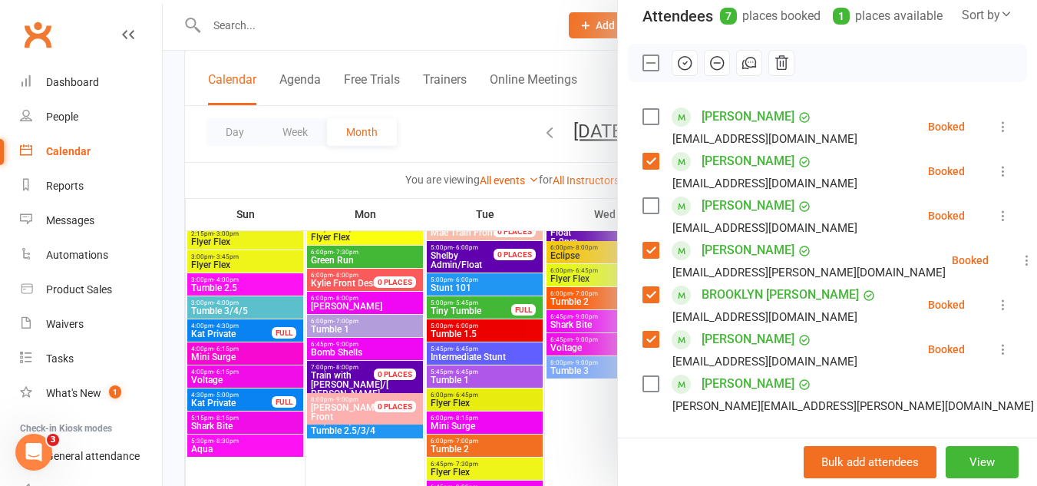
click at [679, 59] on icon "button" at bounding box center [684, 62] width 17 height 17
click at [645, 115] on label at bounding box center [649, 116] width 15 height 15
click at [678, 58] on icon "button" at bounding box center [684, 62] width 17 height 17
click at [465, 132] on div at bounding box center [600, 243] width 874 height 486
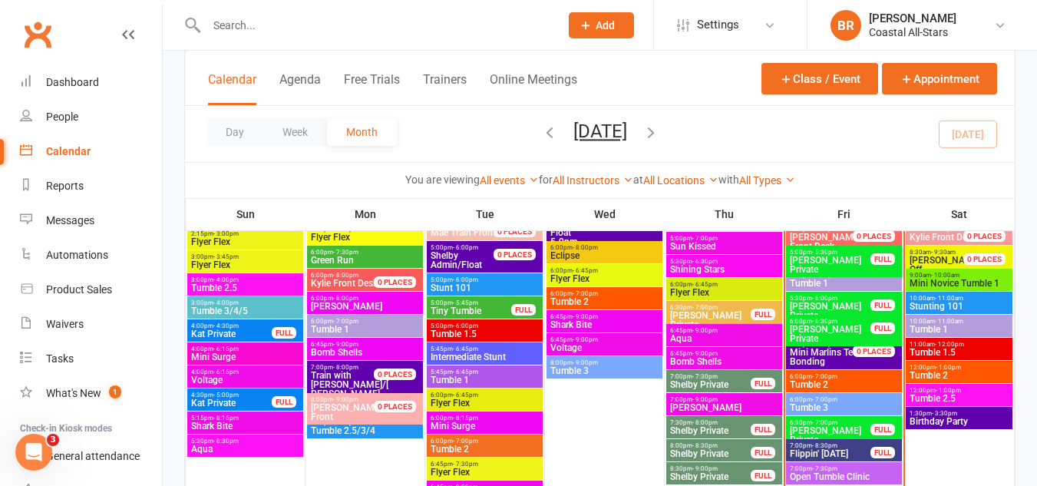
click at [800, 321] on span "6:00pm - 6:30pm" at bounding box center [830, 321] width 82 height 7
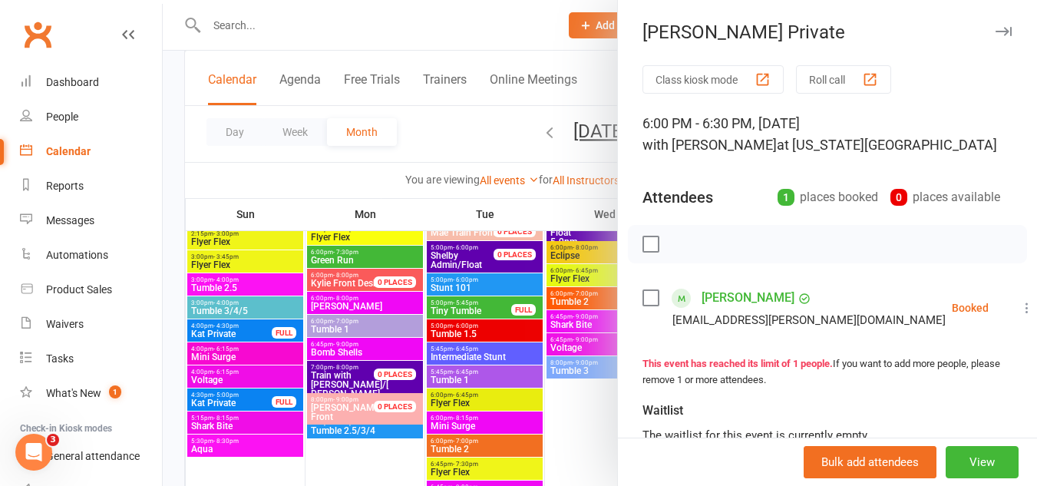
click at [645, 294] on label at bounding box center [649, 297] width 15 height 15
click at [676, 246] on icon "button" at bounding box center [684, 244] width 17 height 17
click at [469, 130] on div at bounding box center [600, 243] width 874 height 486
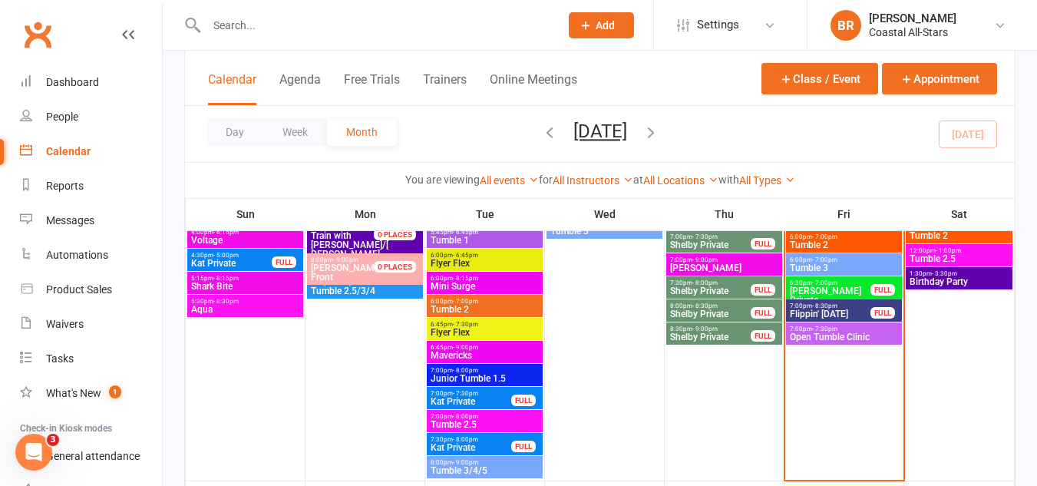
scroll to position [1009, 0]
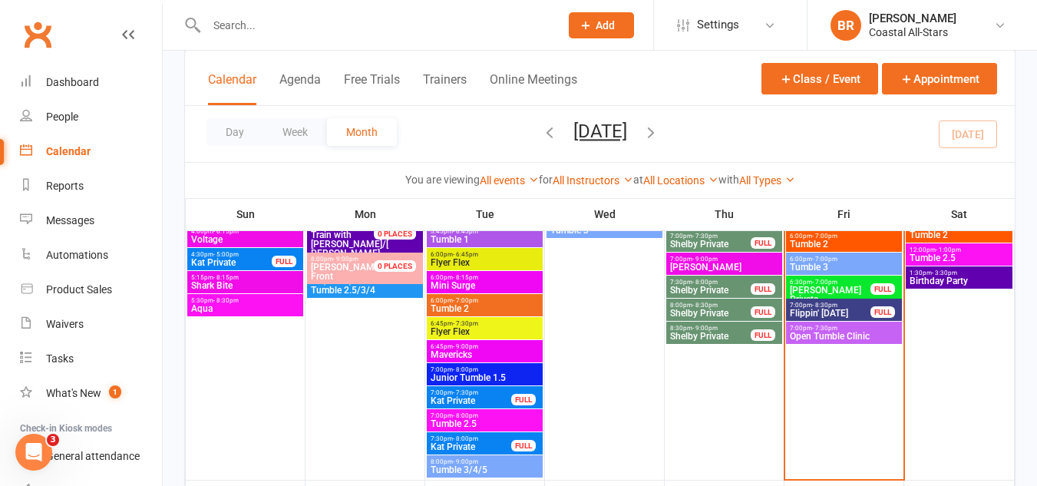
click at [790, 312] on span "Flippin' [DATE]" at bounding box center [830, 312] width 82 height 9
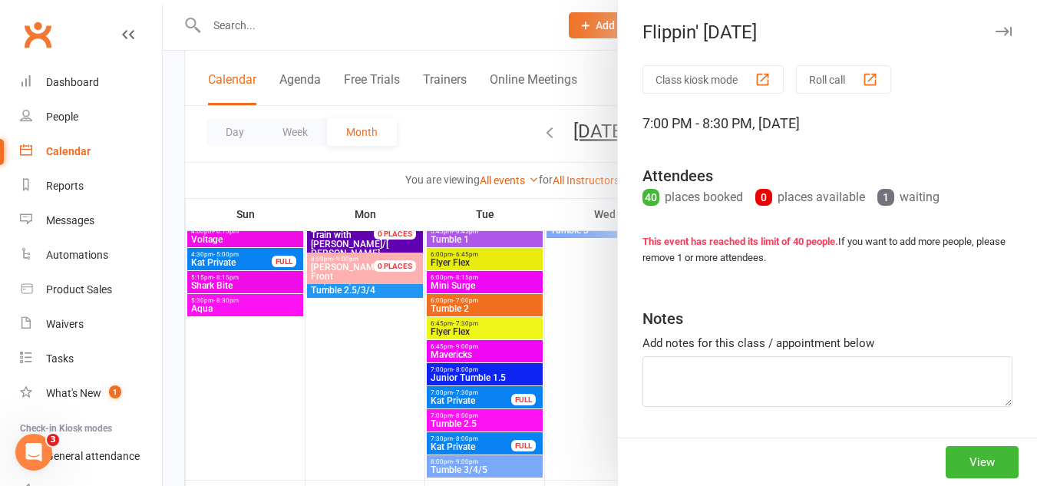
scroll to position [46, 0]
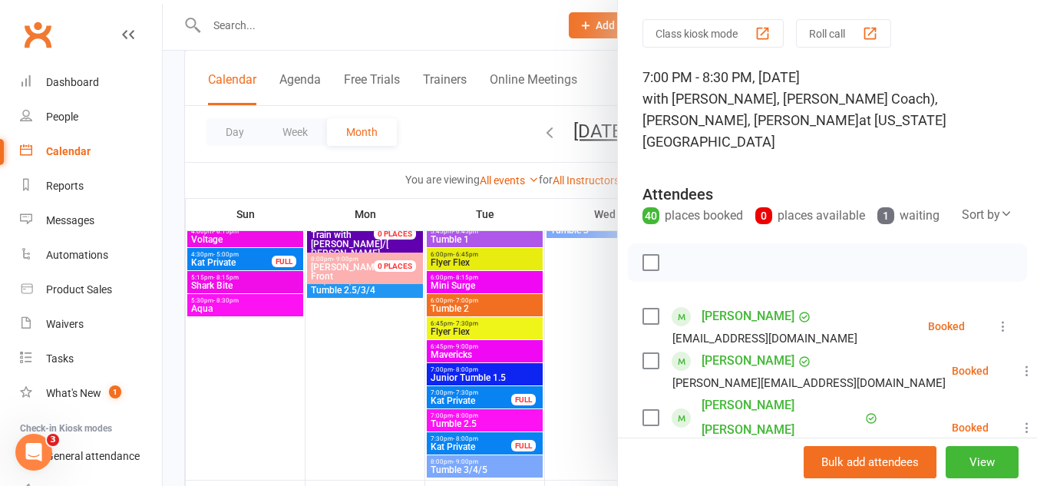
click at [645, 316] on label at bounding box center [649, 315] width 15 height 15
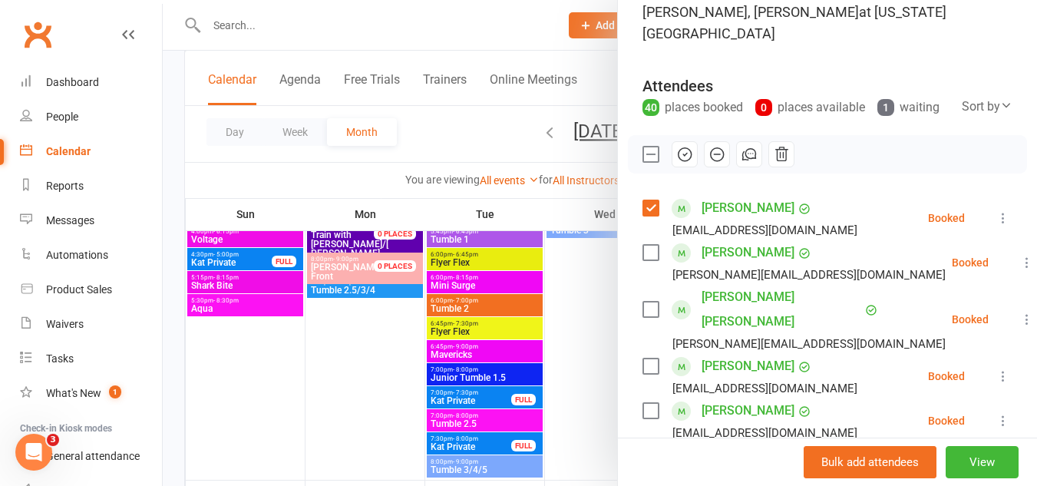
scroll to position [155, 0]
click at [647, 402] on label at bounding box center [649, 409] width 15 height 15
click at [646, 358] on label at bounding box center [649, 365] width 15 height 15
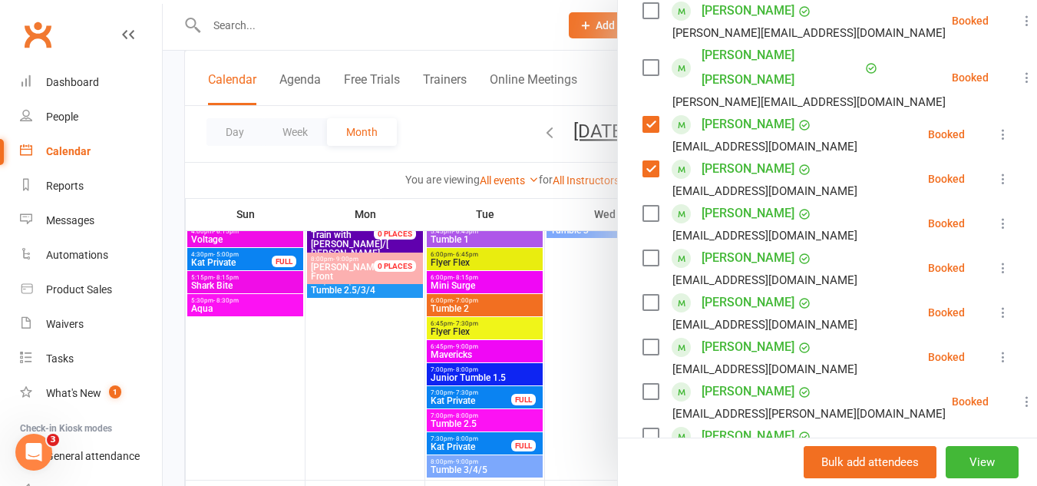
scroll to position [397, 0]
click at [644, 383] on label at bounding box center [649, 390] width 15 height 15
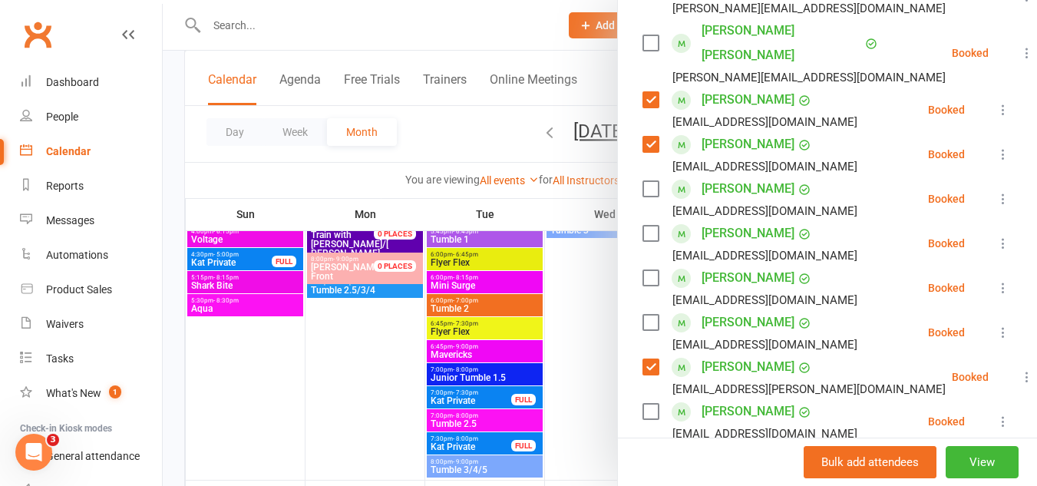
scroll to position [424, 0]
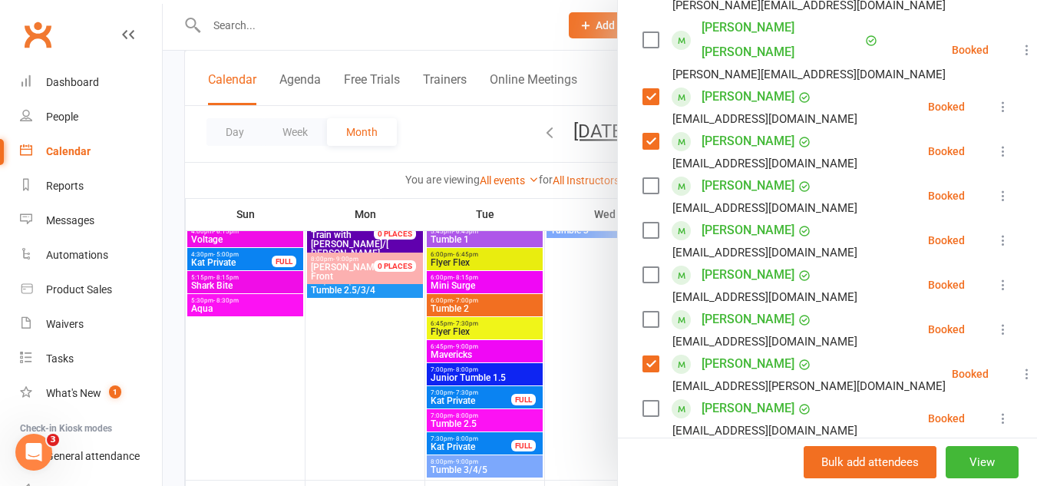
click at [642, 267] on label at bounding box center [649, 274] width 15 height 15
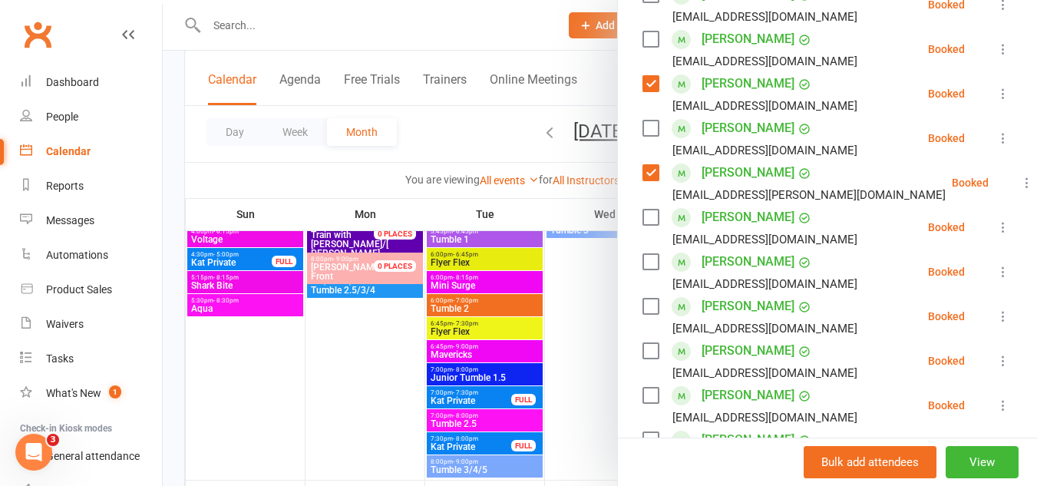
scroll to position [618, 0]
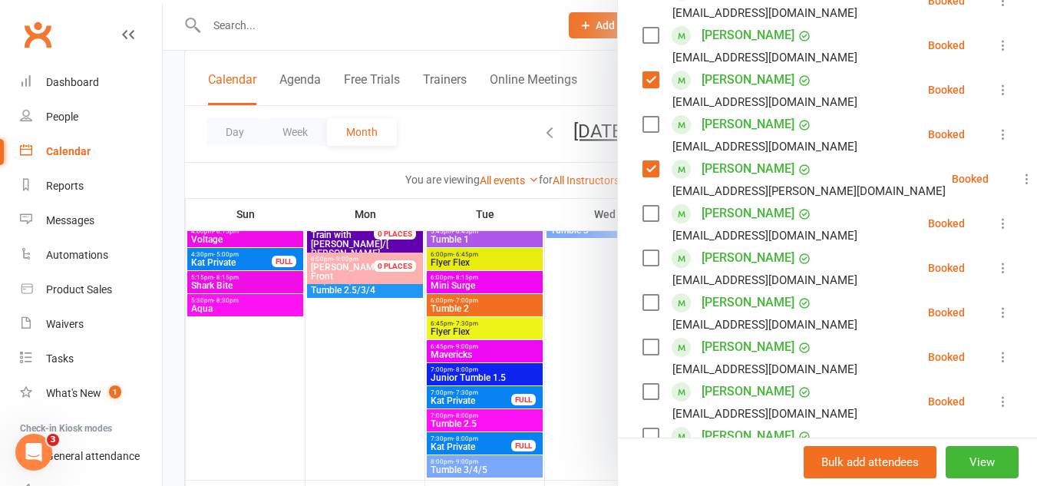
click at [642, 250] on label at bounding box center [649, 257] width 15 height 15
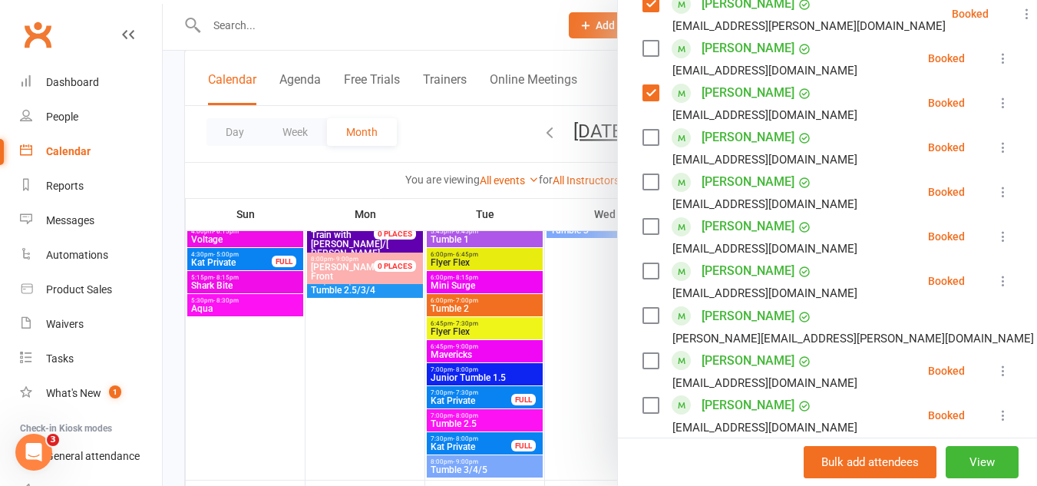
scroll to position [787, 0]
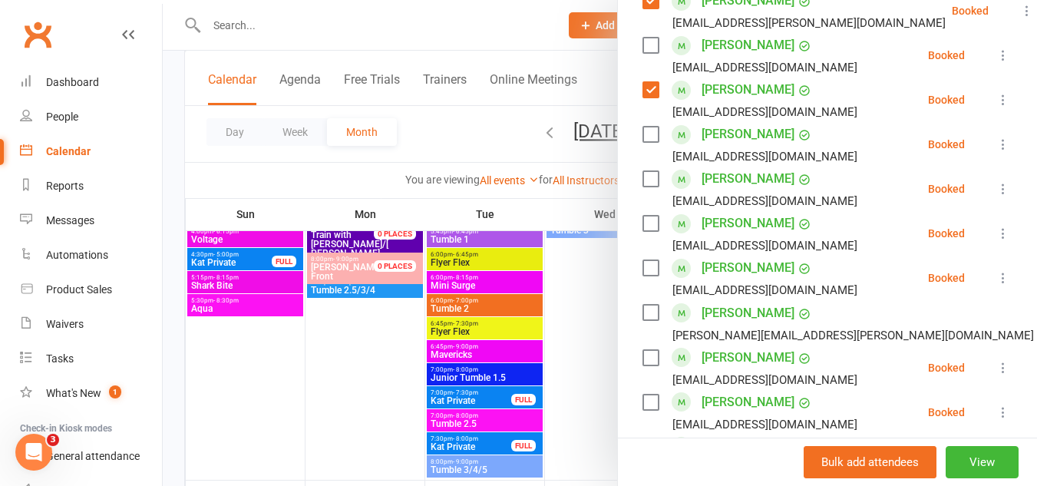
drag, startPoint x: 642, startPoint y: 234, endPoint x: 641, endPoint y: 193, distance: 41.5
click at [642, 193] on ul "Hadassah Barrett nicoleparrish0929@yahoo.com Booked More info Remove Check in M…" at bounding box center [827, 466] width 370 height 1806
click at [642, 216] on label at bounding box center [649, 223] width 15 height 15
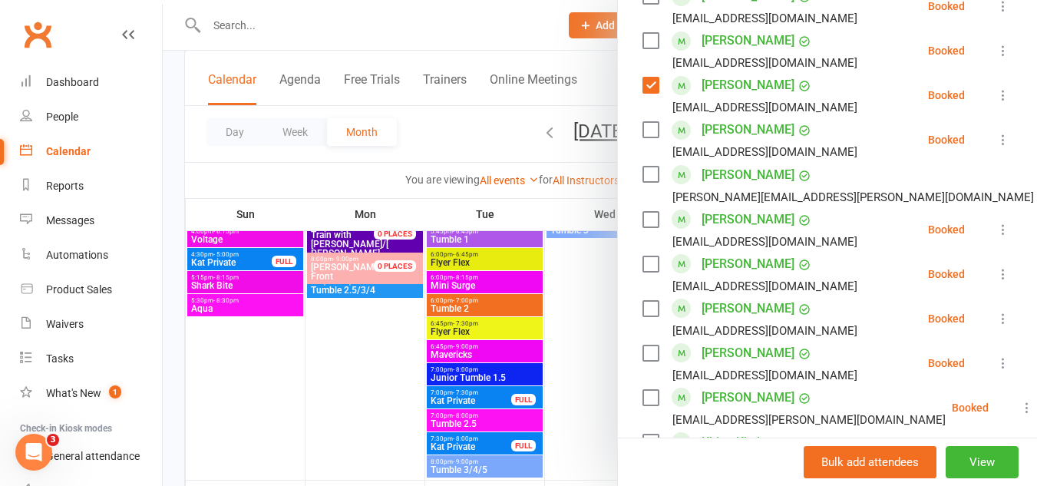
scroll to position [942, 0]
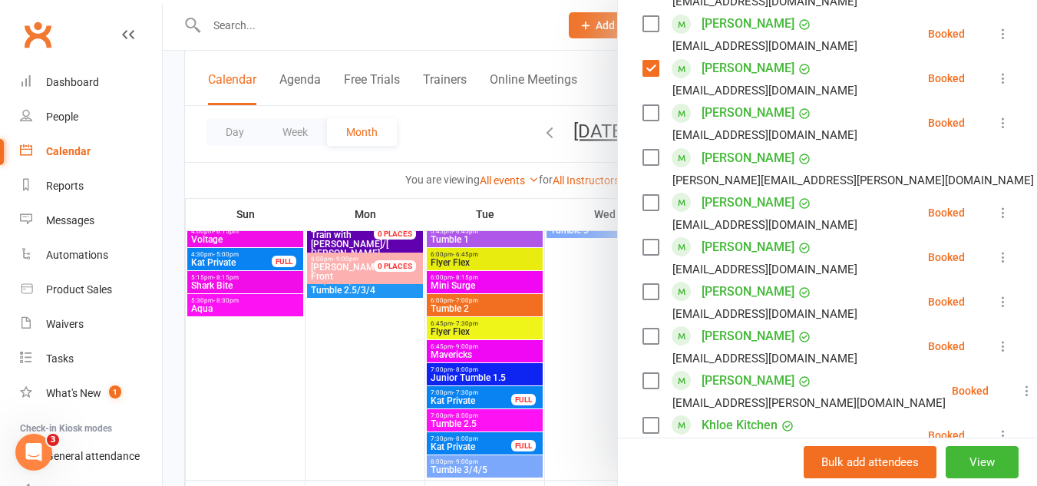
click at [642, 284] on label at bounding box center [649, 291] width 15 height 15
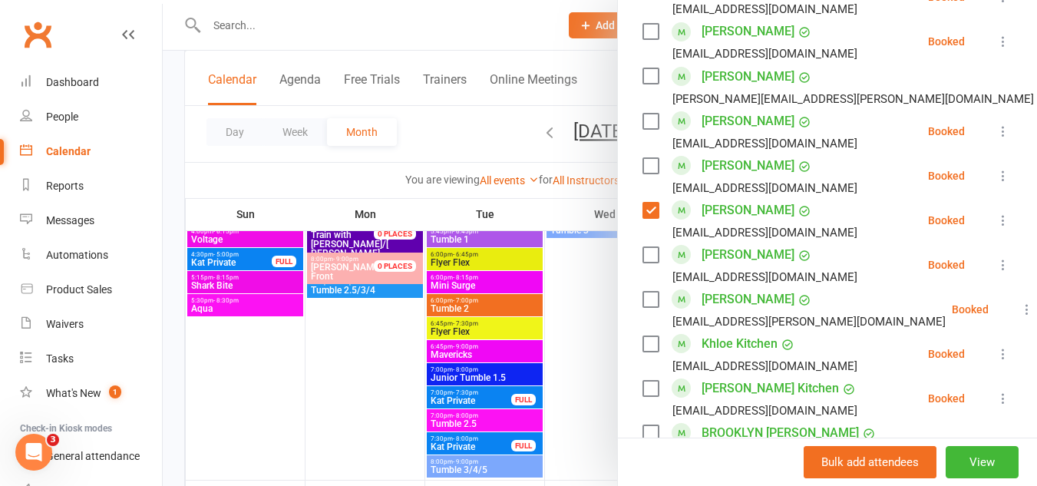
scroll to position [1024, 0]
click at [649, 335] on label at bounding box center [649, 342] width 15 height 15
click at [643, 335] on label at bounding box center [649, 342] width 15 height 15
click at [642, 291] on label at bounding box center [649, 298] width 15 height 15
click at [642, 424] on label at bounding box center [649, 431] width 15 height 15
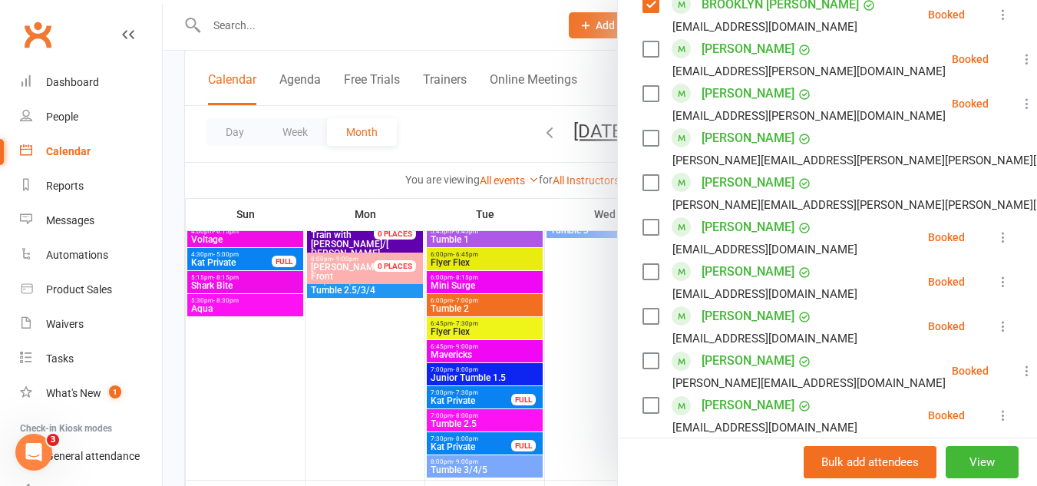
scroll to position [1458, 0]
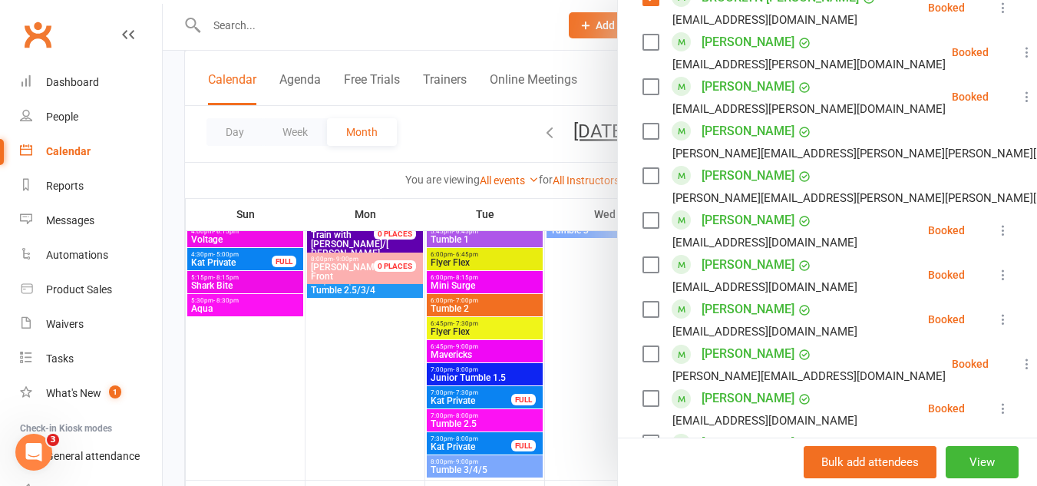
click at [642, 213] on label at bounding box center [649, 220] width 15 height 15
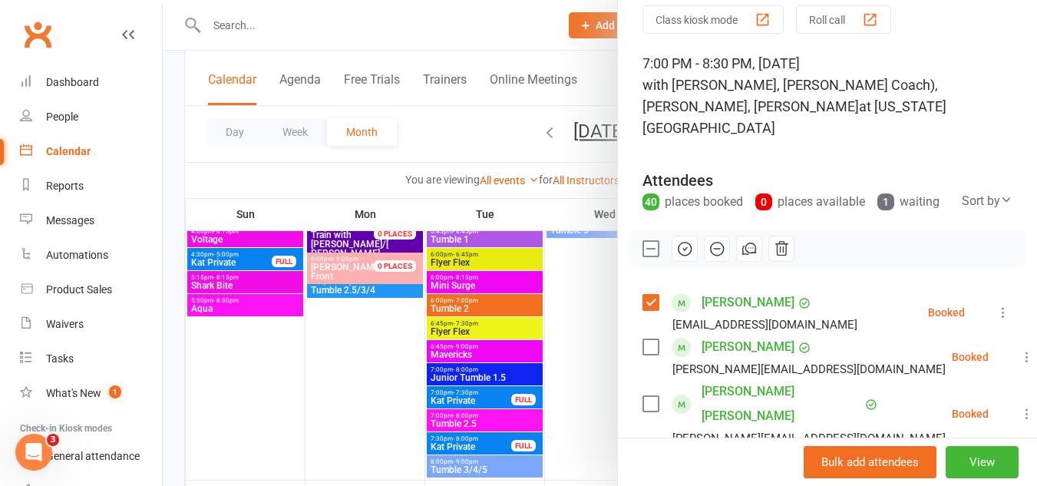
scroll to position [6, 0]
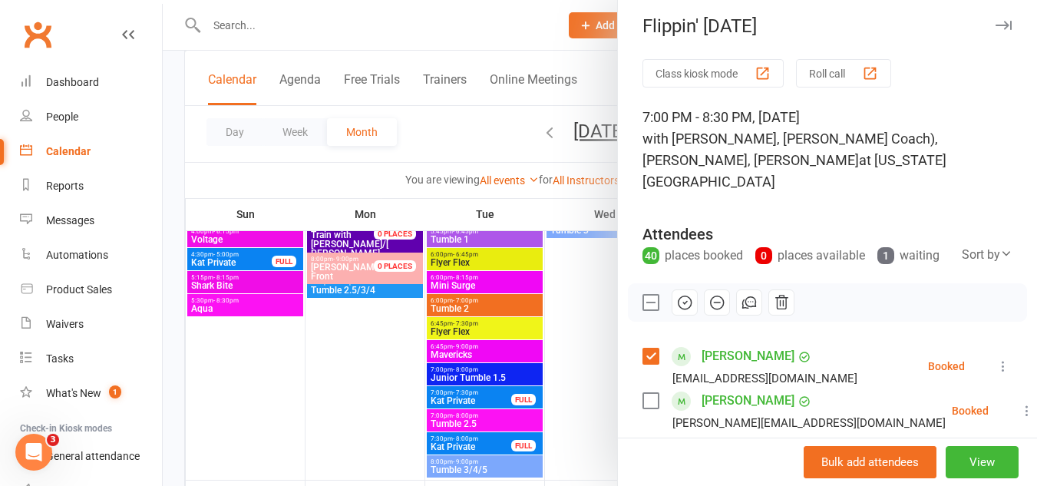
click at [678, 306] on icon "button" at bounding box center [684, 302] width 13 height 13
click at [920, 245] on div "1 waiting" at bounding box center [908, 255] width 62 height 21
click at [907, 245] on div "1 waiting" at bounding box center [908, 255] width 62 height 21
click at [882, 247] on div "1" at bounding box center [885, 255] width 17 height 17
click at [731, 70] on button "Class kiosk mode" at bounding box center [712, 73] width 141 height 28
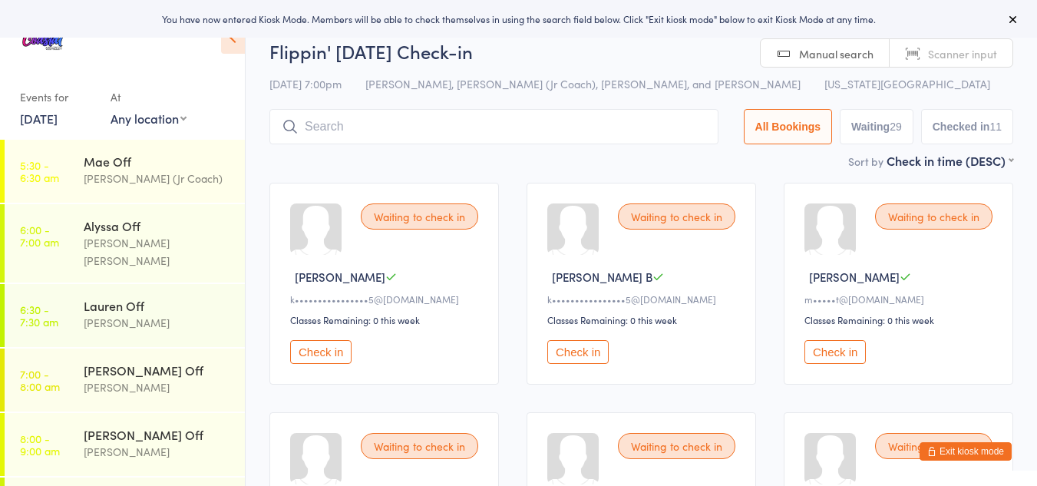
click at [863, 127] on button "Waiting 29" at bounding box center [876, 126] width 74 height 35
select select "0"
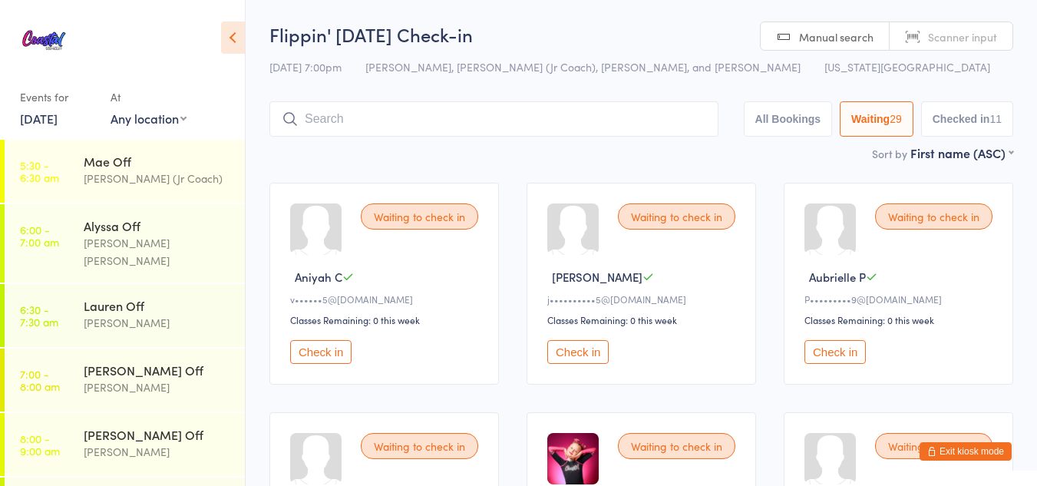
click at [945, 448] on button "Exit kiosk mode" at bounding box center [965, 451] width 92 height 18
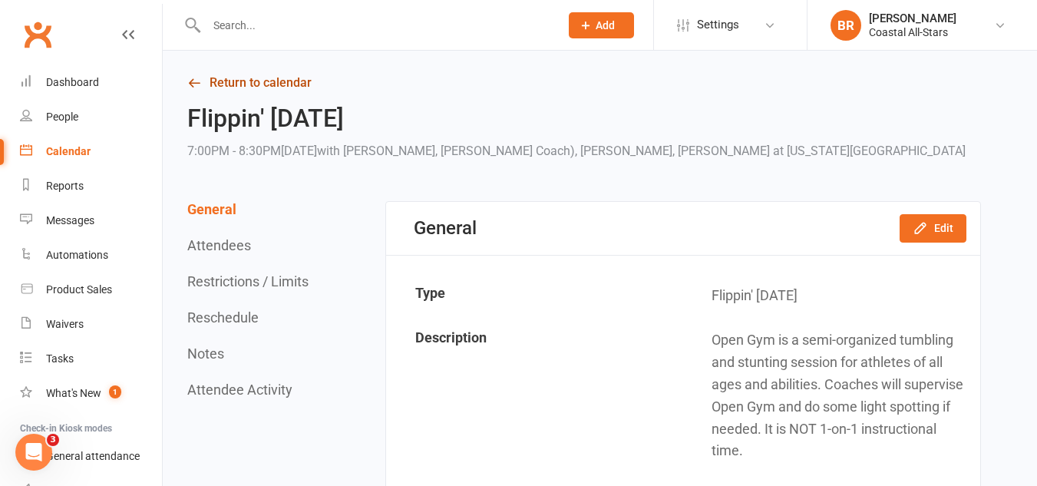
click at [198, 78] on icon at bounding box center [194, 83] width 14 height 14
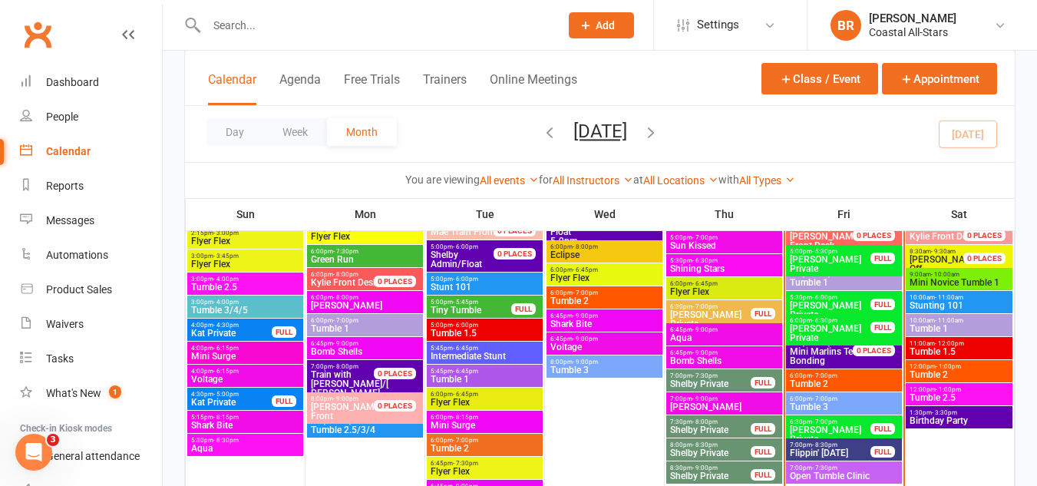
scroll to position [874, 0]
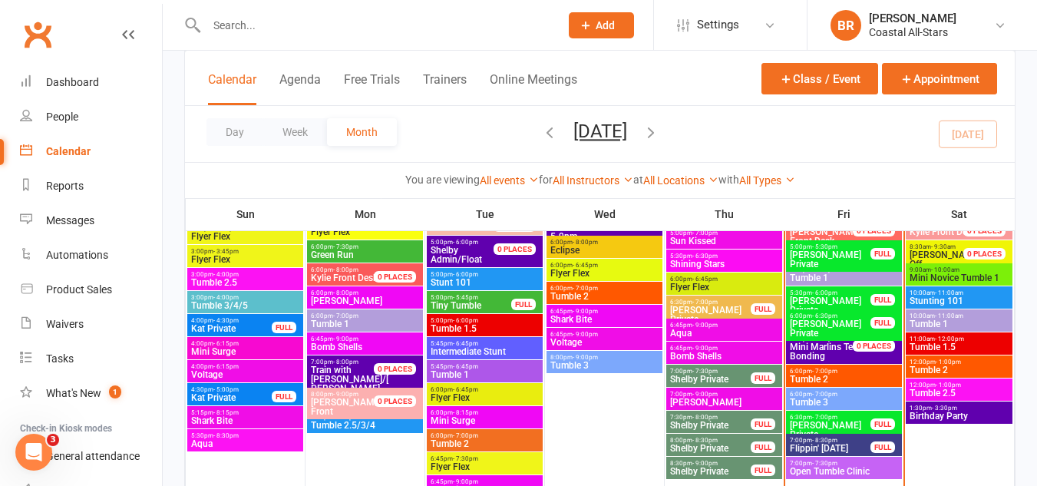
click at [849, 421] on span "[PERSON_NAME] Private" at bounding box center [830, 430] width 82 height 18
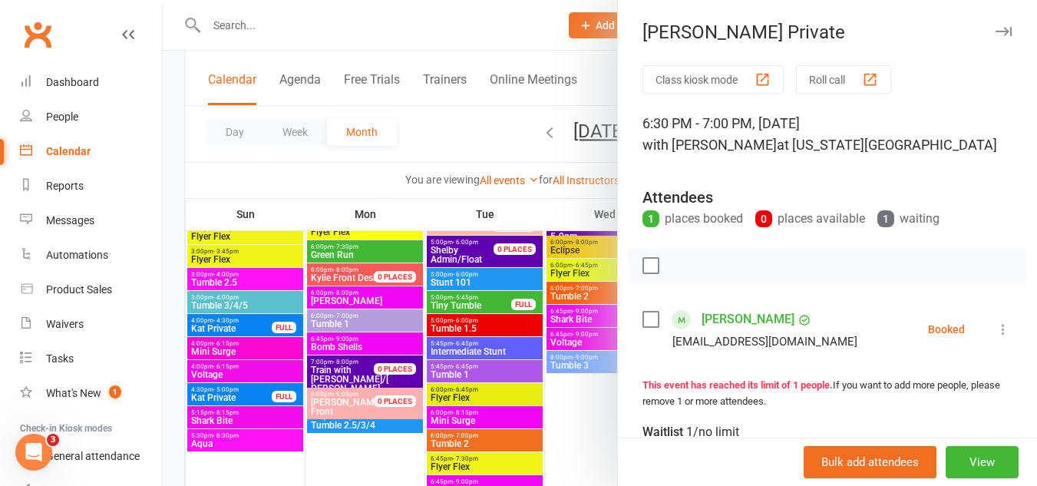
click at [650, 315] on label at bounding box center [649, 319] width 15 height 15
click at [682, 259] on icon "button" at bounding box center [684, 265] width 17 height 17
click at [463, 146] on div at bounding box center [600, 243] width 874 height 486
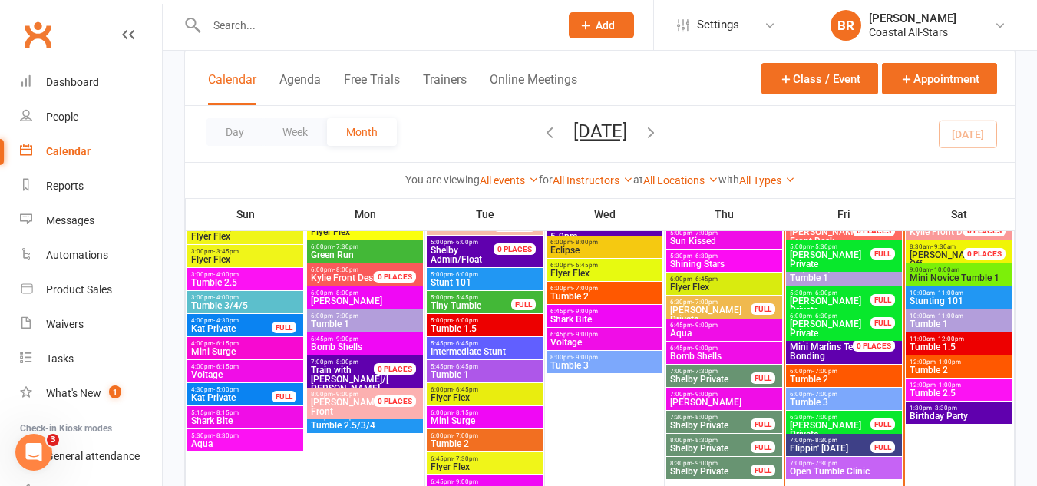
click at [816, 272] on span "- 6:00pm" at bounding box center [824, 269] width 25 height 7
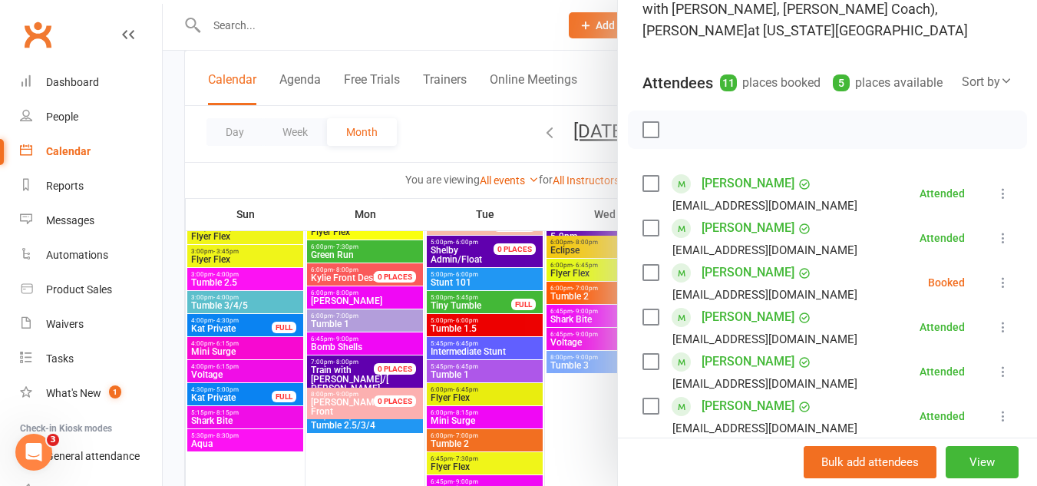
scroll to position [143, 0]
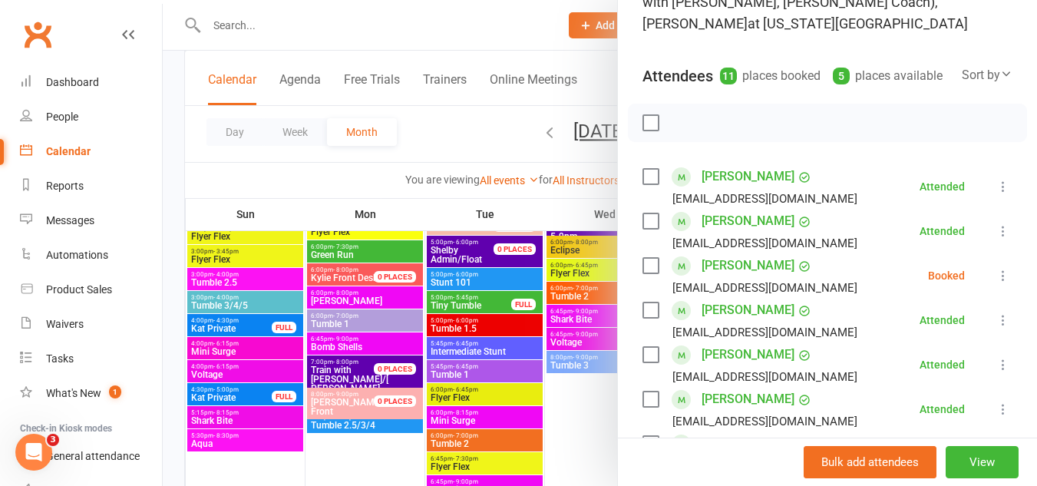
click at [995, 283] on icon at bounding box center [1002, 275] width 15 height 15
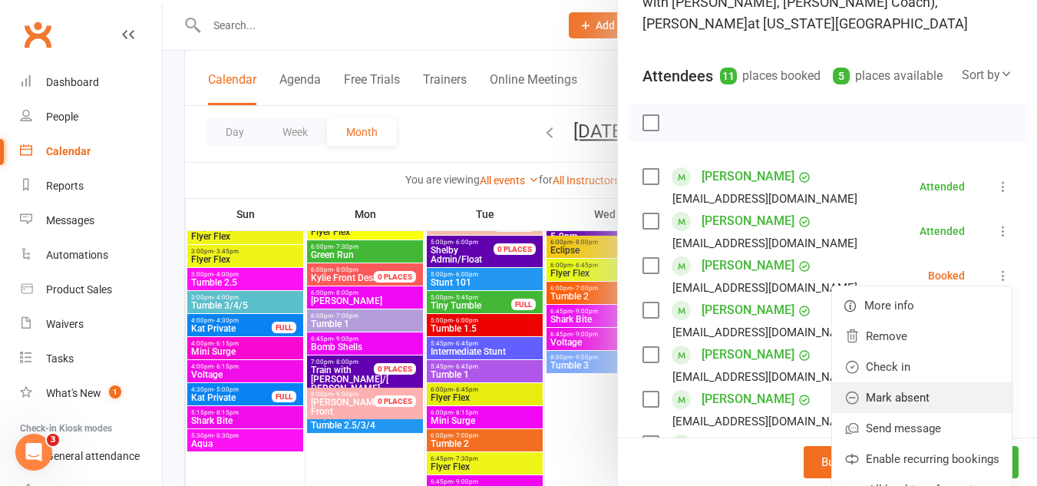
click at [866, 413] on link "Mark absent" at bounding box center [922, 397] width 180 height 31
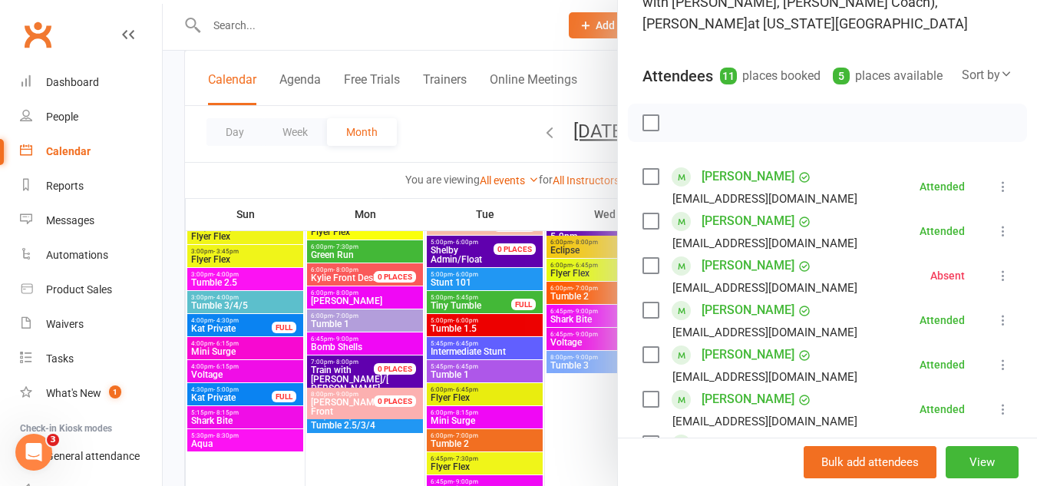
click at [453, 119] on div at bounding box center [600, 243] width 874 height 486
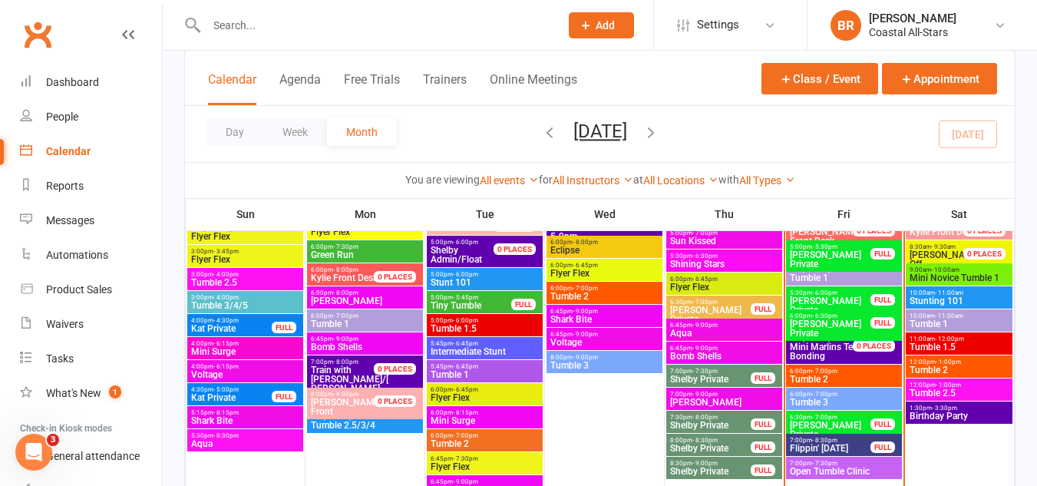
click at [826, 296] on span "[PERSON_NAME] Private" at bounding box center [830, 305] width 82 height 18
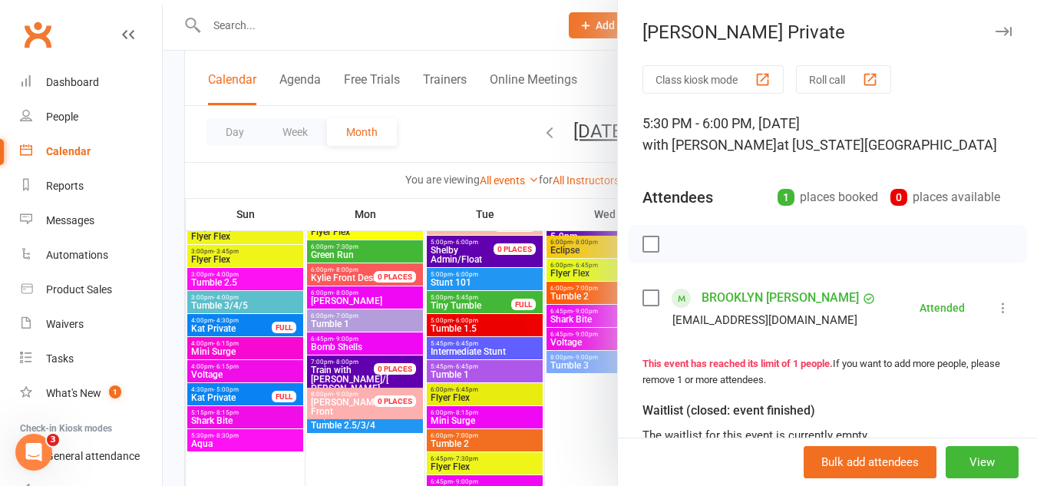
click at [476, 122] on div at bounding box center [600, 243] width 874 height 486
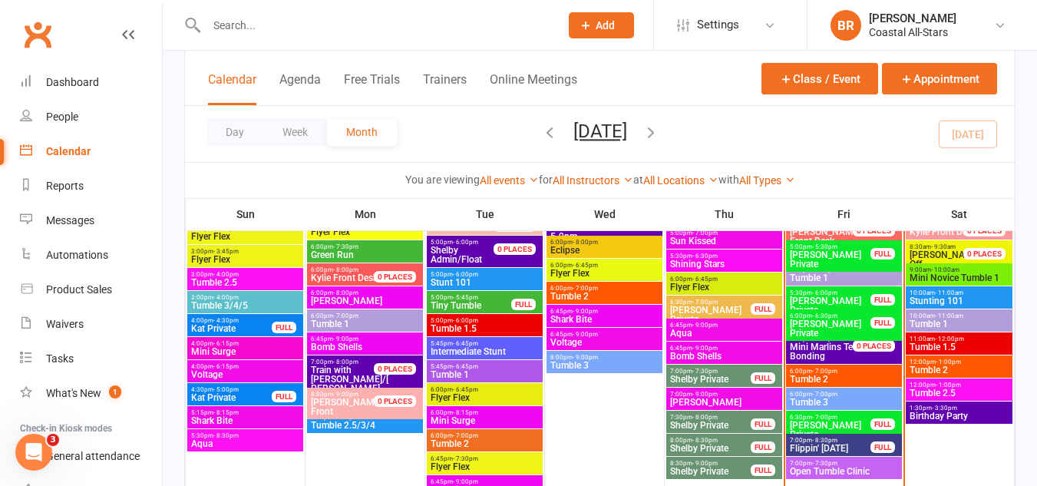
click at [841, 319] on span "[PERSON_NAME] Private" at bounding box center [830, 328] width 82 height 18
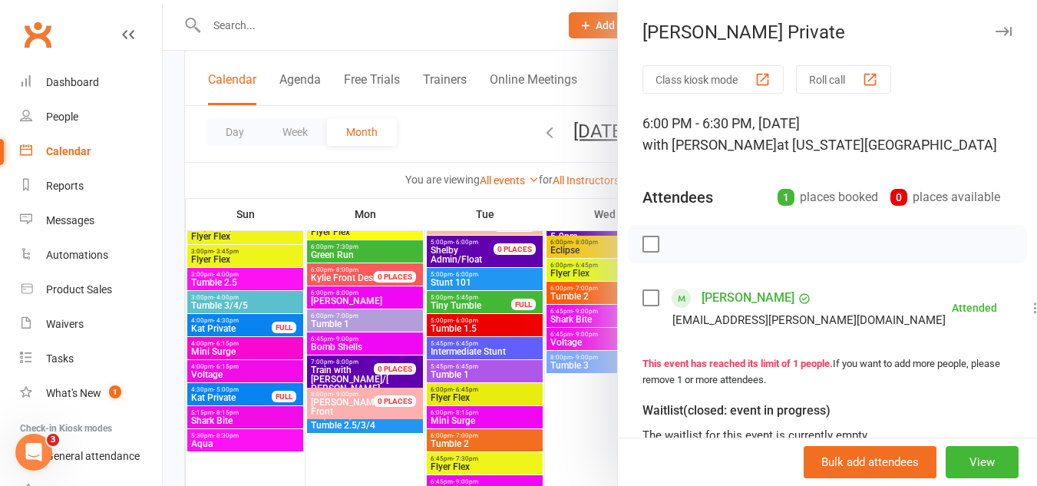
click at [458, 136] on div at bounding box center [600, 243] width 874 height 486
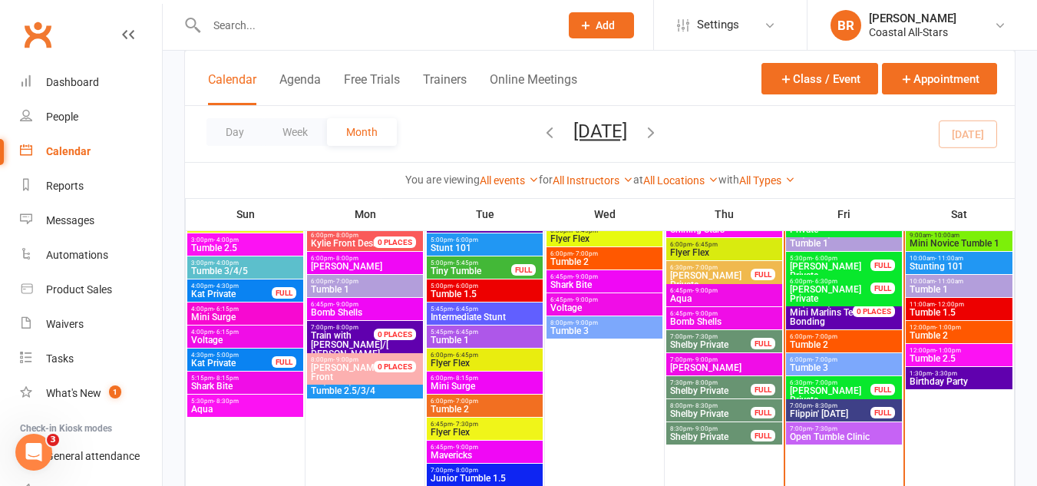
scroll to position [910, 0]
